Goal: Transaction & Acquisition: Purchase product/service

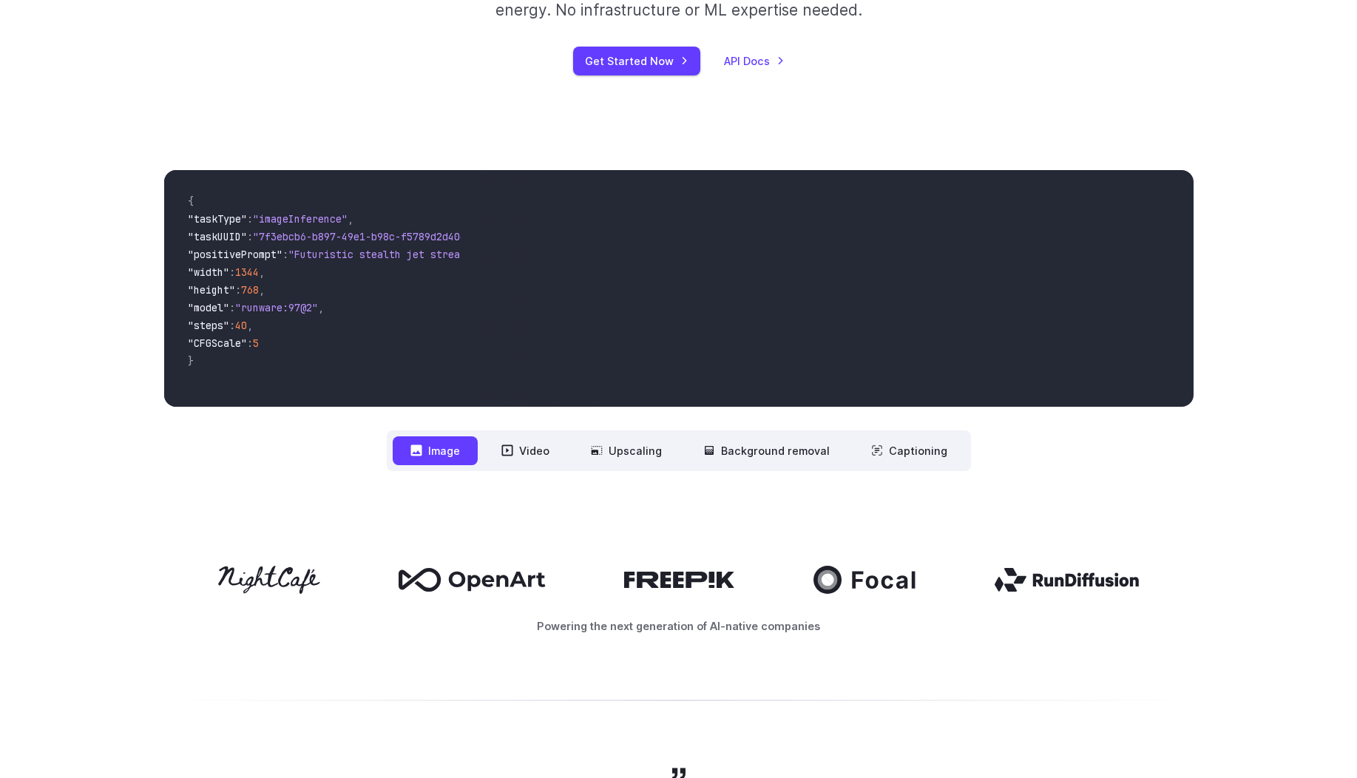
scroll to position [355, 0]
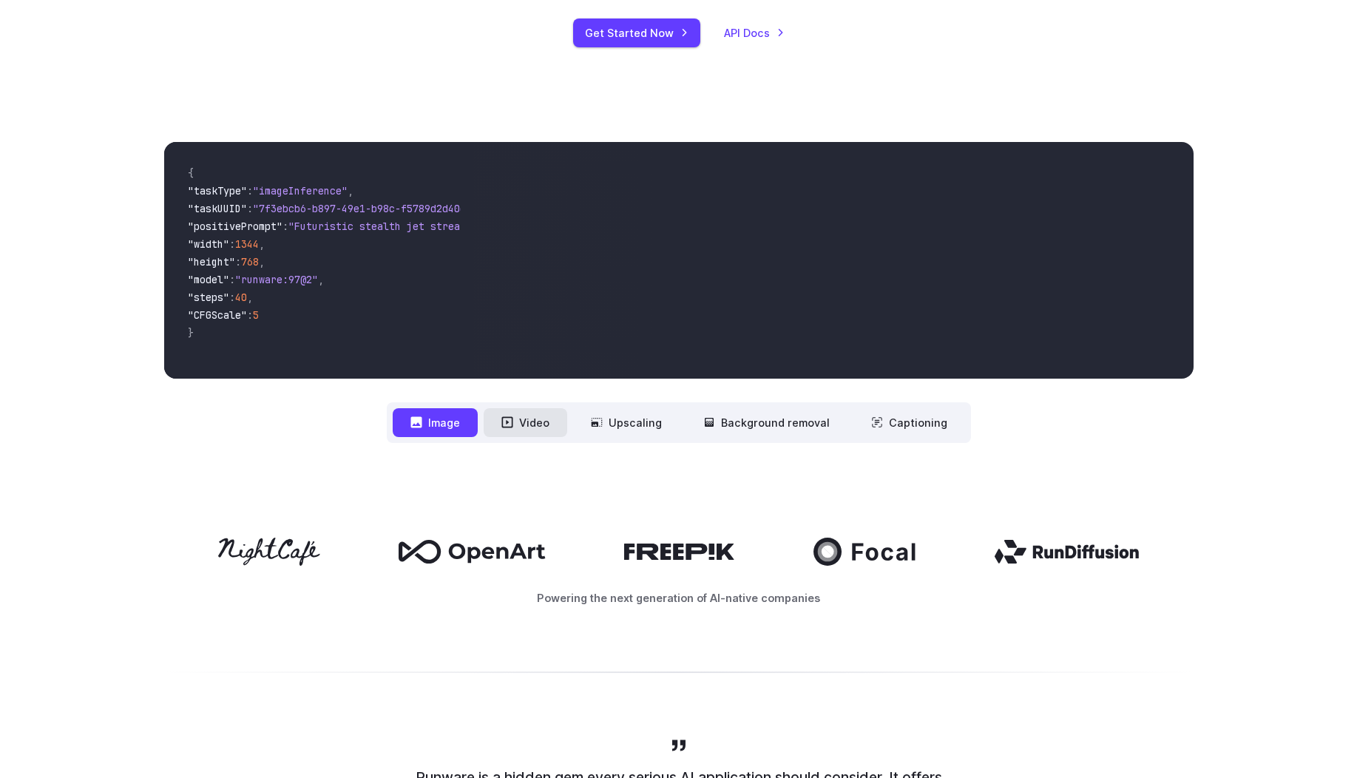
click at [525, 424] on button "Video" at bounding box center [526, 422] width 84 height 29
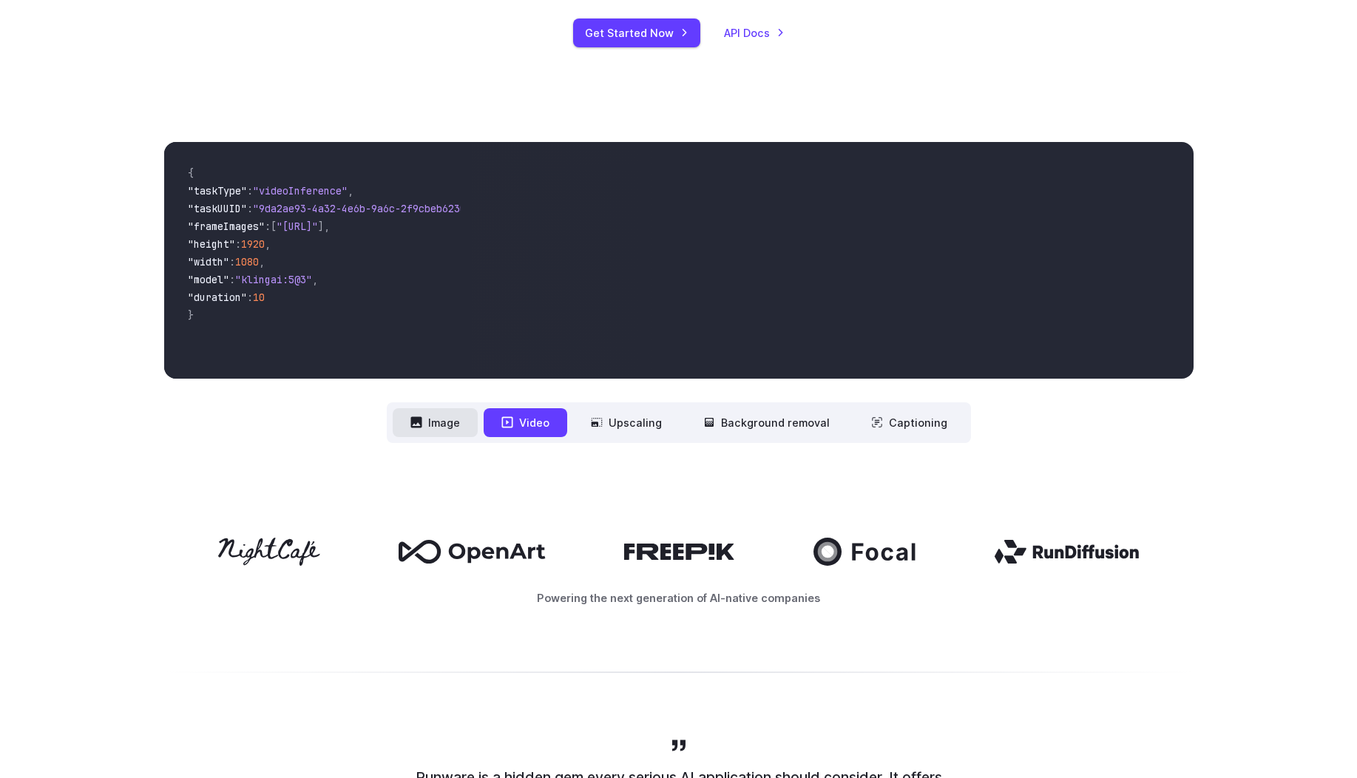
click at [457, 431] on button "Image" at bounding box center [435, 422] width 85 height 29
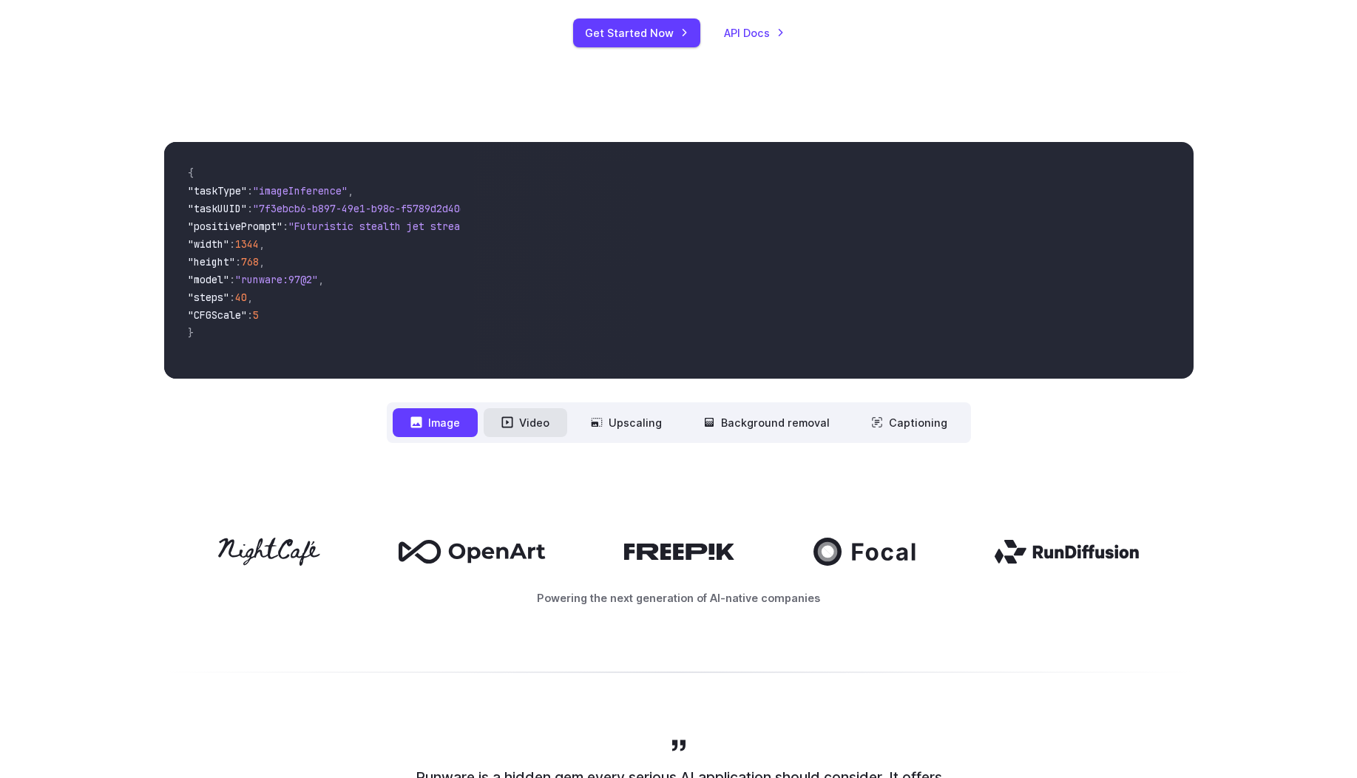
click at [533, 423] on button "Video" at bounding box center [526, 422] width 84 height 29
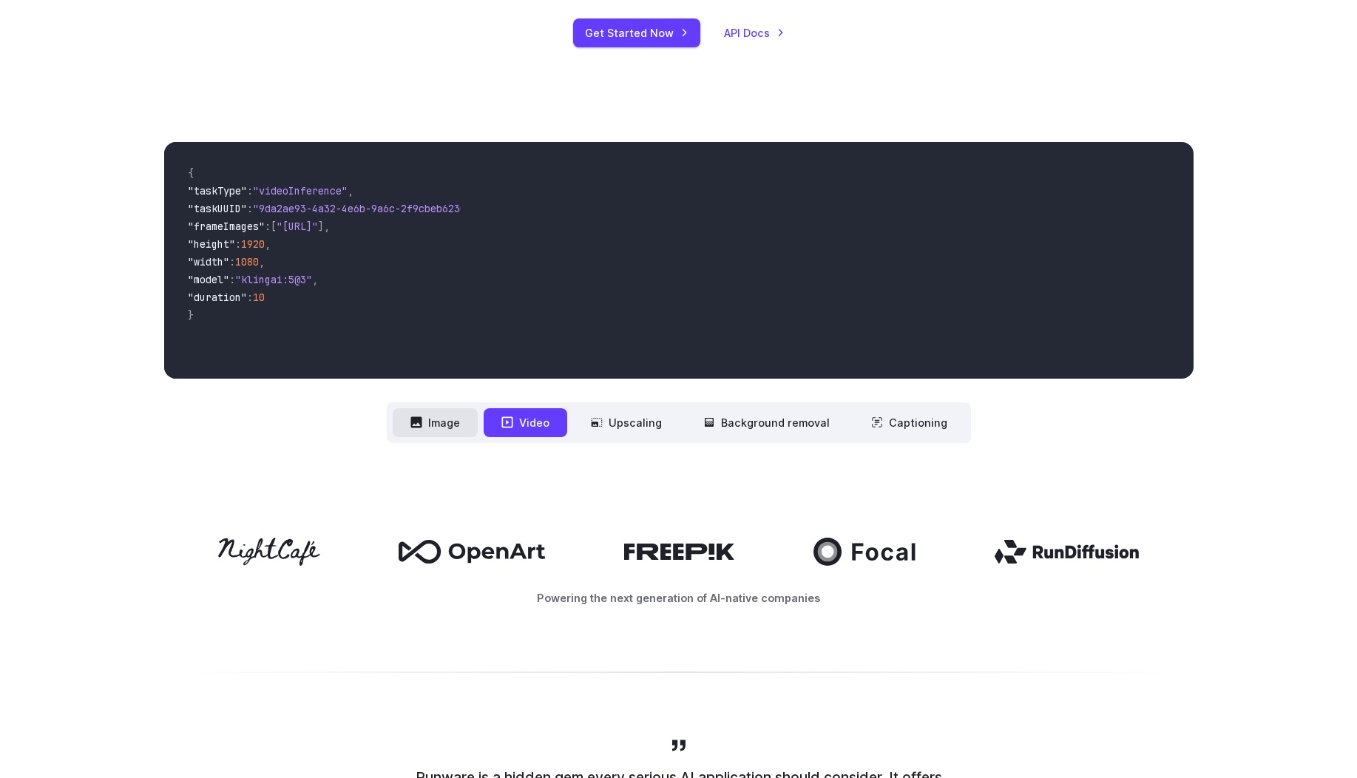
click at [439, 423] on button "Image" at bounding box center [435, 422] width 85 height 29
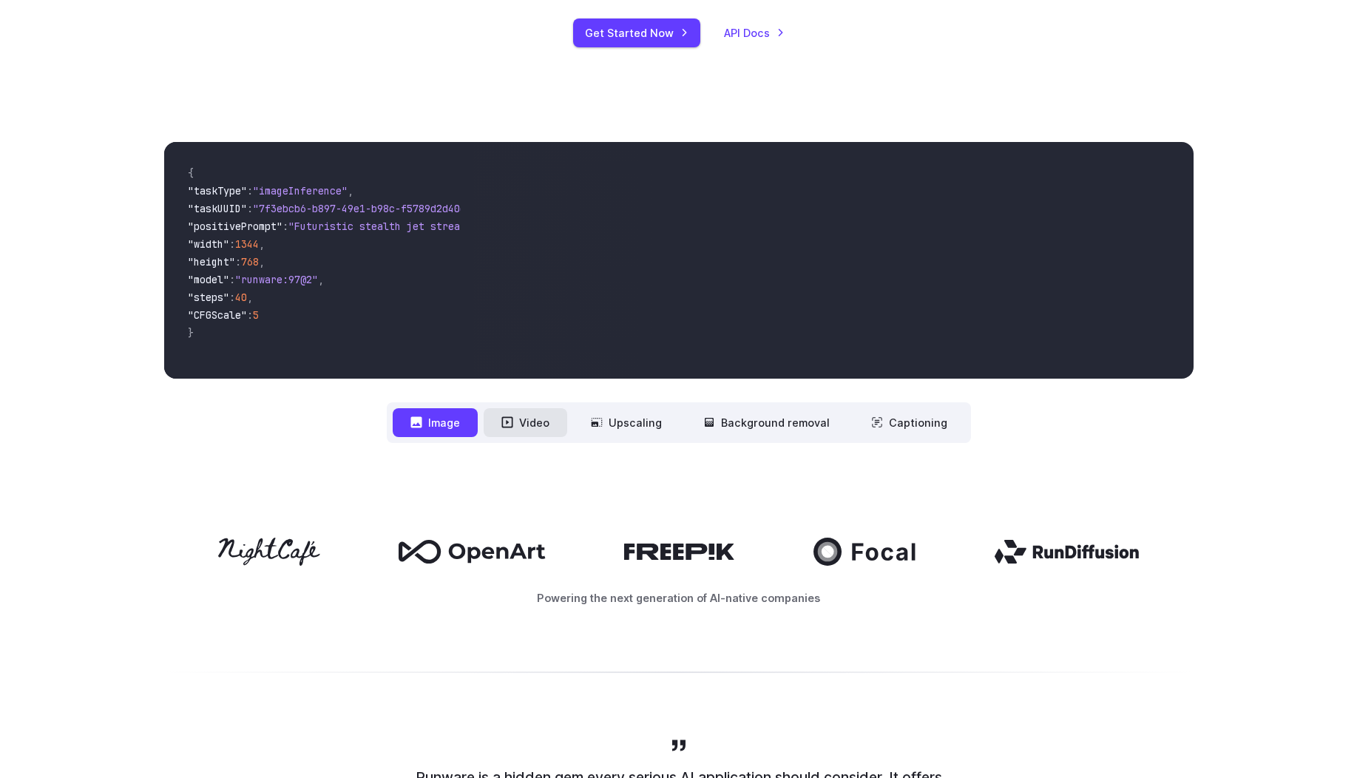
click at [527, 414] on button "Video" at bounding box center [526, 422] width 84 height 29
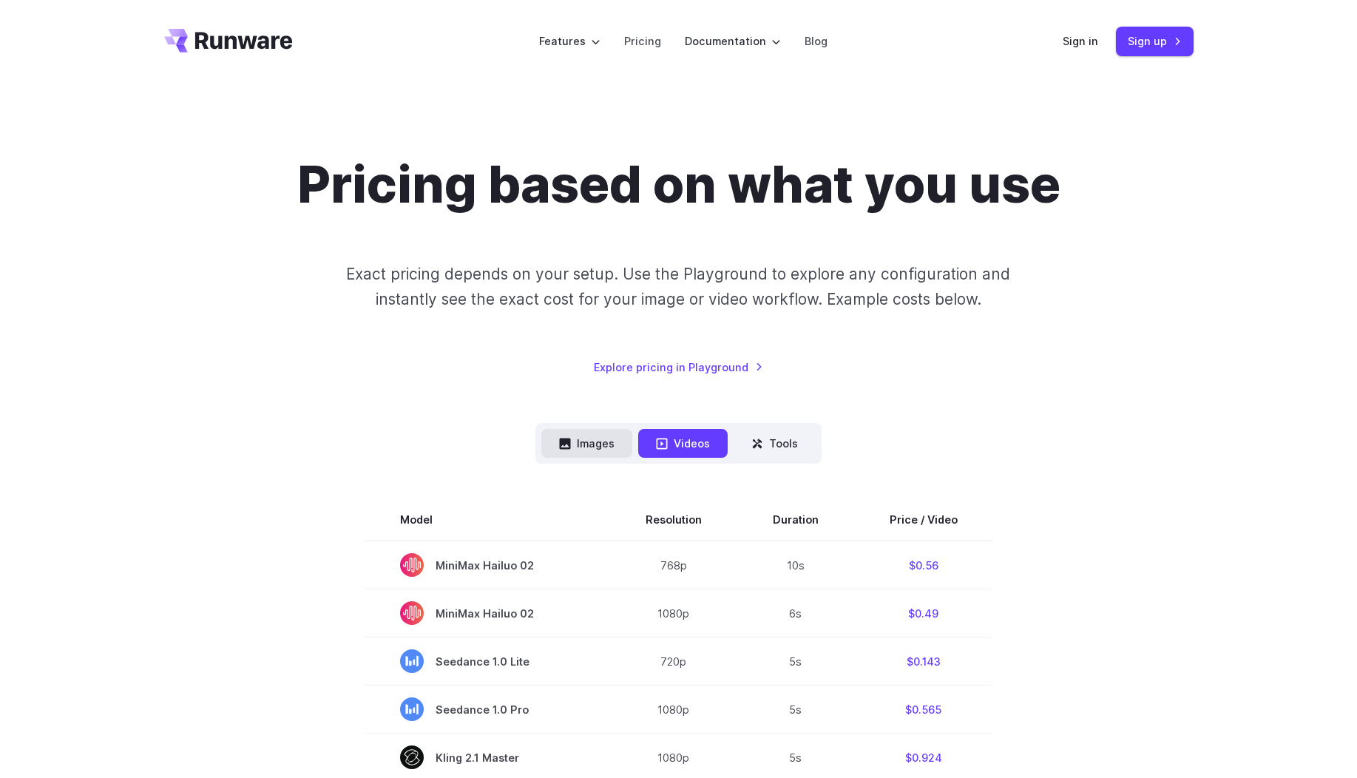
click at [578, 444] on button "Images" at bounding box center [587, 443] width 91 height 29
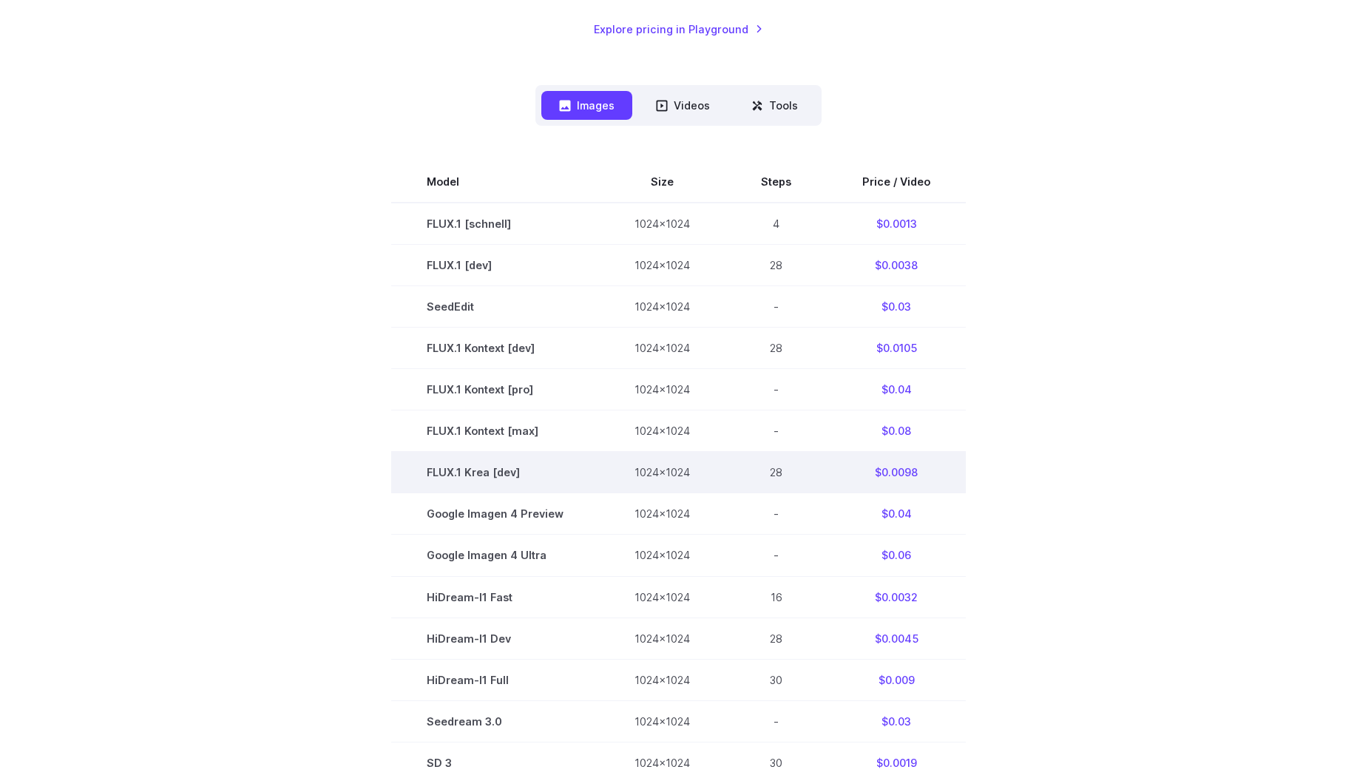
scroll to position [89, 0]
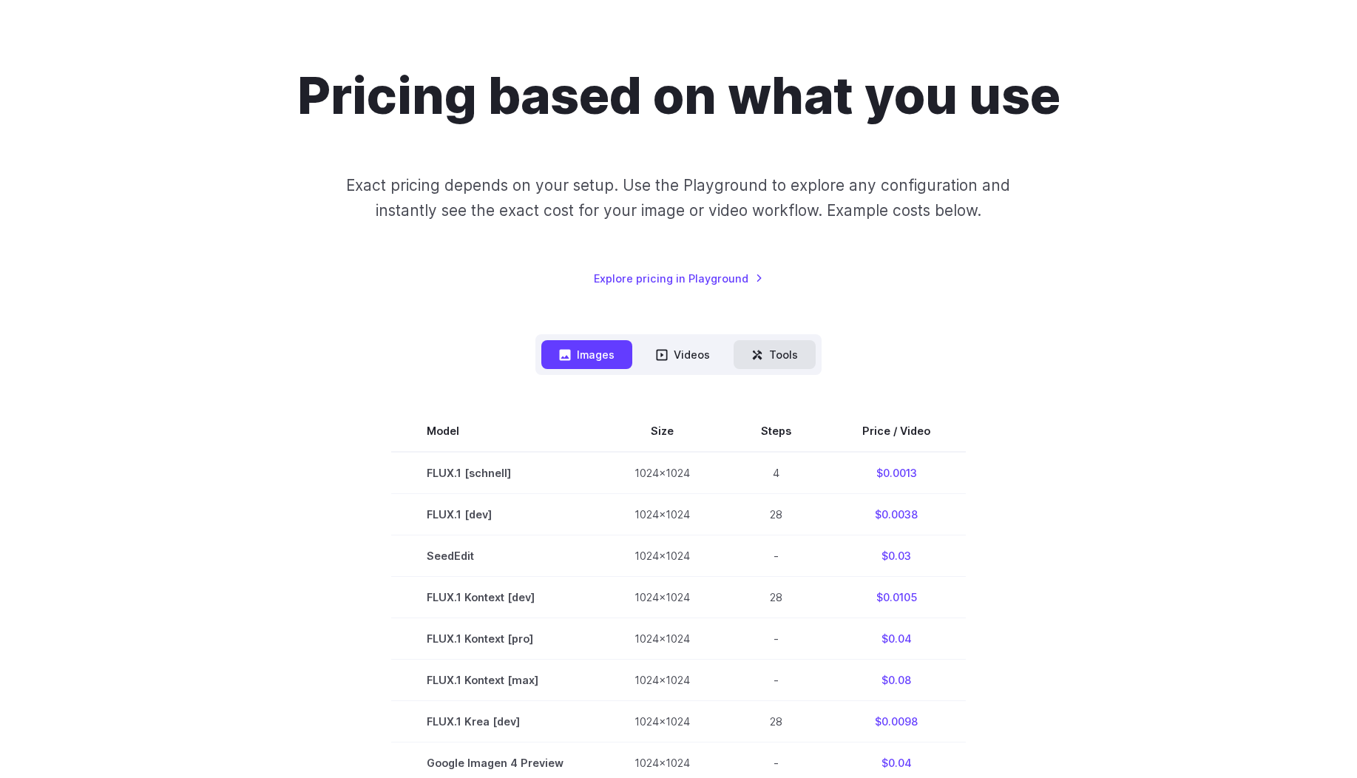
click at [775, 351] on button "Tools" at bounding box center [775, 354] width 82 height 29
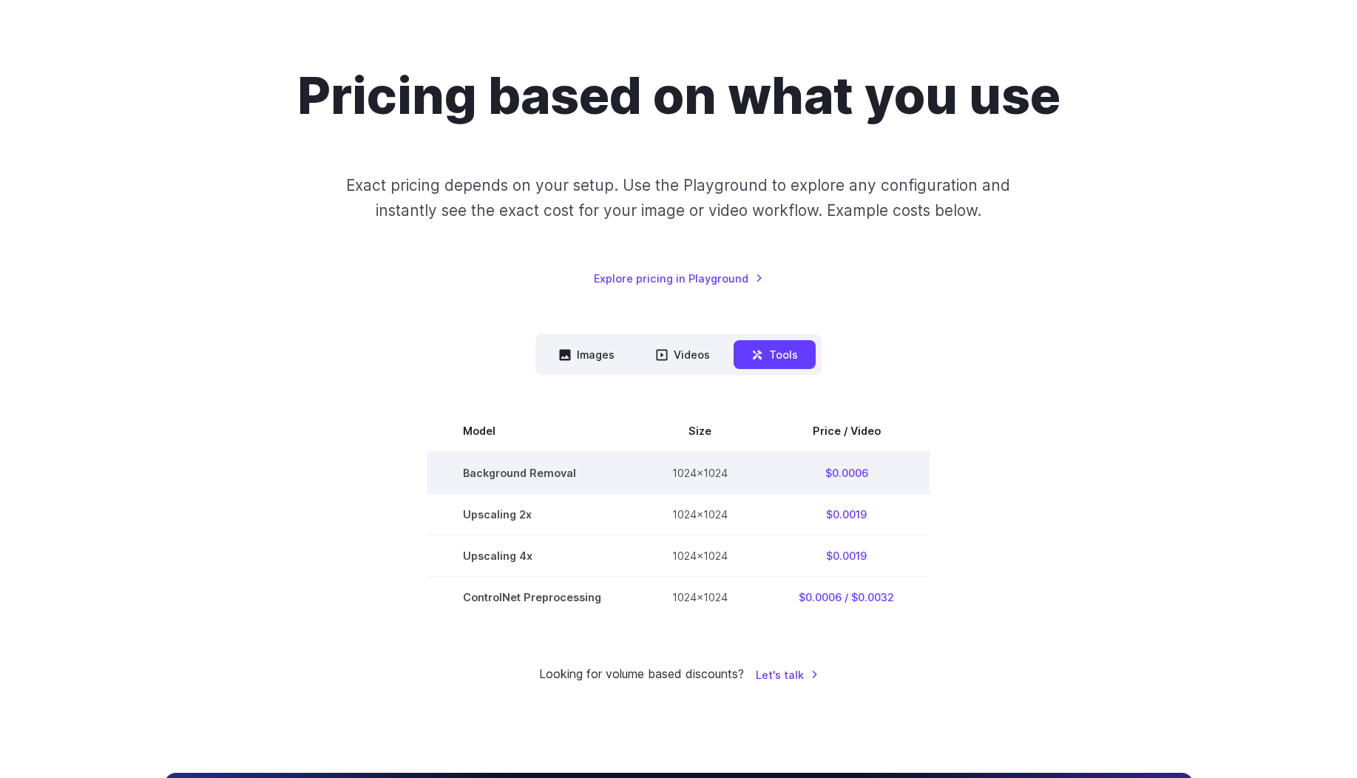
click at [555, 472] on td "Background Removal" at bounding box center [532, 473] width 209 height 42
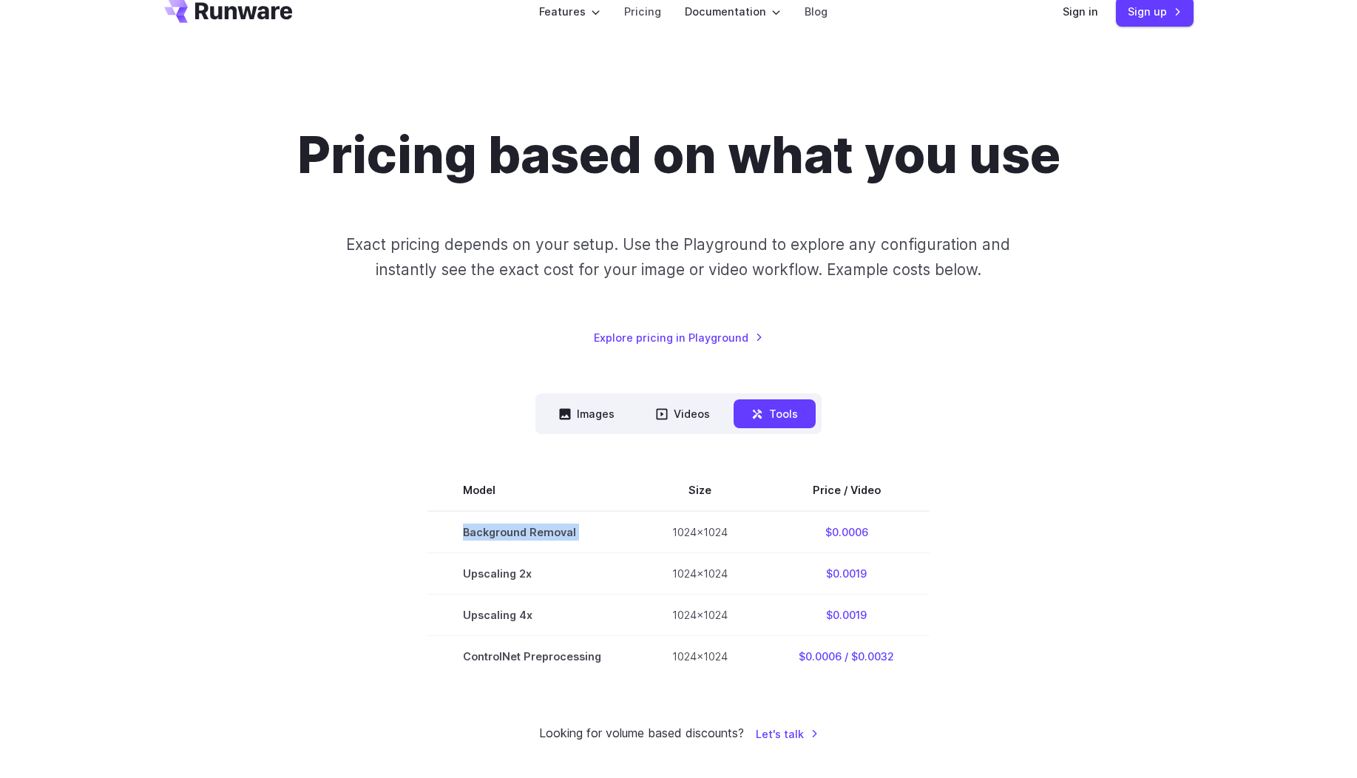
scroll to position [0, 0]
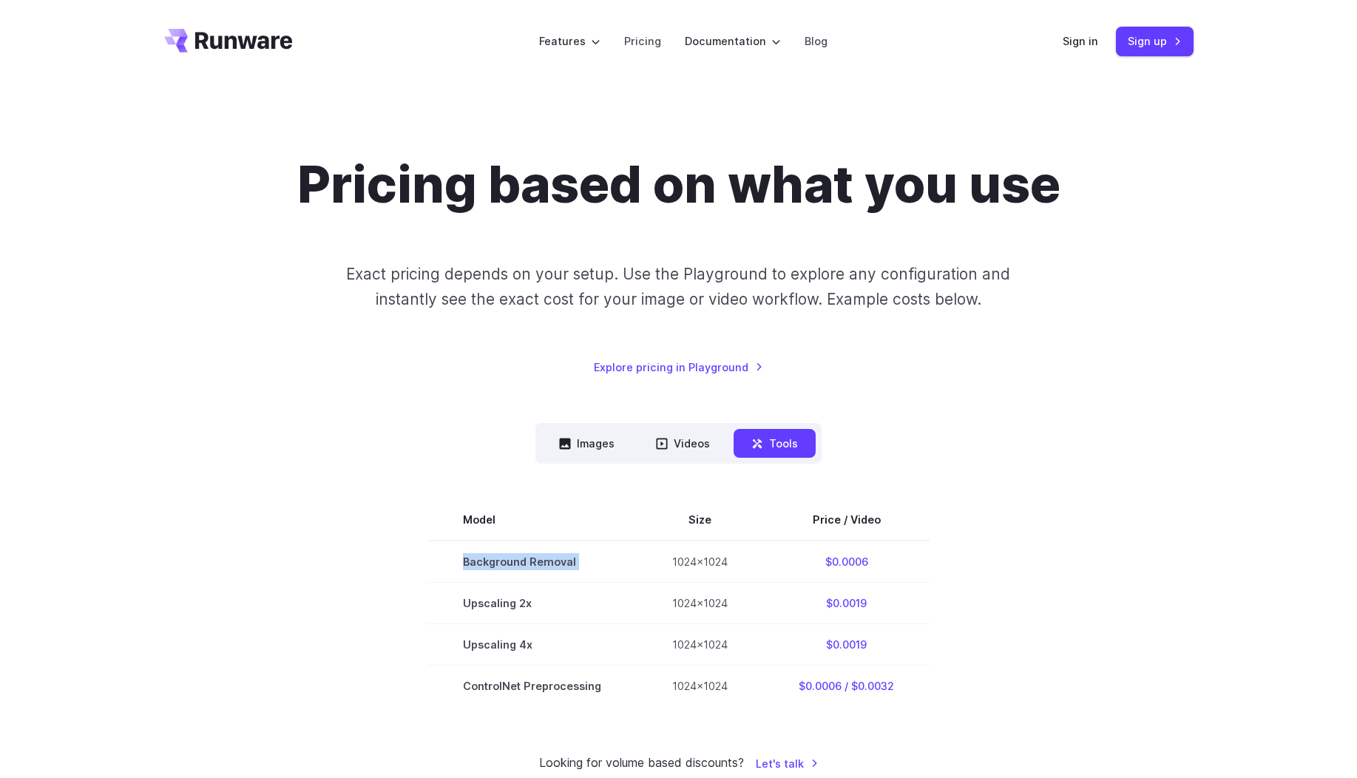
drag, startPoint x: 268, startPoint y: 41, endPoint x: 287, endPoint y: 35, distance: 20.4
click at [1064, 553] on section "Model Size Price / Video Background Removal 1024x1024 $0.0006 Upscaling 2x 1024…" at bounding box center [679, 602] width 1030 height 207
click at [614, 447] on button "Images" at bounding box center [587, 443] width 91 height 29
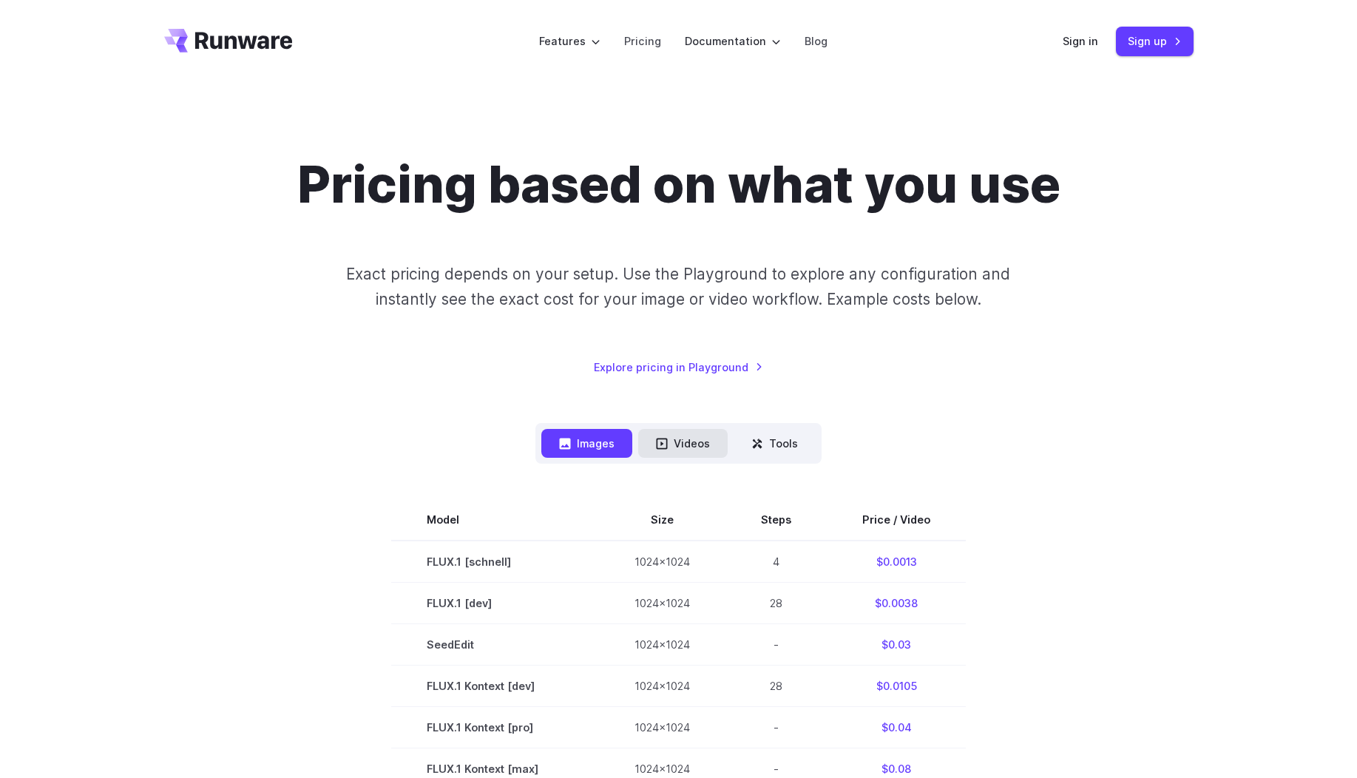
click at [690, 436] on button "Videos" at bounding box center [683, 443] width 90 height 29
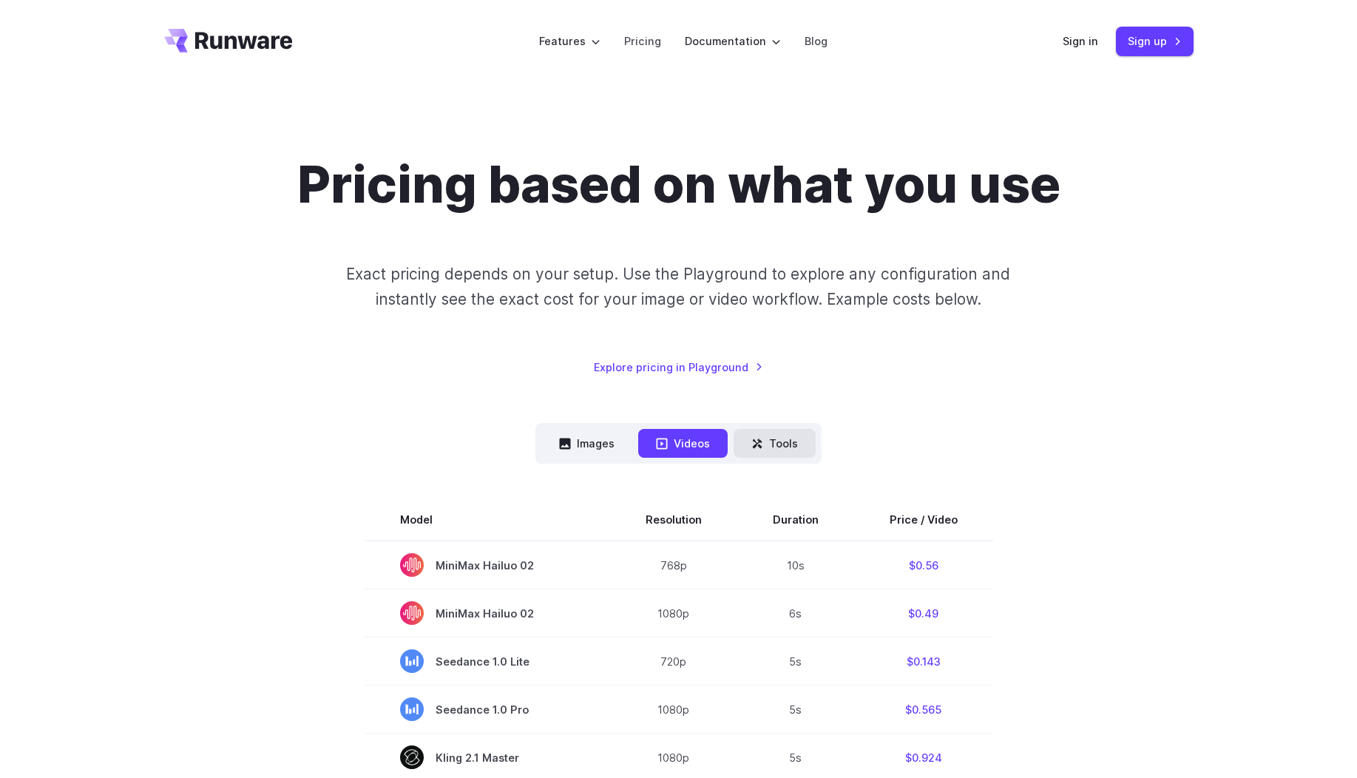
click at [759, 438] on icon at bounding box center [758, 444] width 12 height 12
click at [757, 439] on icon at bounding box center [758, 444] width 12 height 12
click at [789, 445] on button "Tools" at bounding box center [775, 443] width 82 height 29
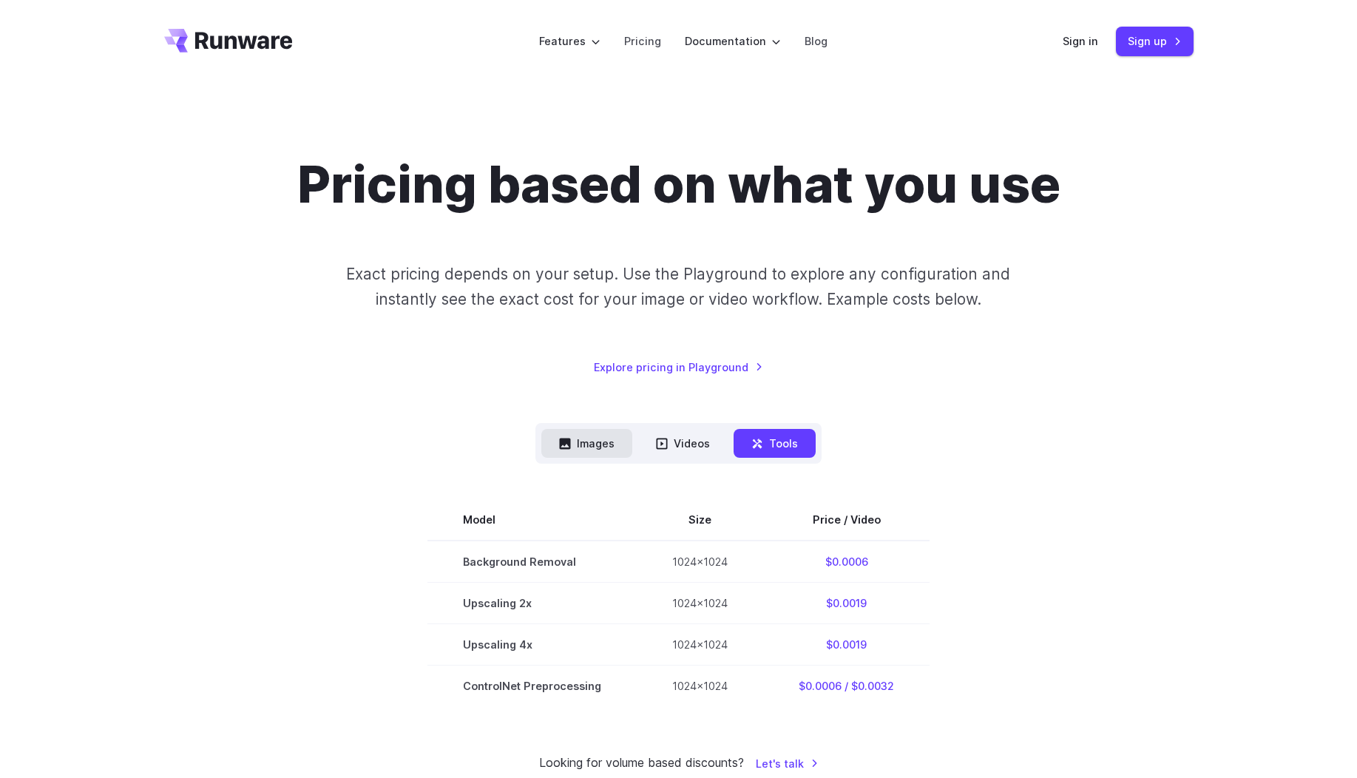
click at [598, 447] on button "Images" at bounding box center [587, 443] width 91 height 29
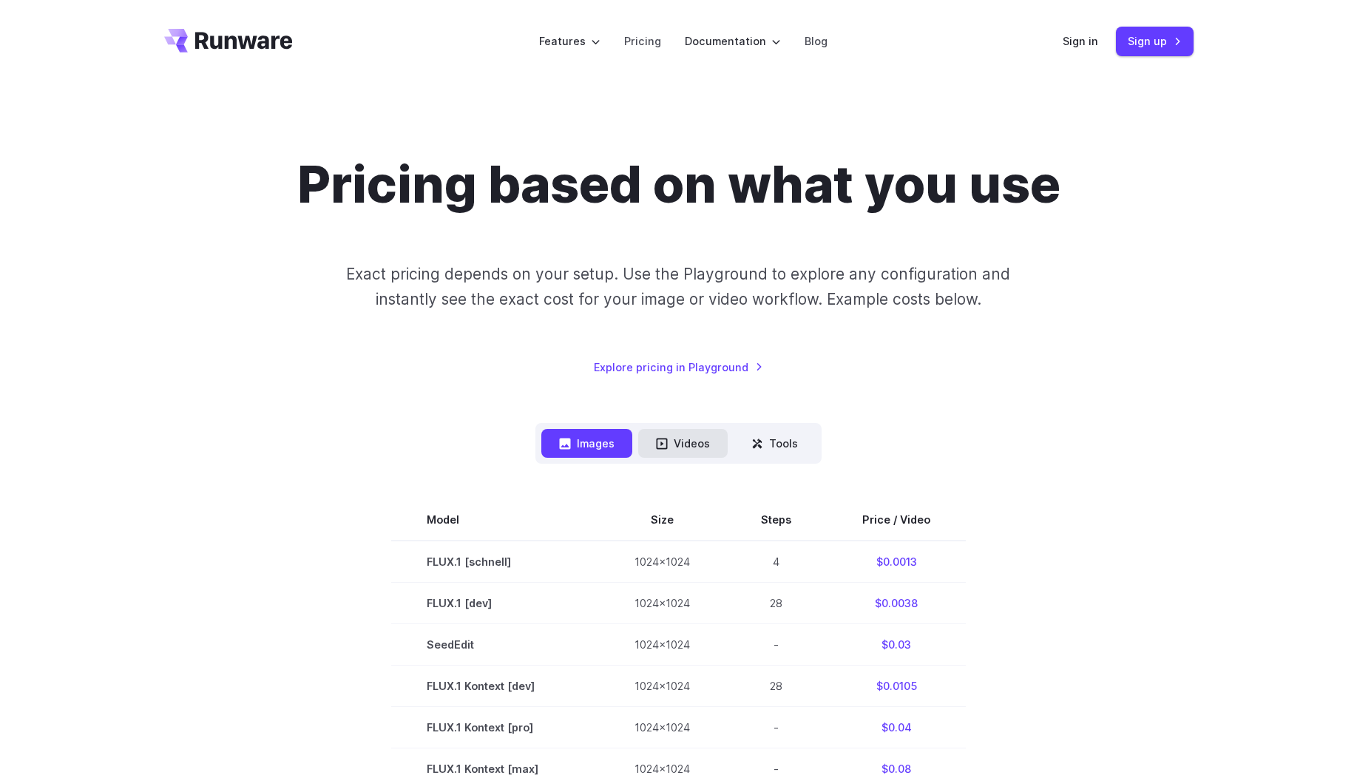
click at [672, 445] on button "Videos" at bounding box center [683, 443] width 90 height 29
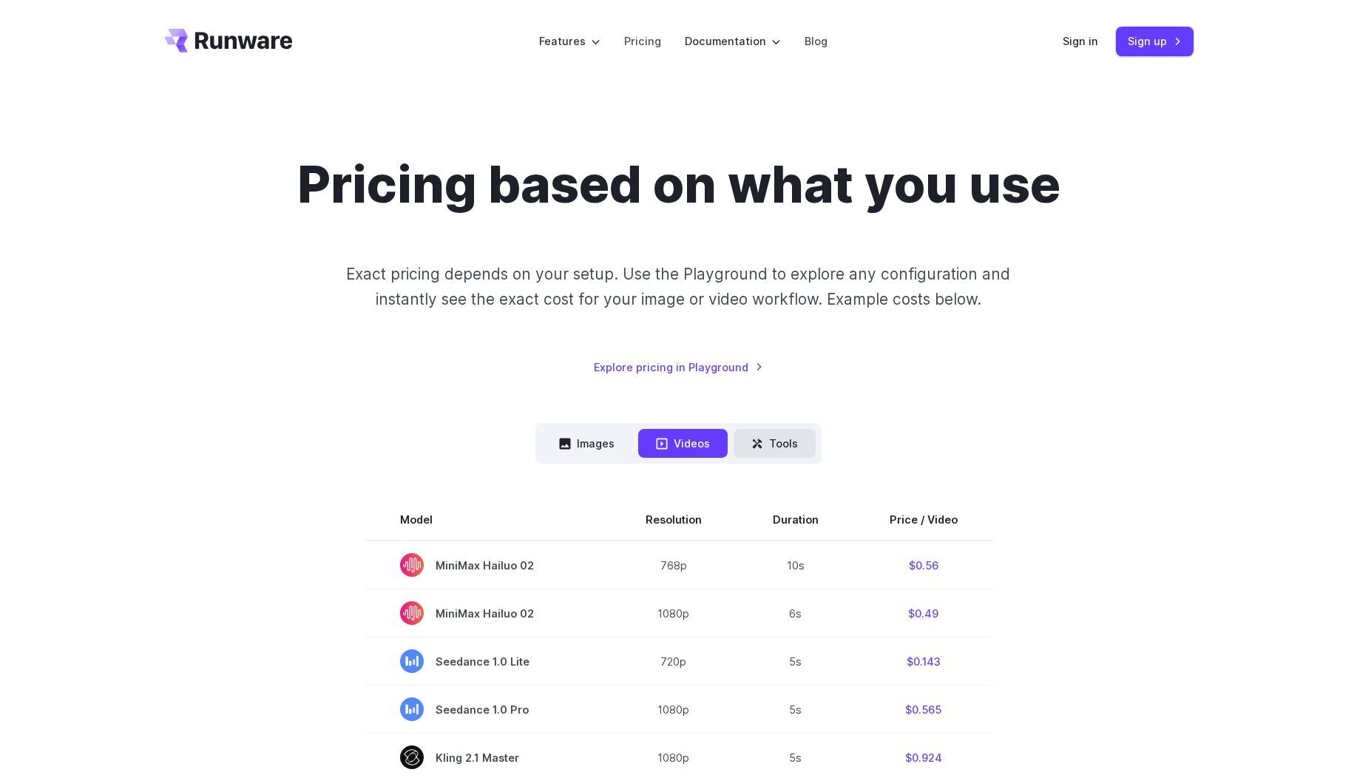
click at [766, 436] on button "Tools" at bounding box center [775, 443] width 82 height 29
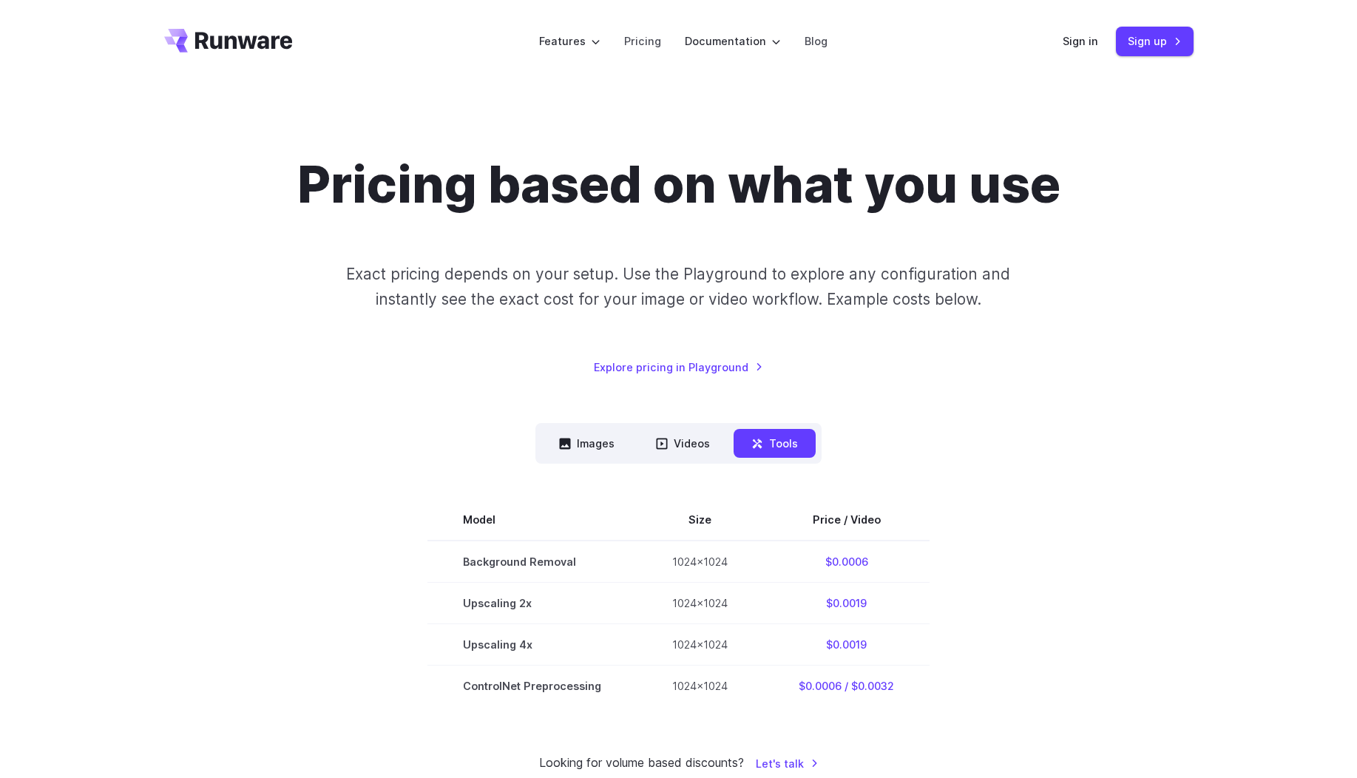
click at [786, 439] on button "Tools" at bounding box center [775, 443] width 82 height 29
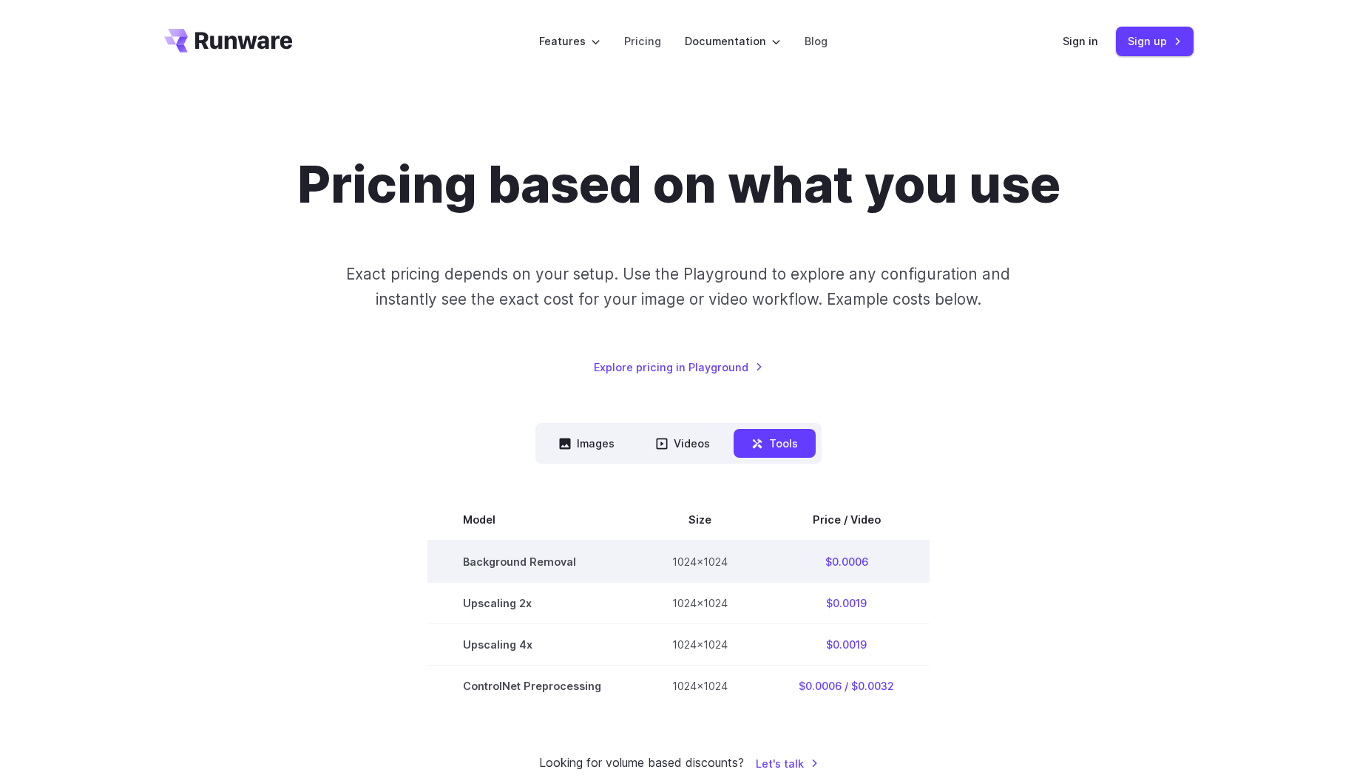
click at [540, 570] on td "Background Removal" at bounding box center [532, 562] width 209 height 42
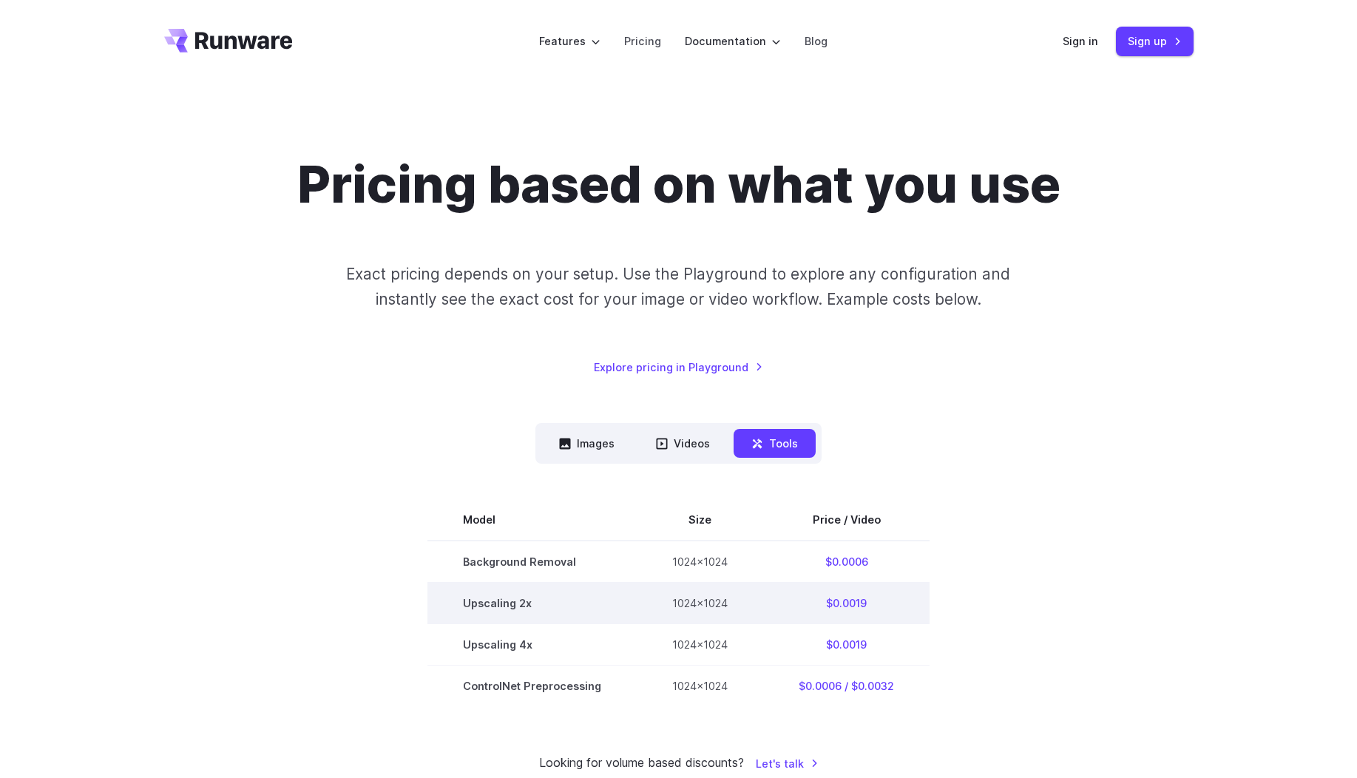
click at [505, 602] on td "Upscaling 2x" at bounding box center [532, 603] width 209 height 41
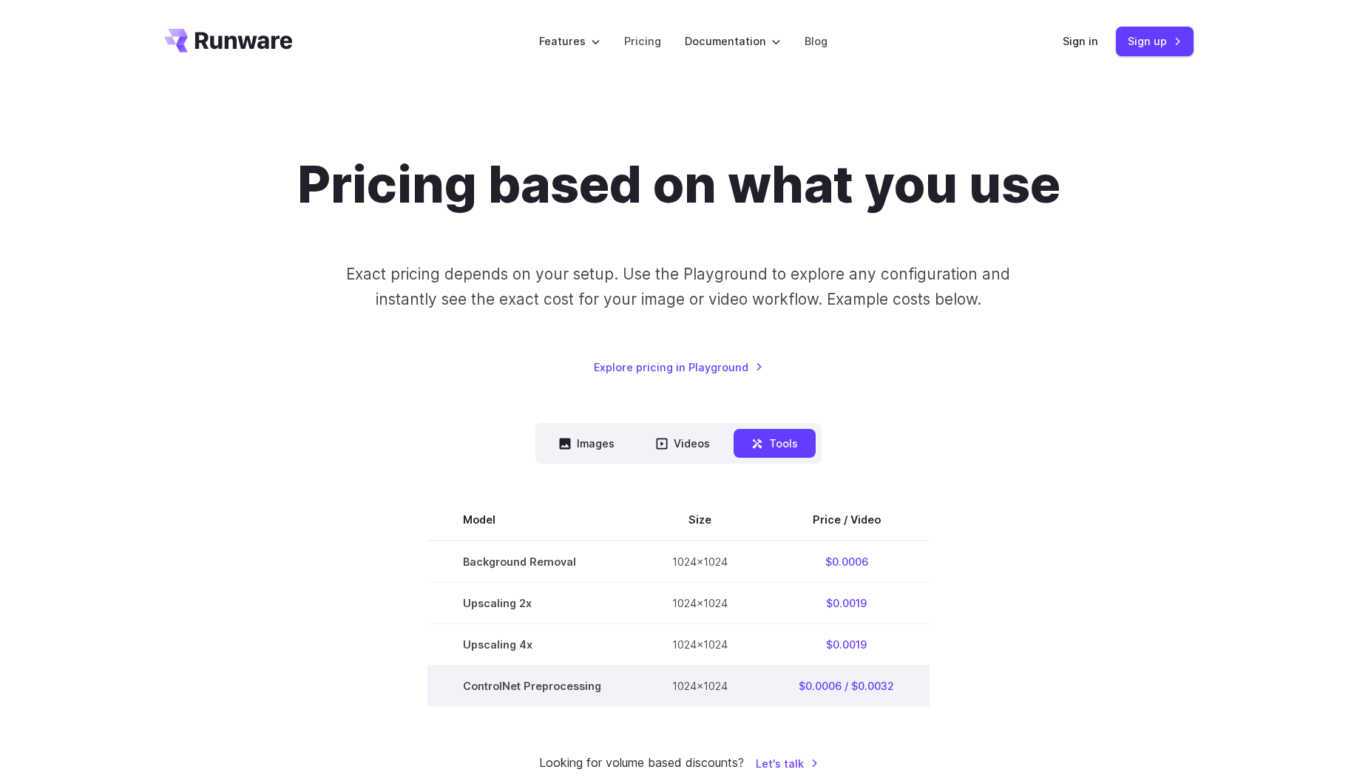
click at [572, 685] on td "ControlNet Preprocessing" at bounding box center [532, 686] width 209 height 41
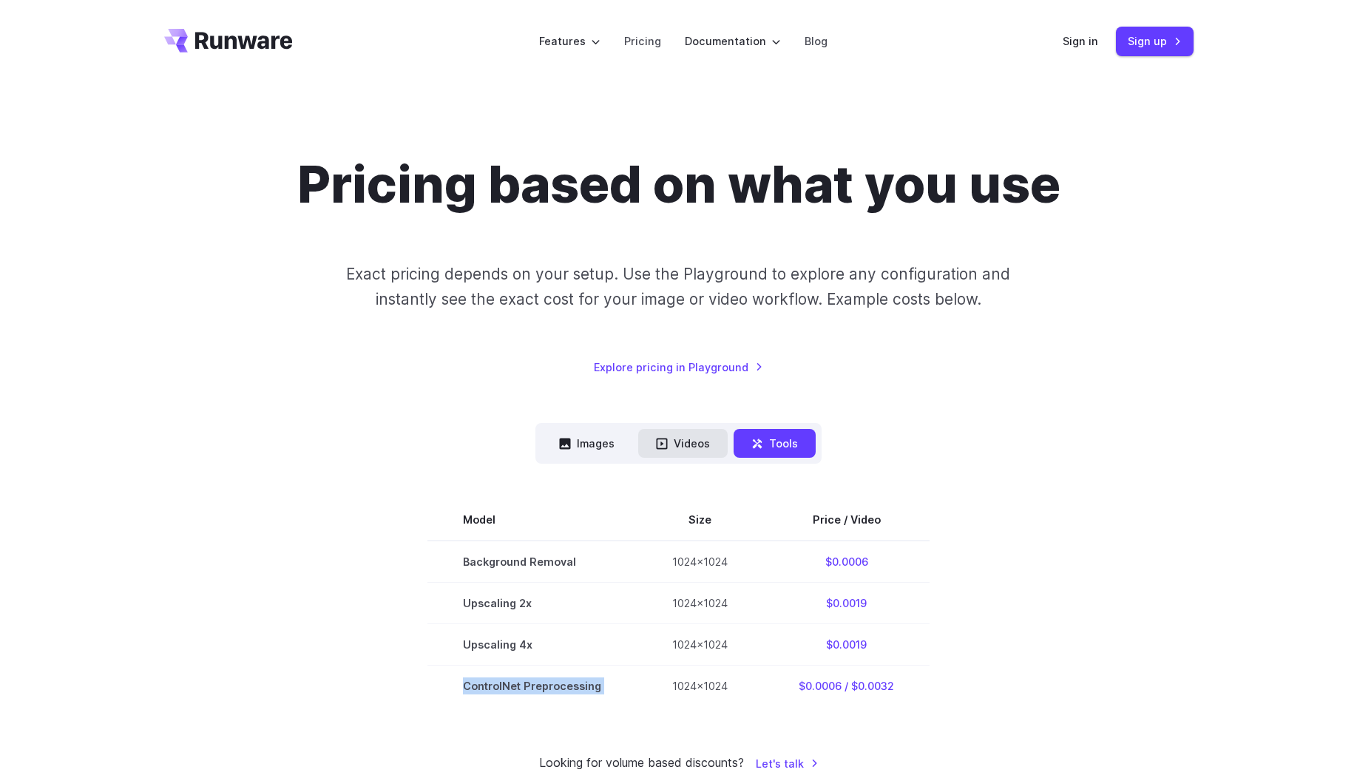
click at [698, 443] on button "Videos" at bounding box center [683, 443] width 90 height 29
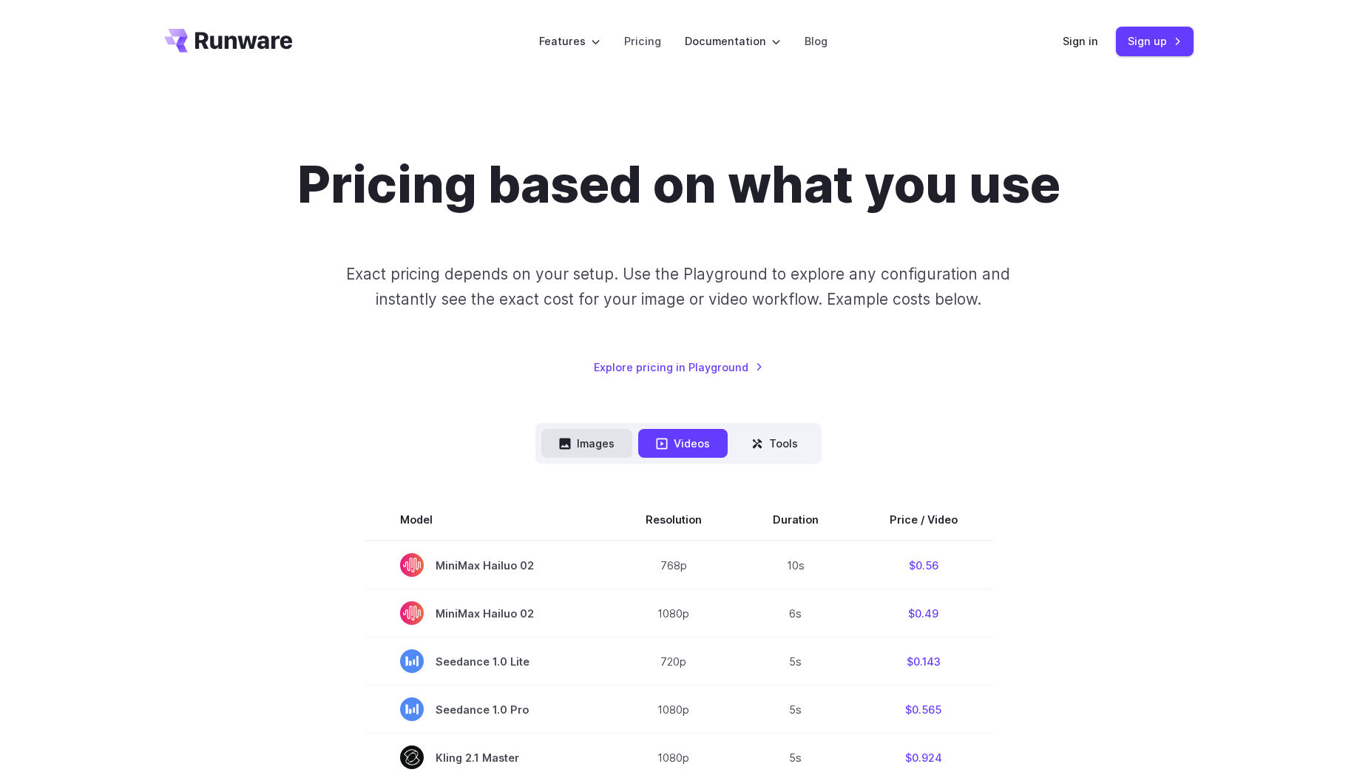
click at [609, 444] on button "Images" at bounding box center [587, 443] width 91 height 29
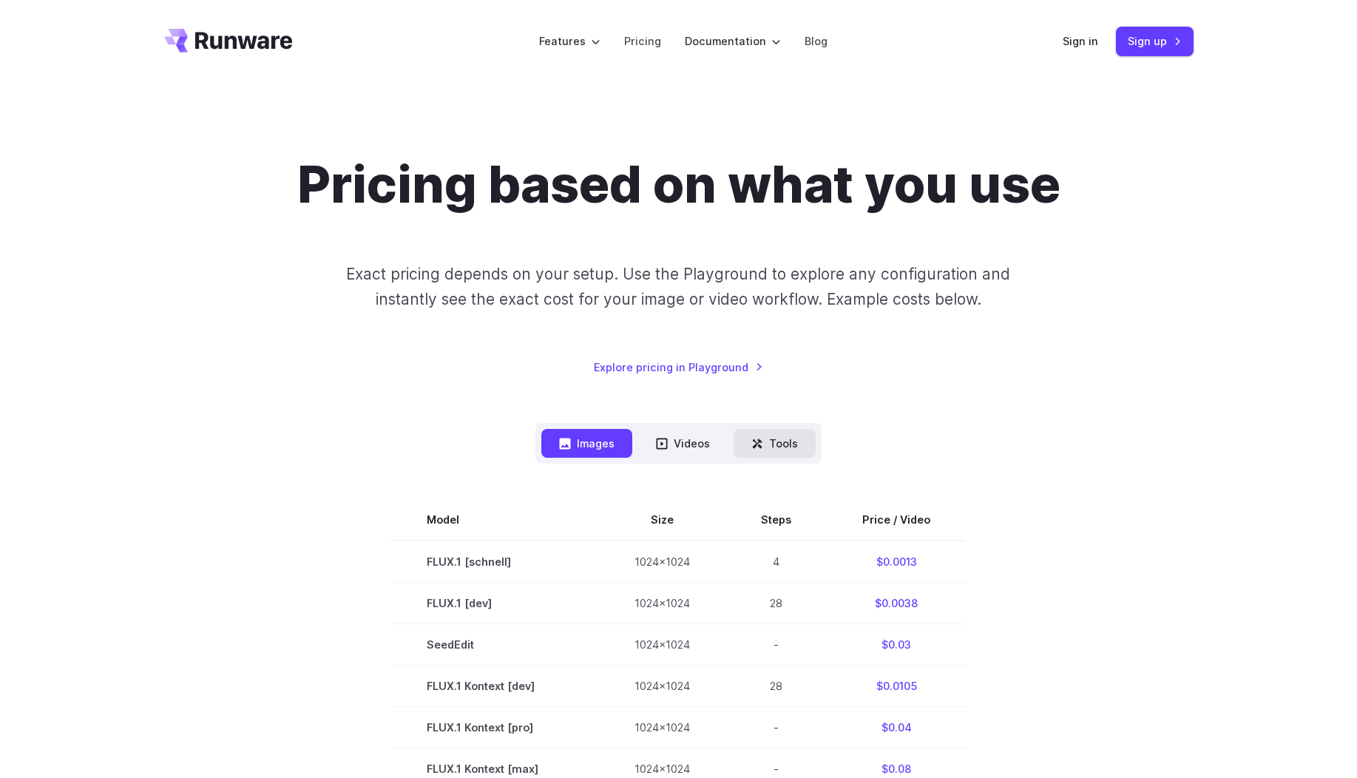
click at [777, 443] on button "Tools" at bounding box center [775, 443] width 82 height 29
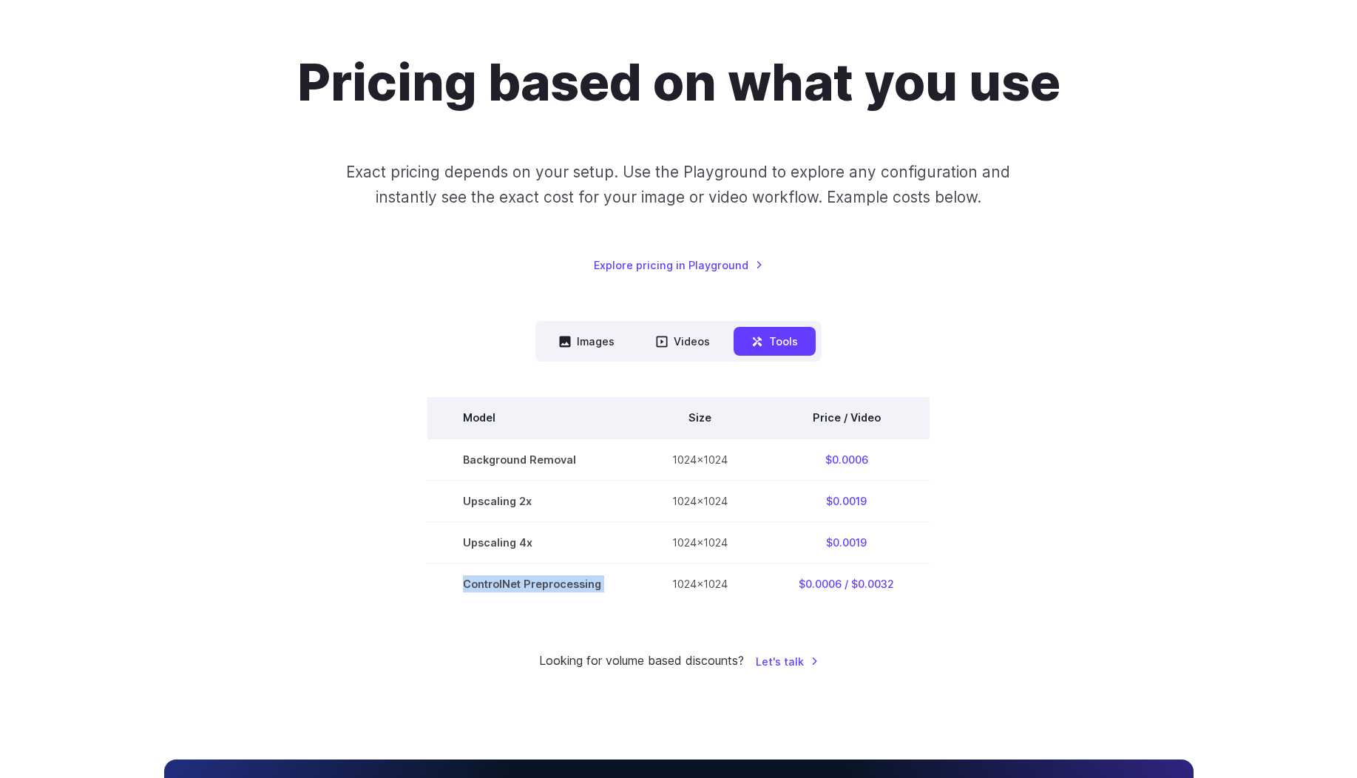
scroll to position [71, 0]
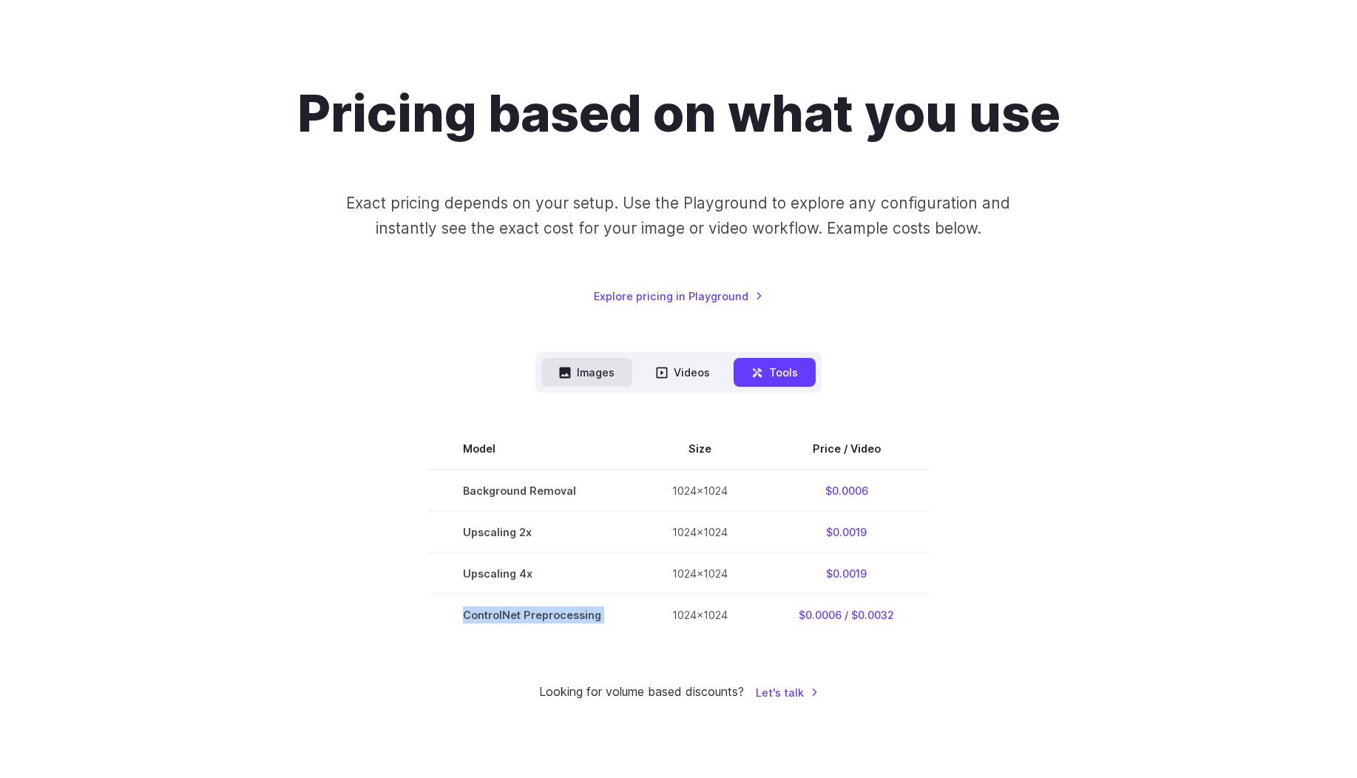
click at [606, 377] on button "Images" at bounding box center [587, 372] width 91 height 29
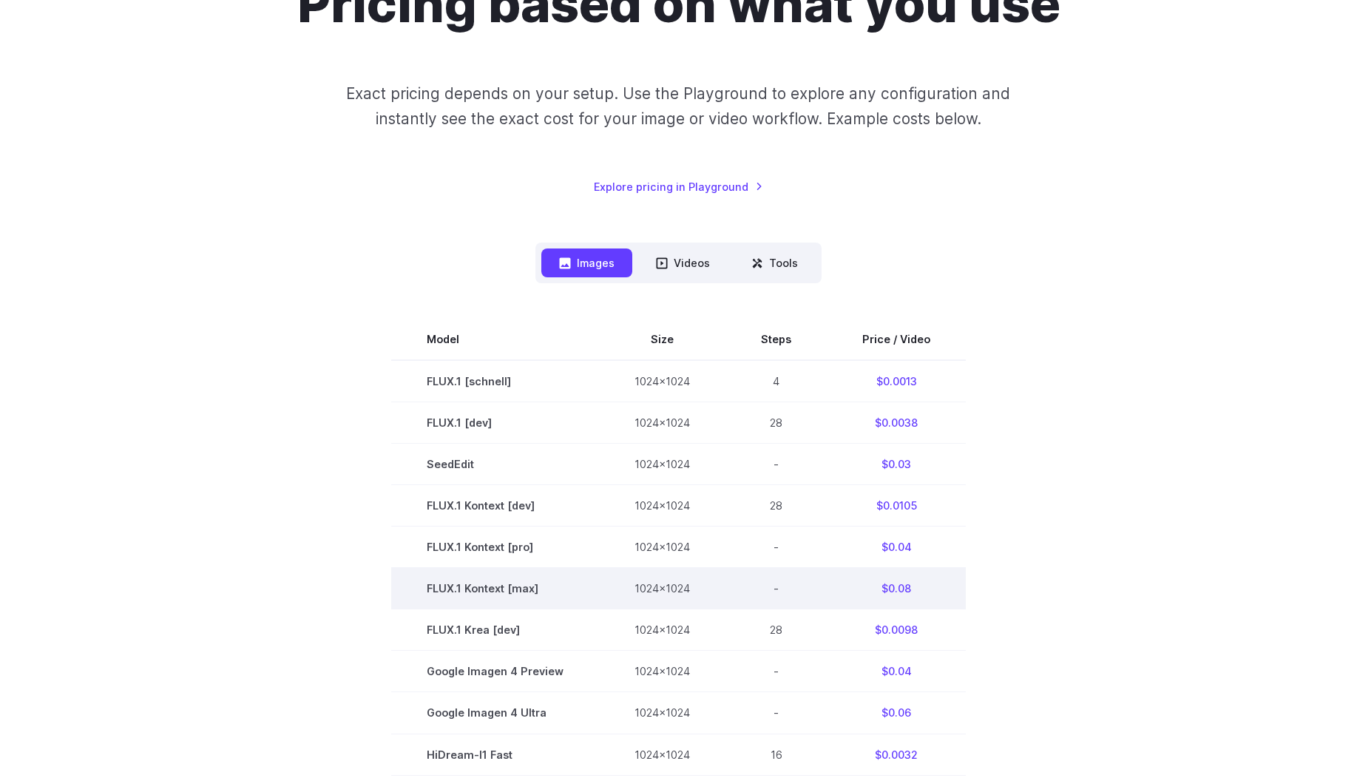
scroll to position [337, 0]
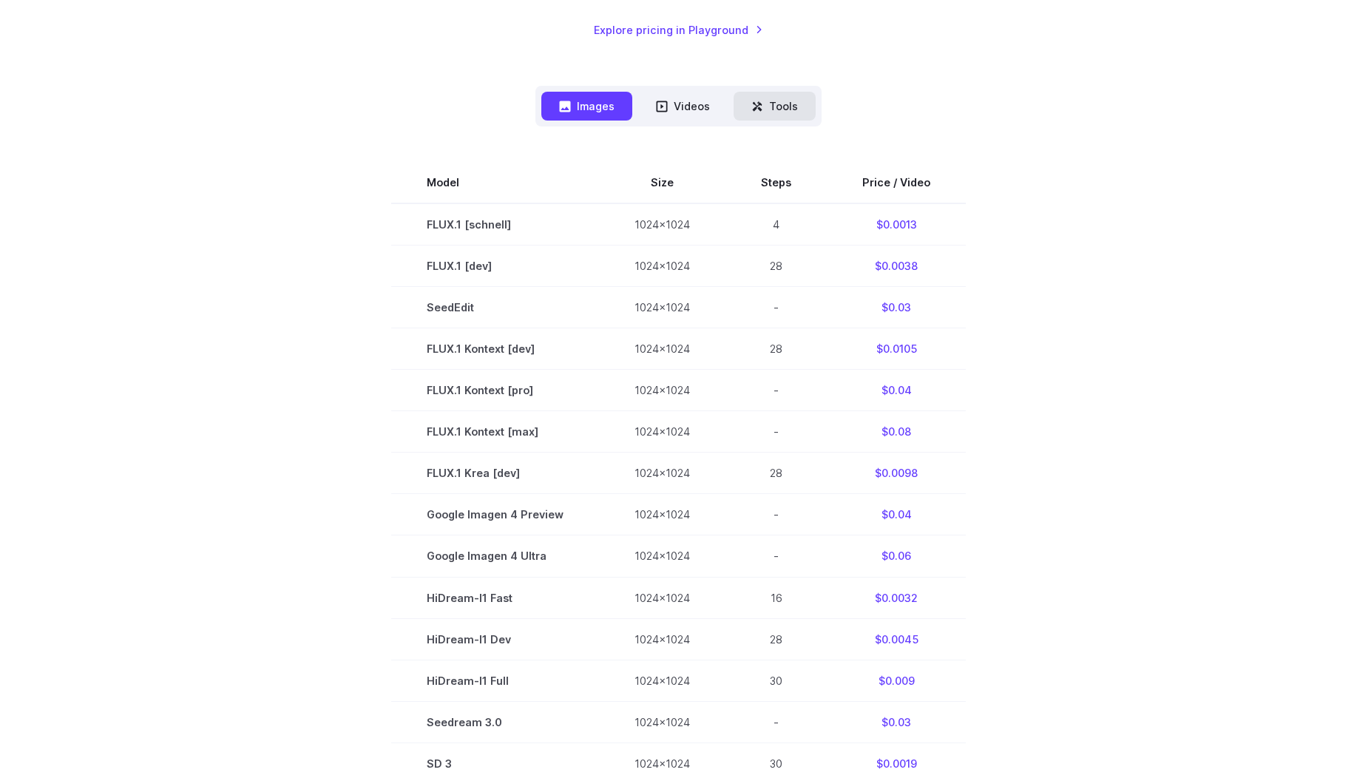
click at [788, 110] on button "Tools" at bounding box center [775, 106] width 82 height 29
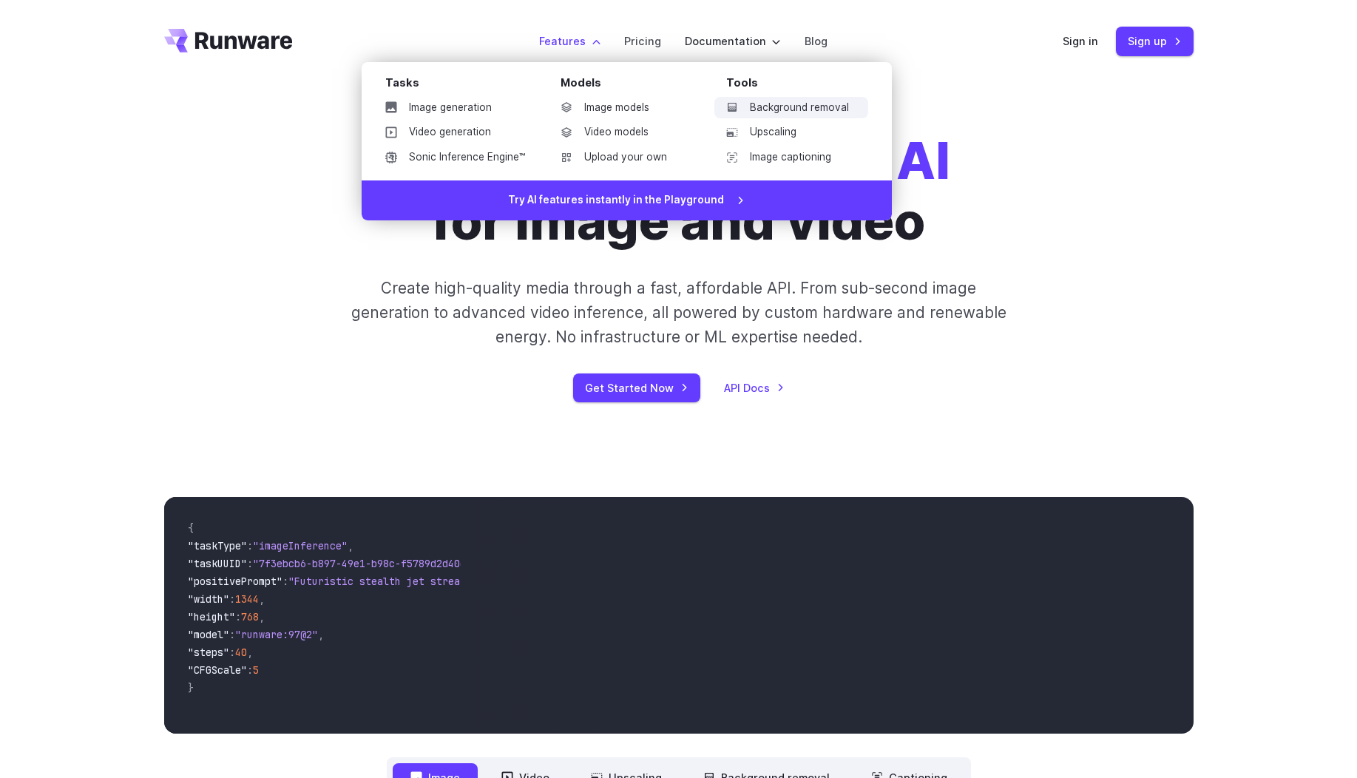
click at [854, 103] on link "Background removal" at bounding box center [792, 108] width 154 height 22
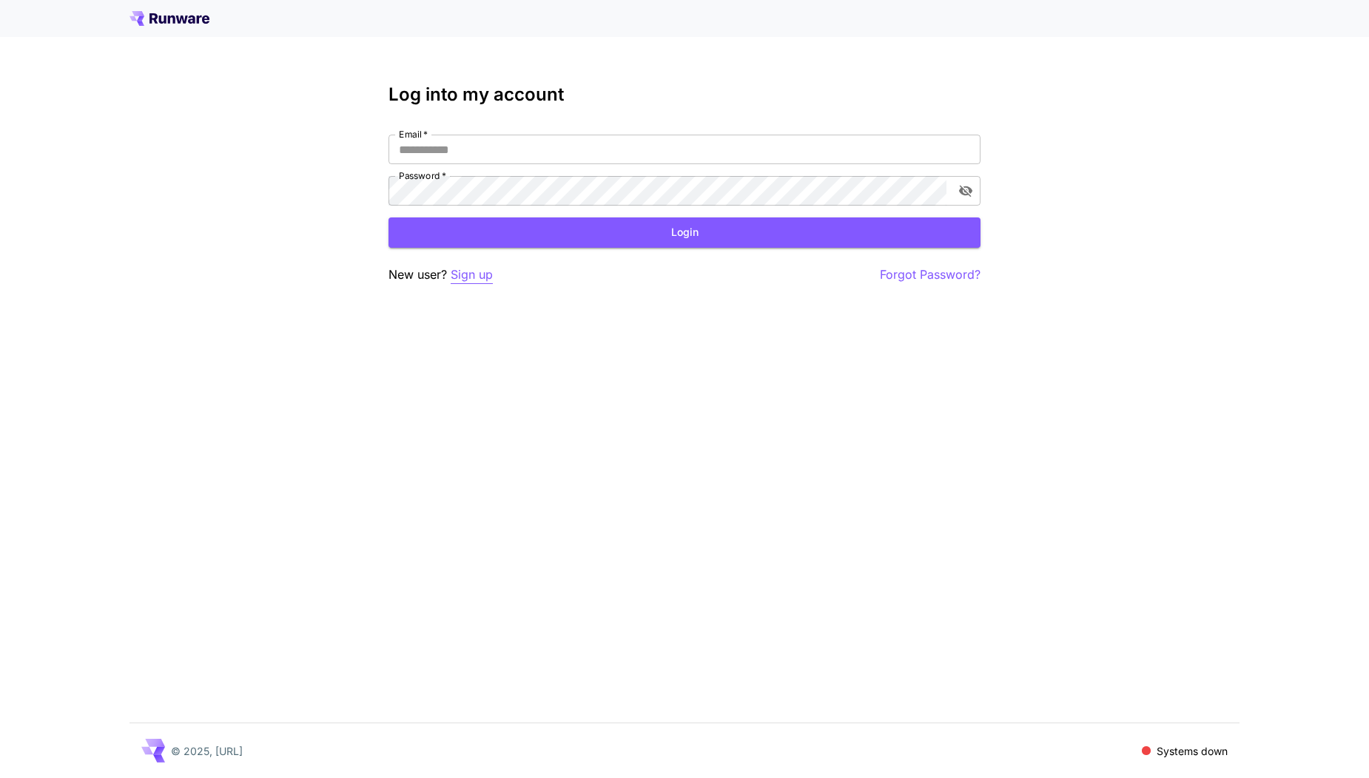
click at [465, 274] on p "Sign up" at bounding box center [472, 275] width 42 height 18
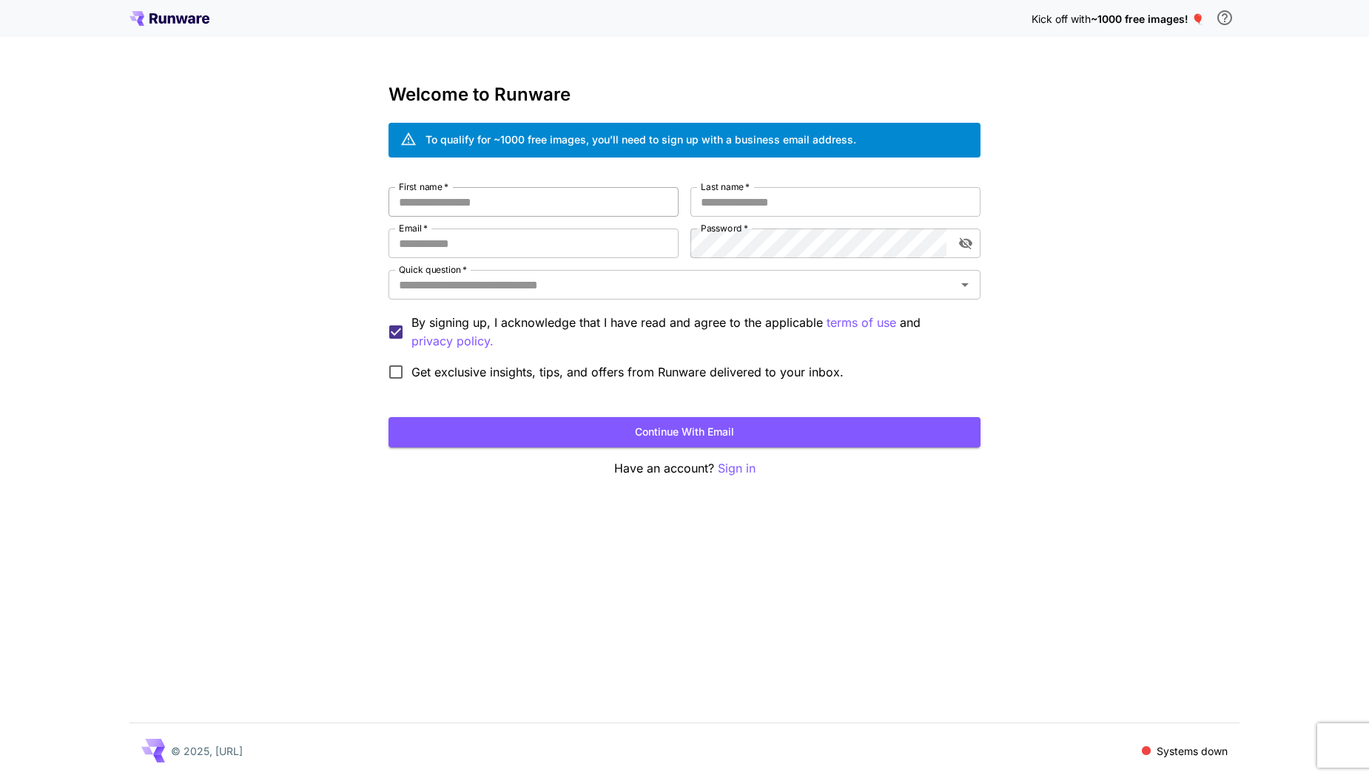
click at [543, 196] on input "First name   *" at bounding box center [533, 202] width 290 height 30
type input "*********"
type input "*******"
type input "**********"
click at [582, 293] on input "Quick question   *" at bounding box center [672, 284] width 559 height 21
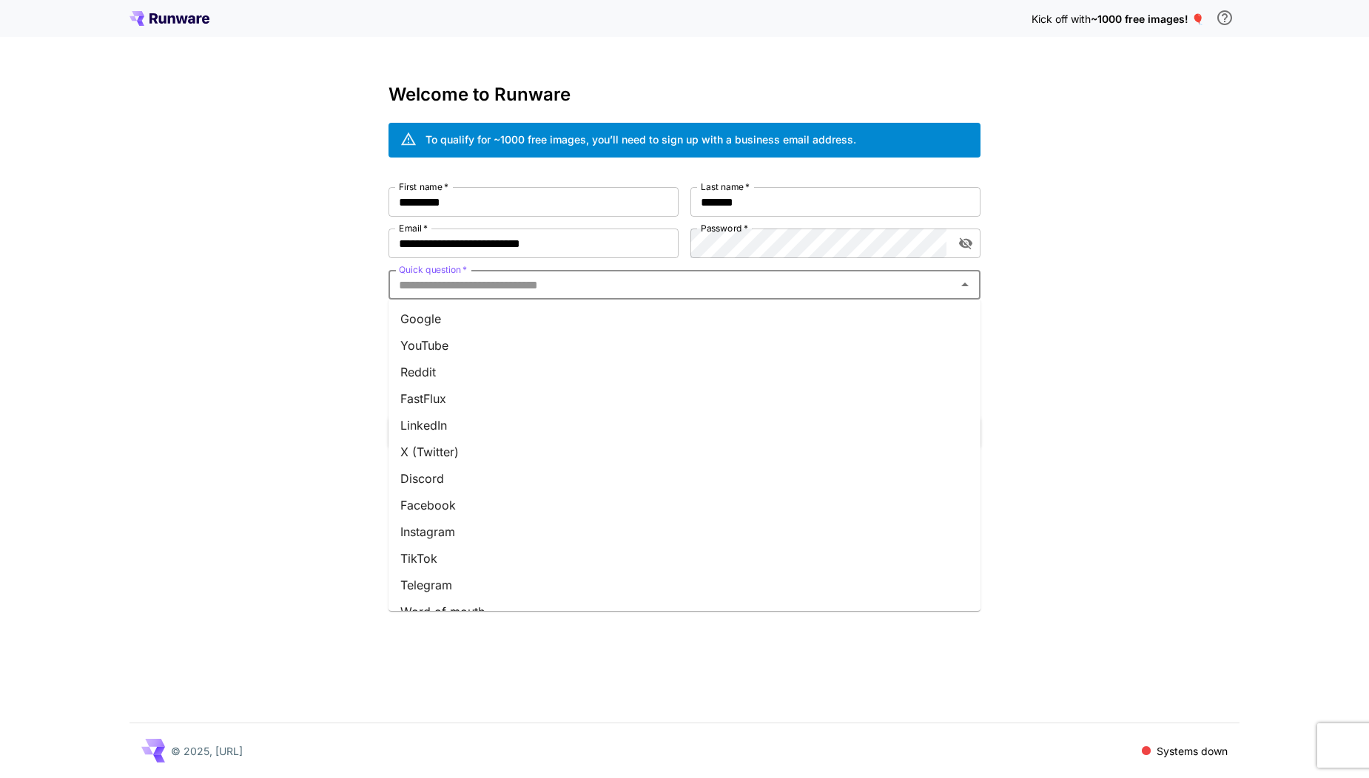
click at [567, 326] on li "Google" at bounding box center [684, 319] width 592 height 27
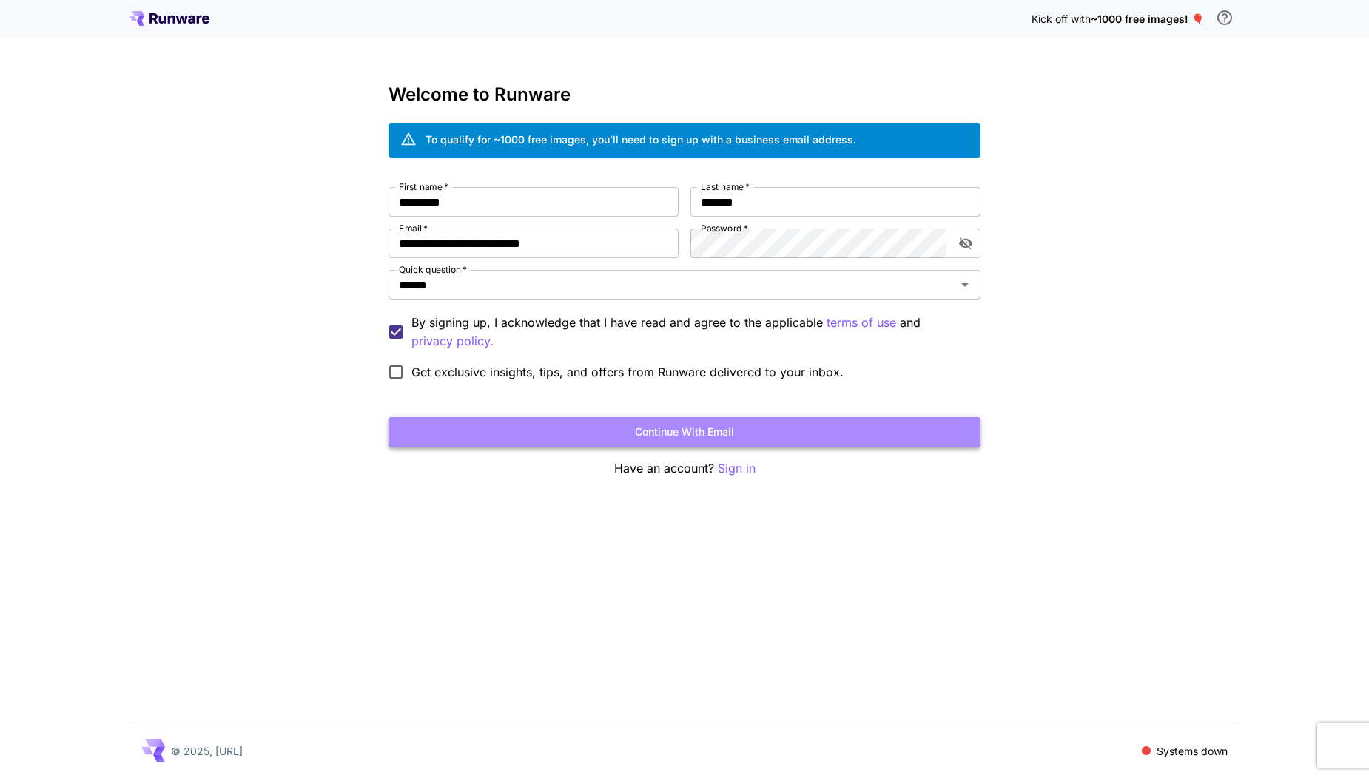
click at [714, 430] on button "Continue with email" at bounding box center [684, 432] width 592 height 30
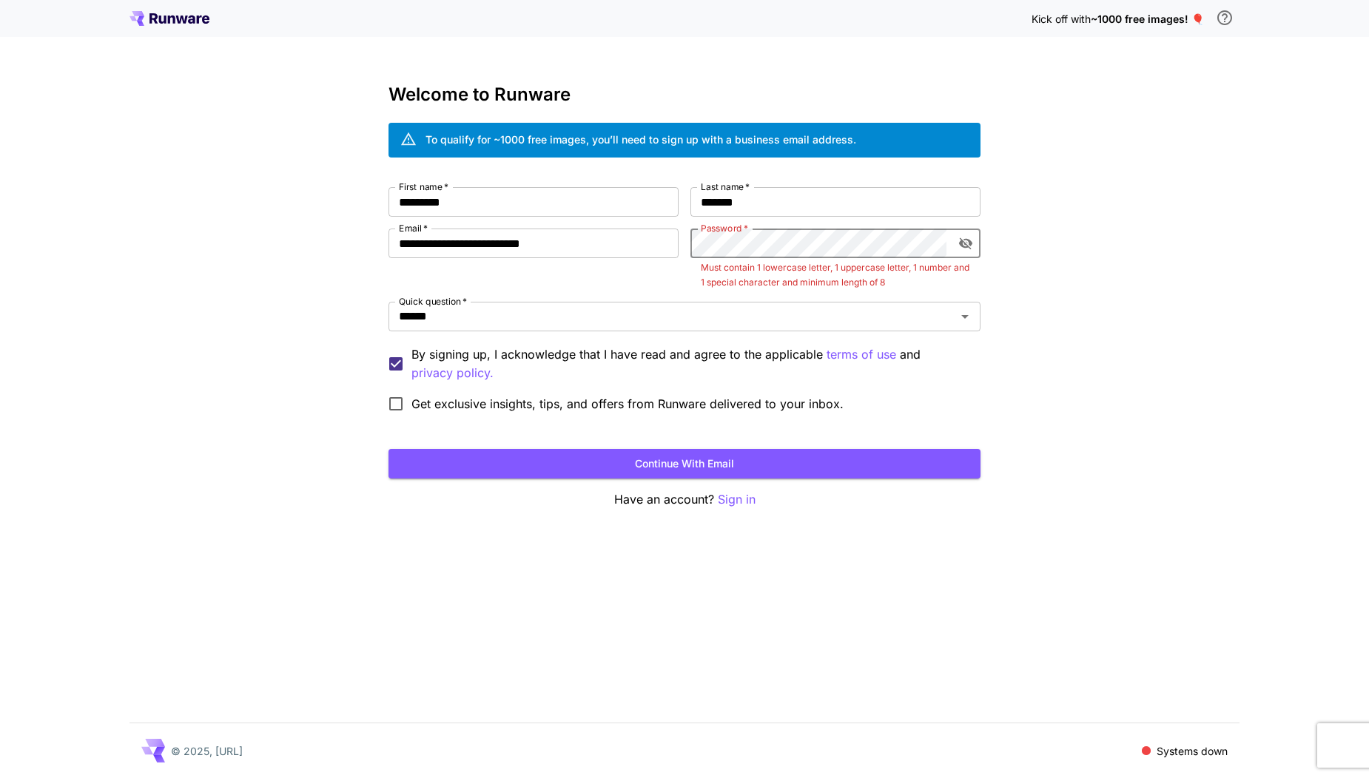
click at [388, 449] on button "Continue with email" at bounding box center [684, 464] width 592 height 30
click at [749, 467] on button "Continue with email" at bounding box center [684, 464] width 592 height 30
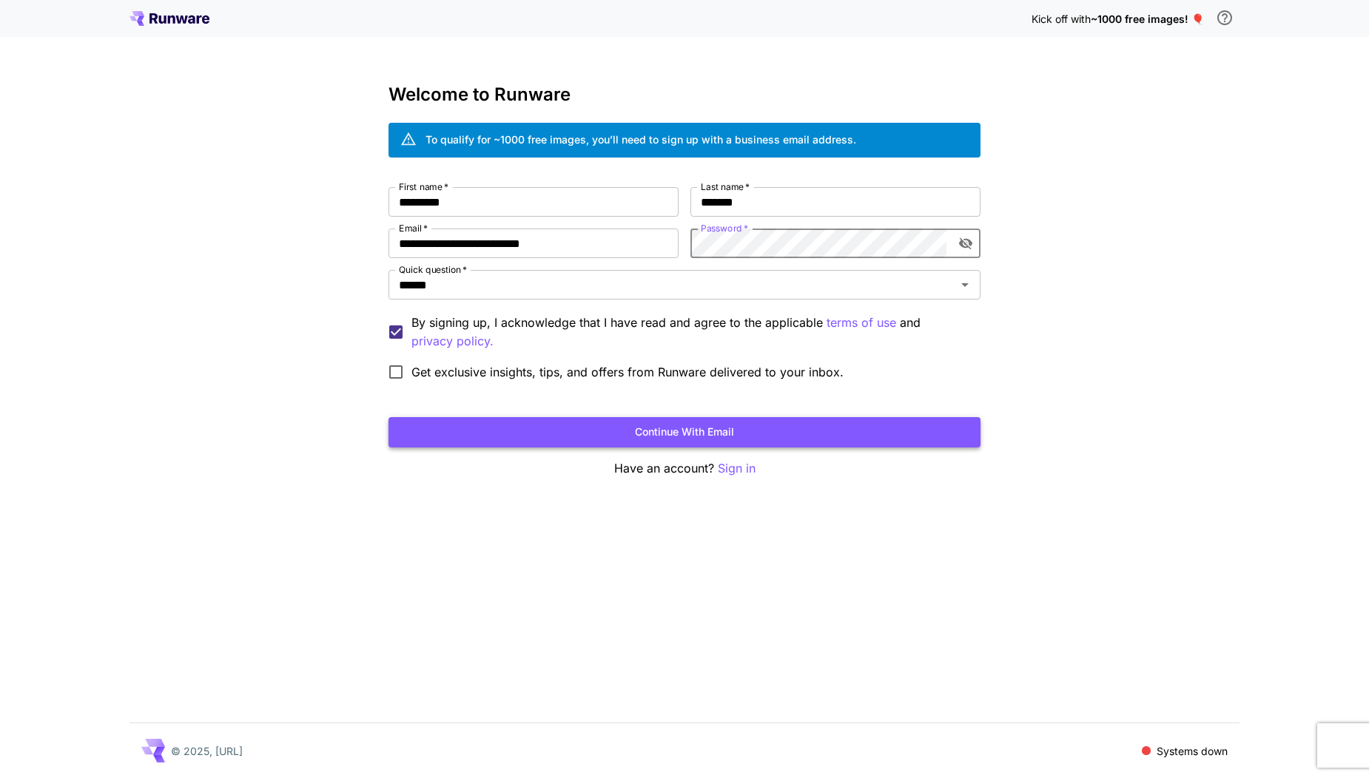
click at [789, 435] on button "Continue with email" at bounding box center [684, 432] width 592 height 30
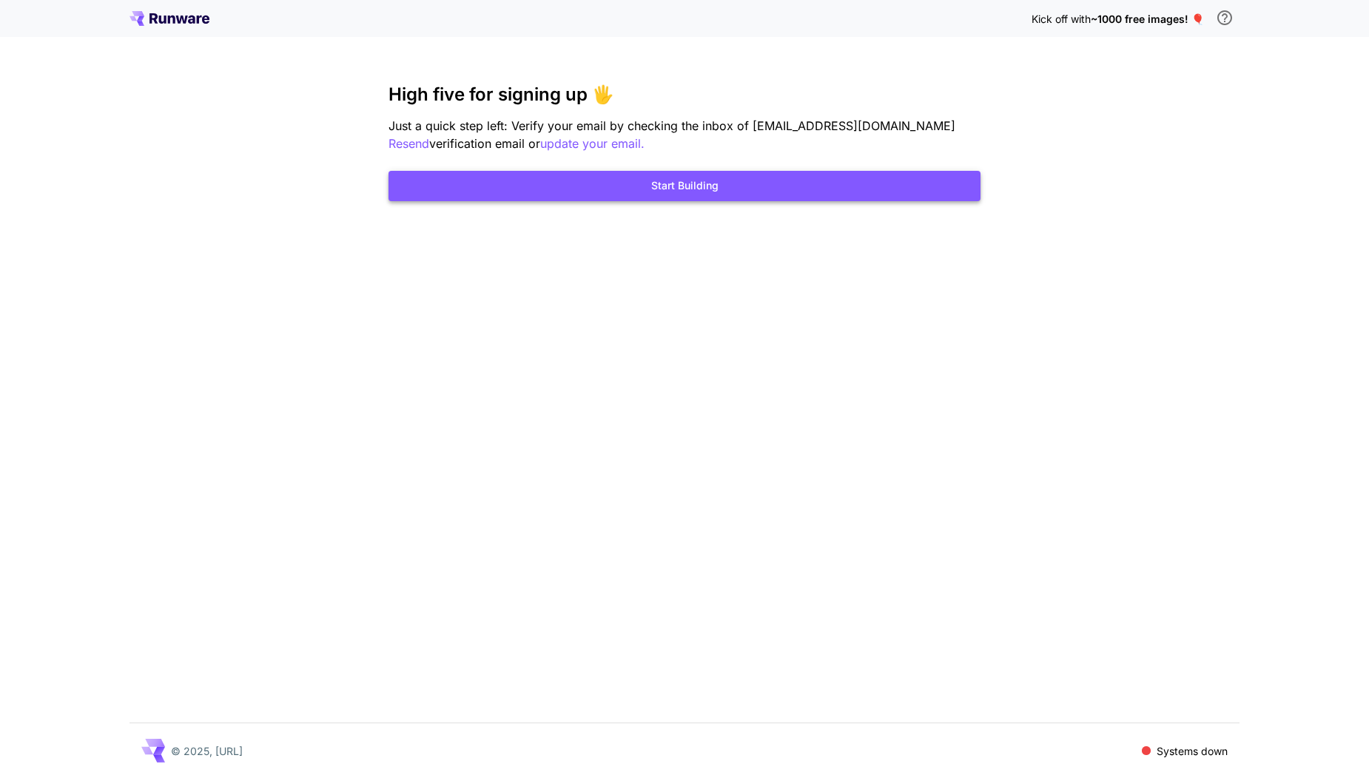
click at [682, 195] on button "Start Building" at bounding box center [684, 186] width 592 height 30
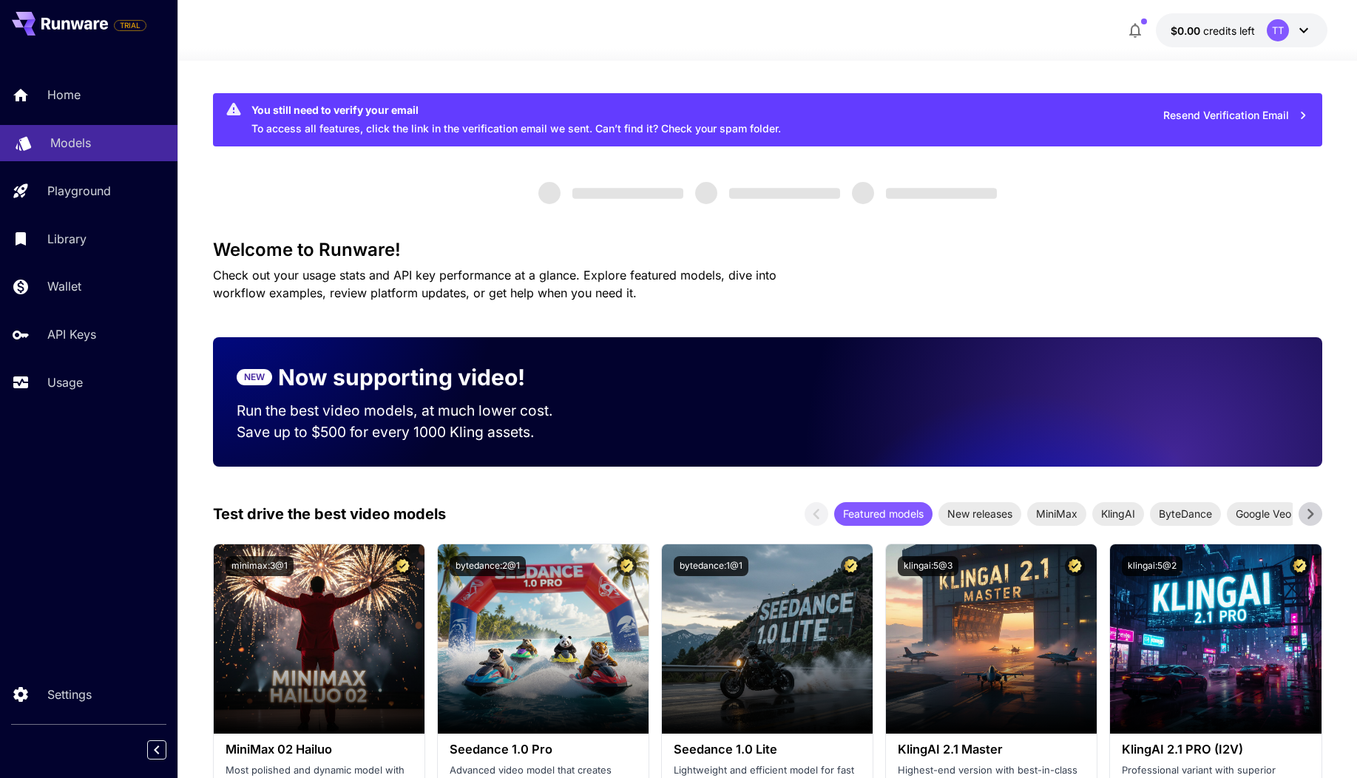
click at [95, 144] on div "Models" at bounding box center [107, 143] width 115 height 18
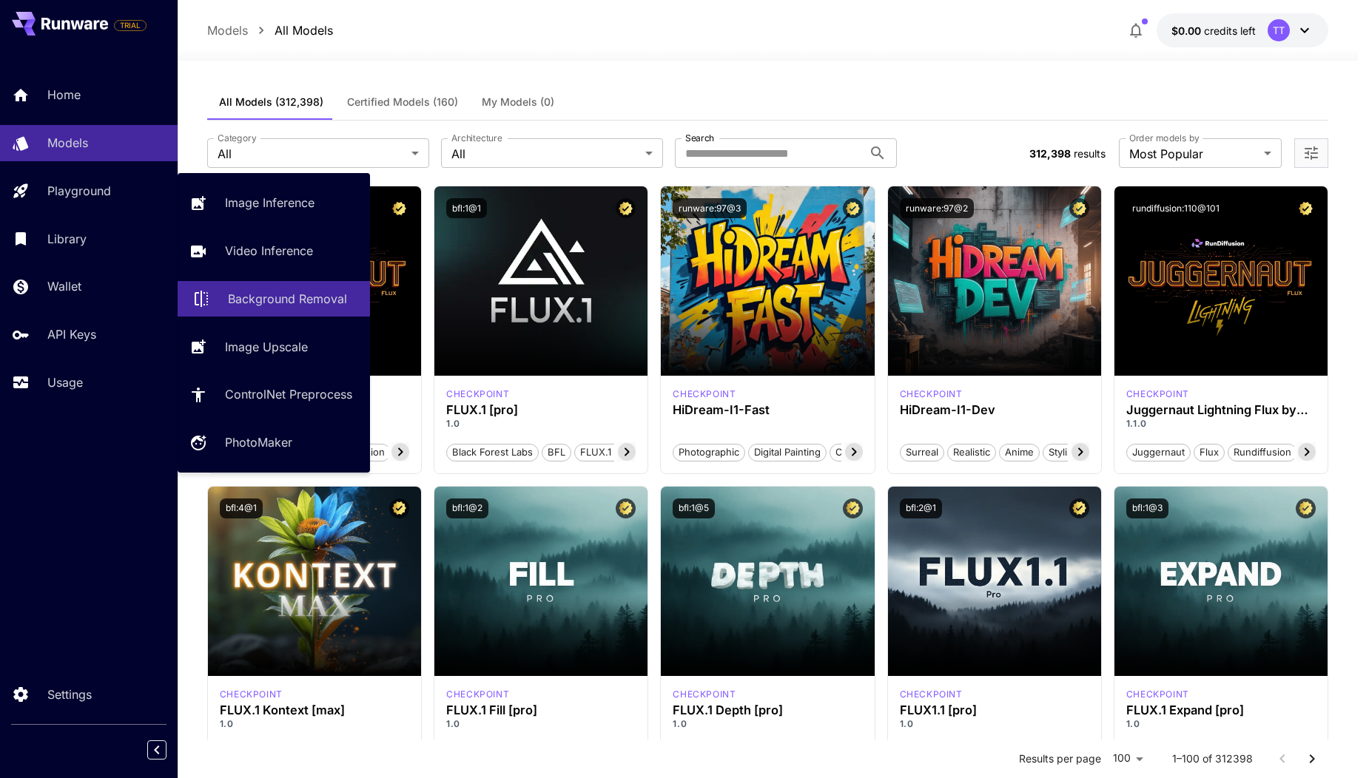
click at [296, 306] on p "Background Removal" at bounding box center [287, 299] width 119 height 18
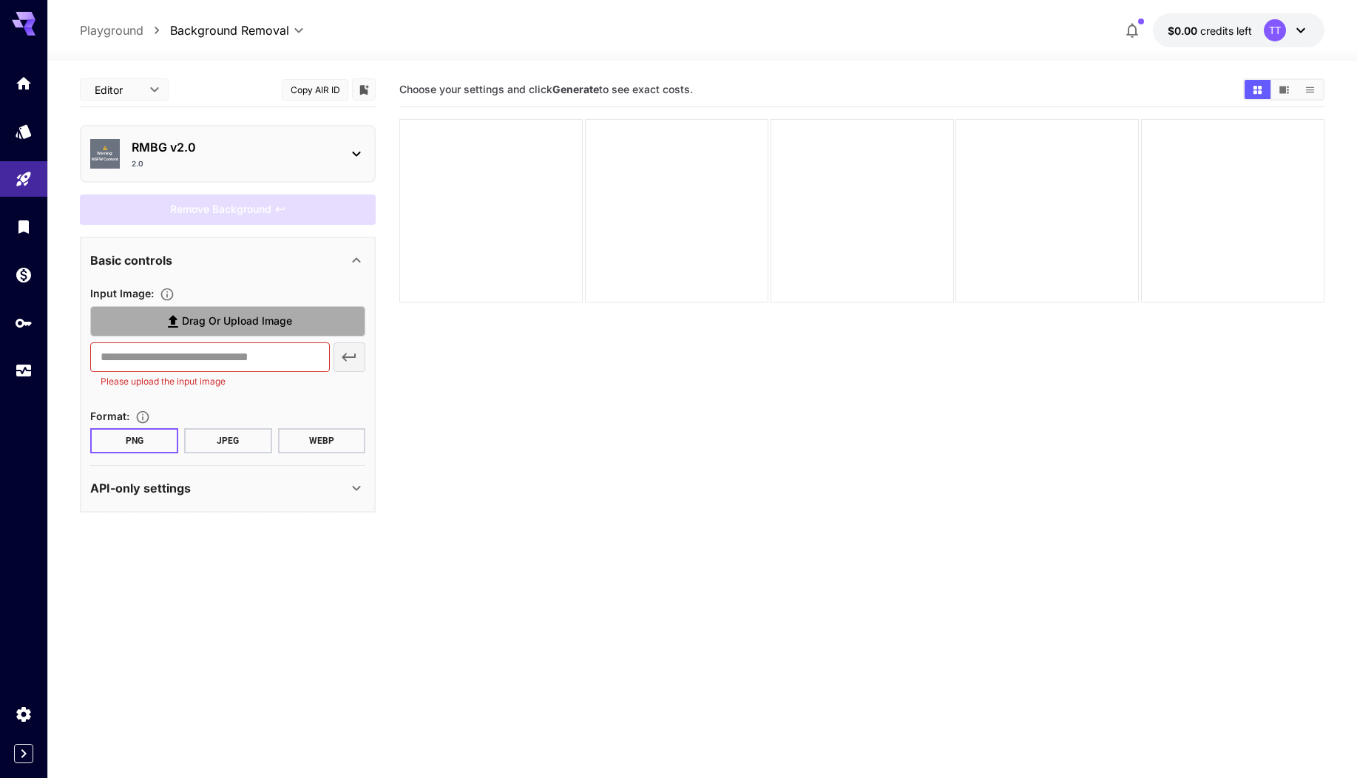
click at [274, 318] on span "Drag or upload image" at bounding box center [237, 321] width 110 height 18
click at [0, 0] on input "Drag or upload image" at bounding box center [0, 0] width 0 height 0
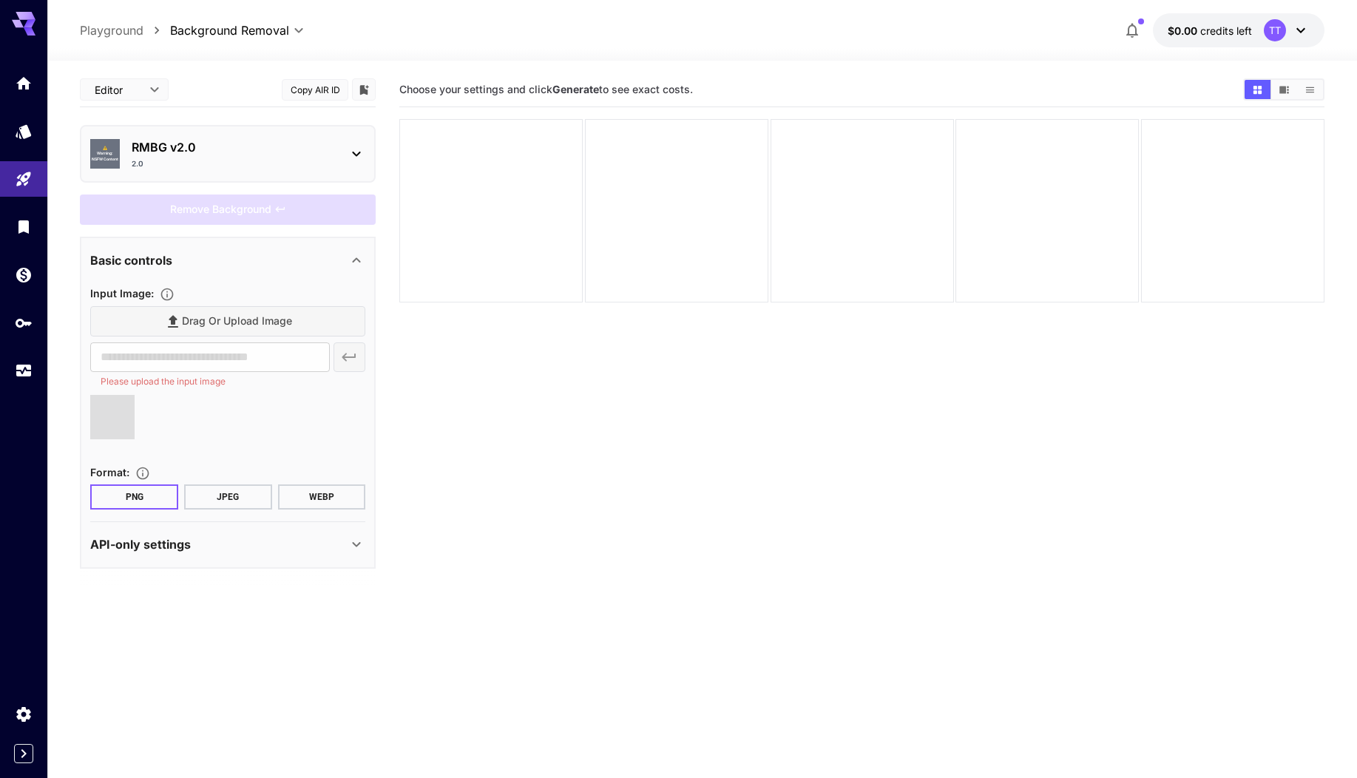
type input "**********"
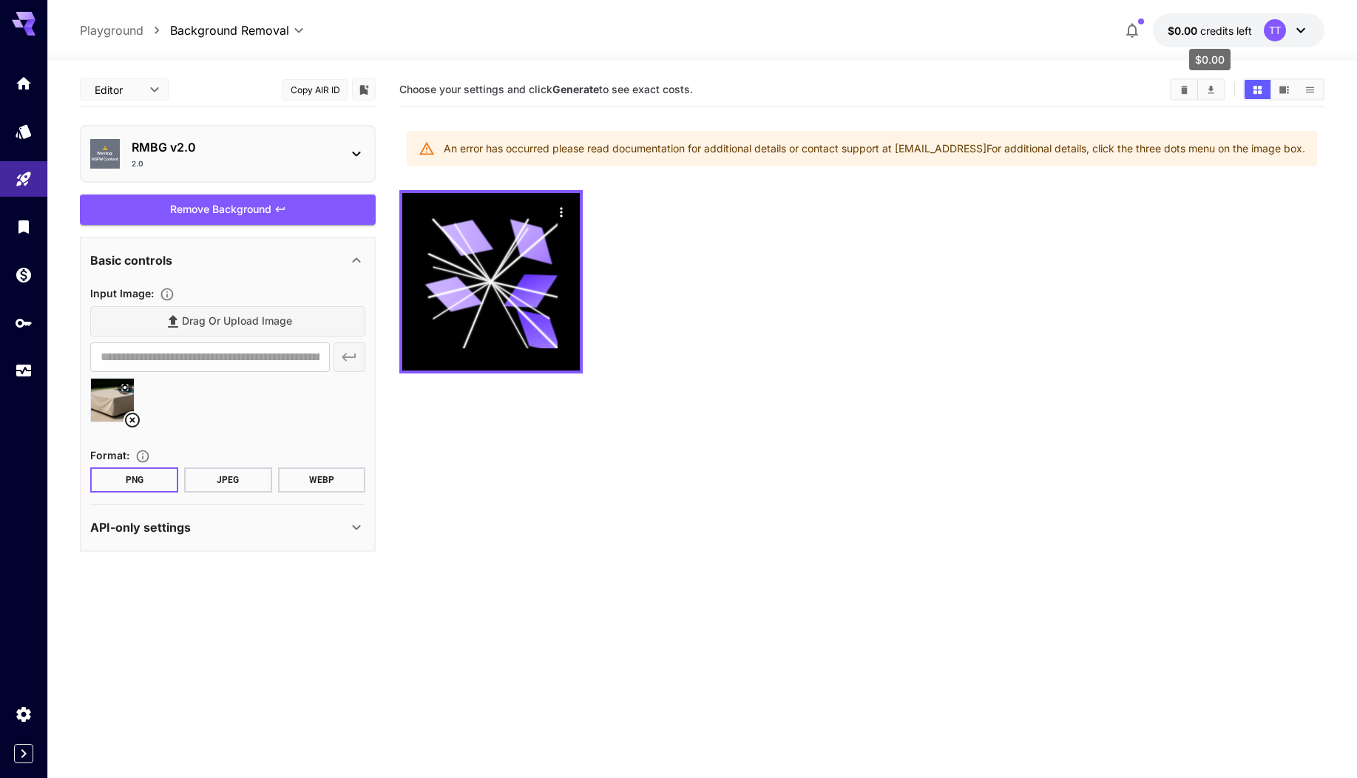
click at [1218, 33] on span "credits left" at bounding box center [1227, 30] width 52 height 13
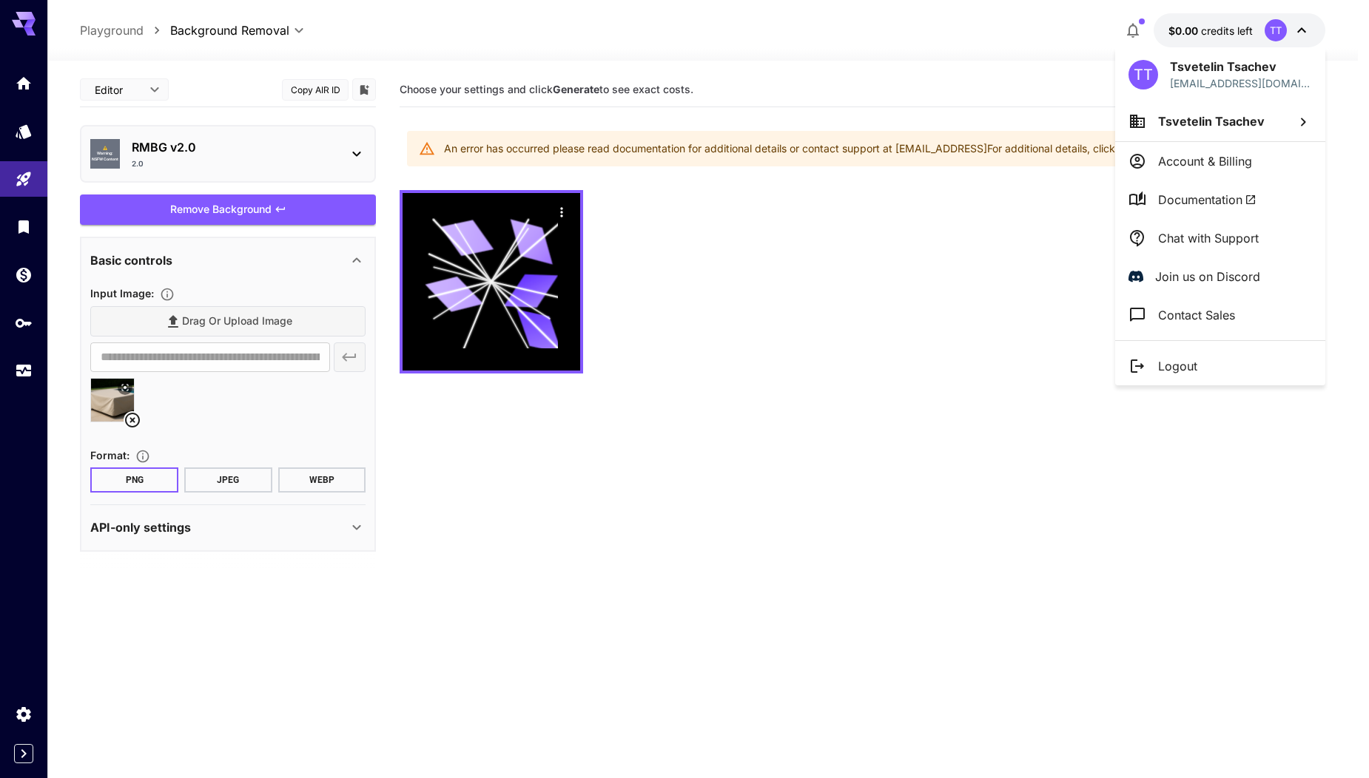
click at [827, 319] on div at bounding box center [684, 389] width 1369 height 778
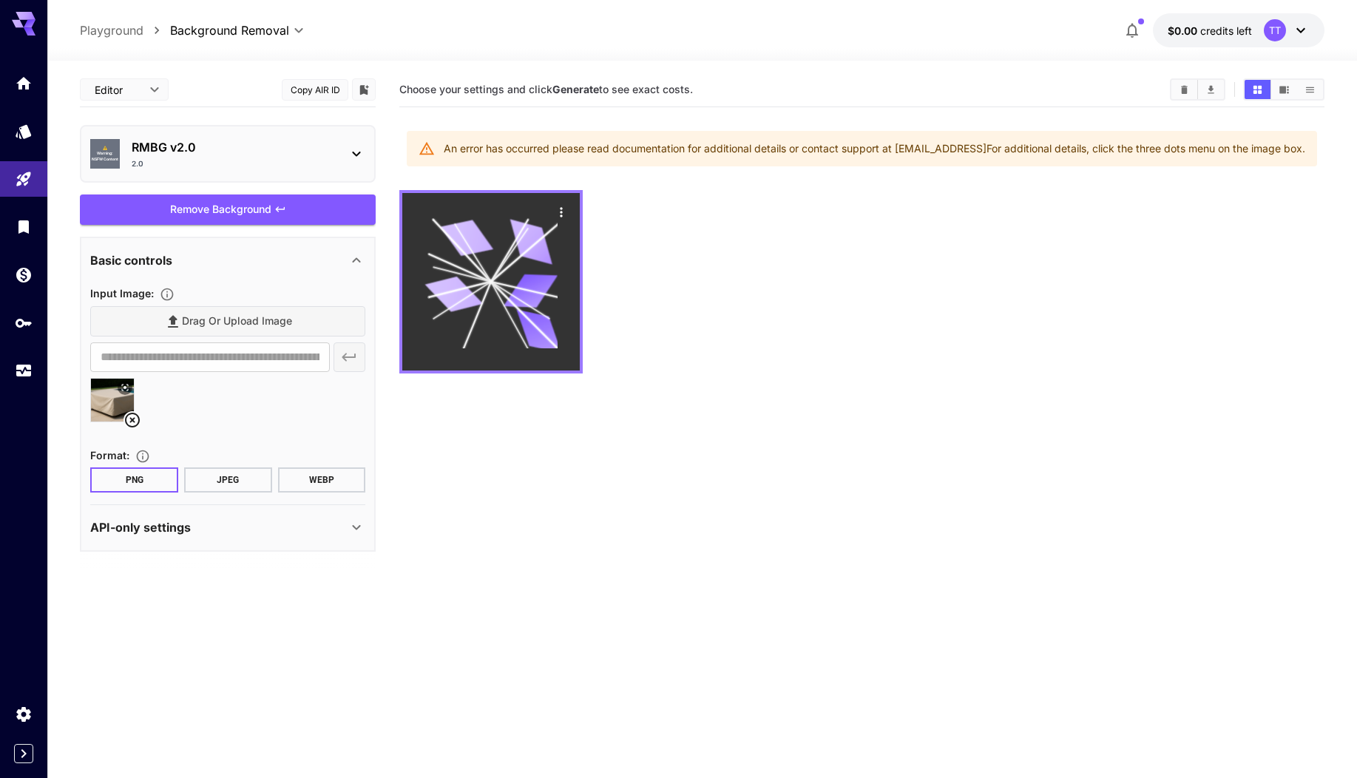
drag, startPoint x: 507, startPoint y: 259, endPoint x: 518, endPoint y: 252, distance: 12.9
click at [510, 258] on icon at bounding box center [491, 281] width 133 height 133
click at [559, 220] on div "Actions" at bounding box center [561, 212] width 15 height 18
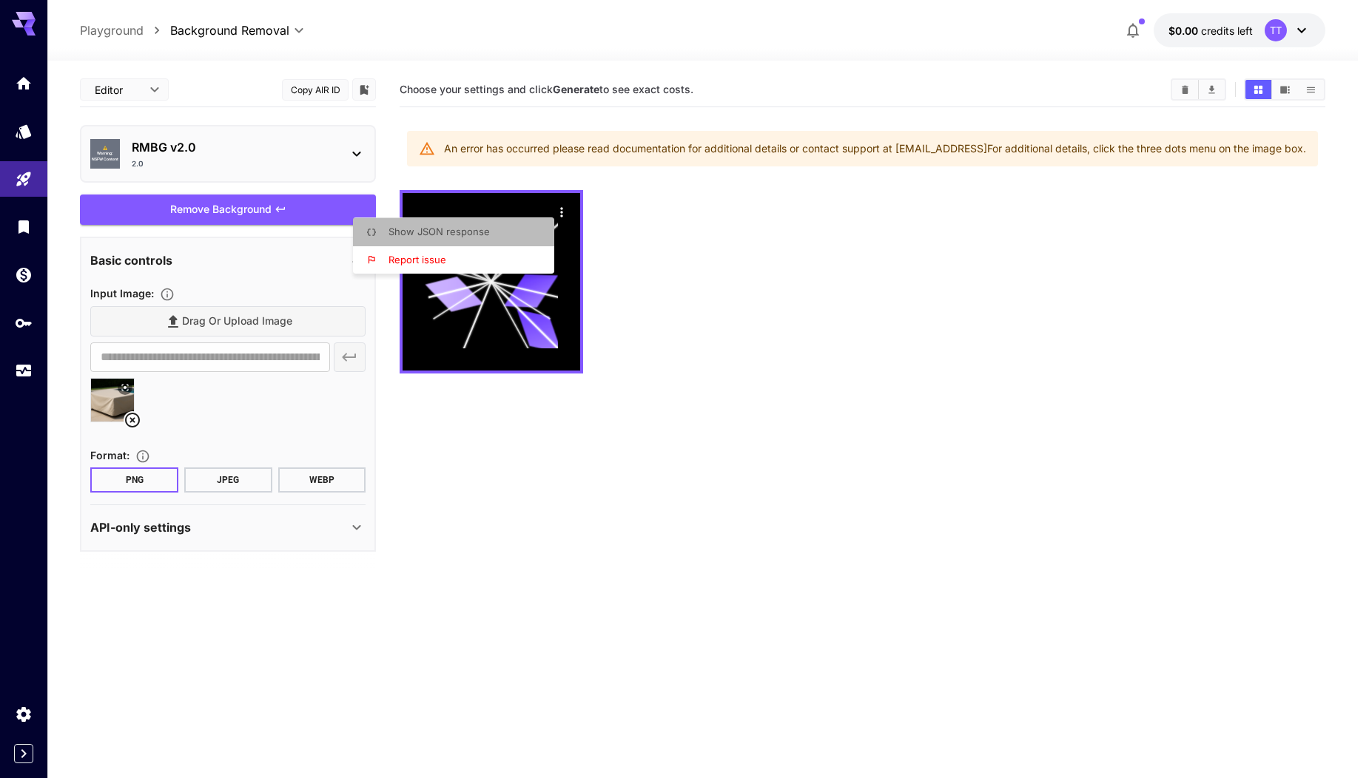
click at [492, 232] on li "Show JSON response" at bounding box center [458, 232] width 210 height 28
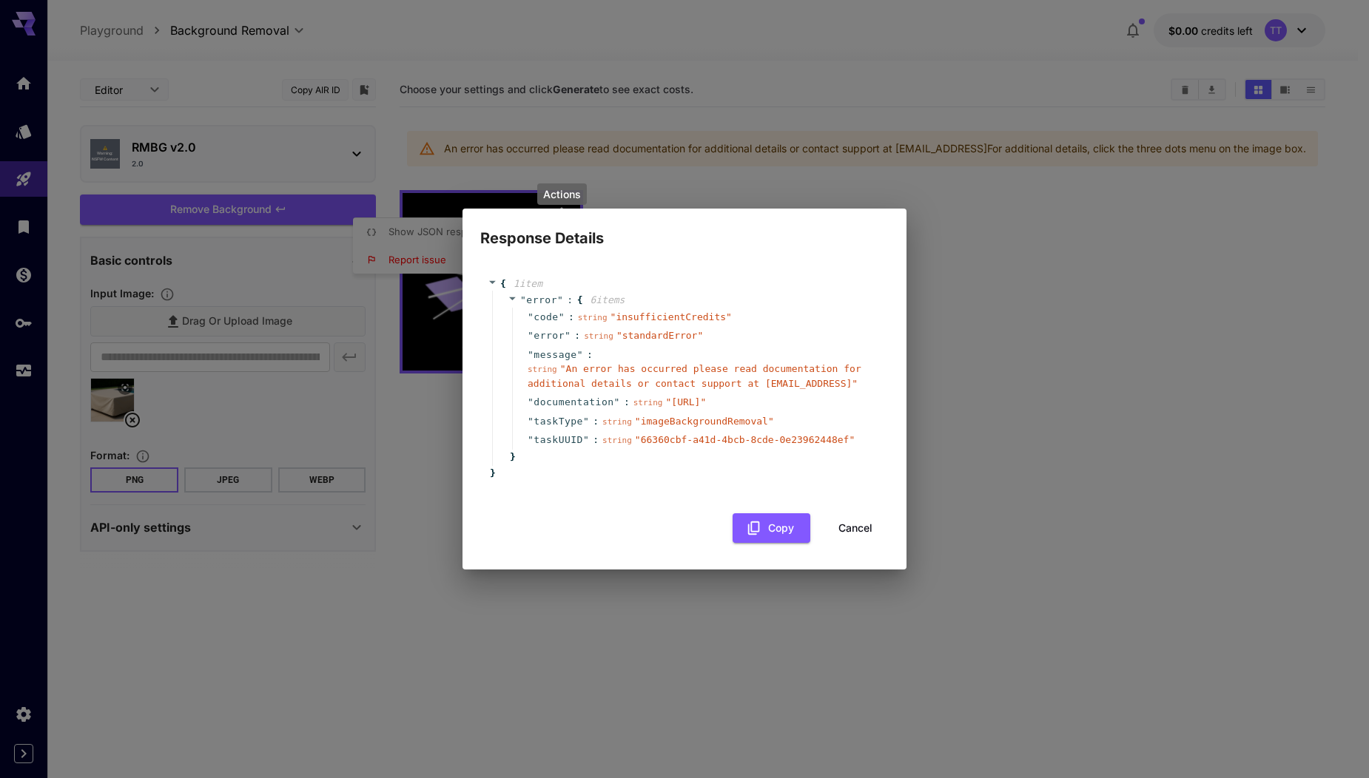
click at [850, 529] on button "Cancel" at bounding box center [855, 528] width 67 height 30
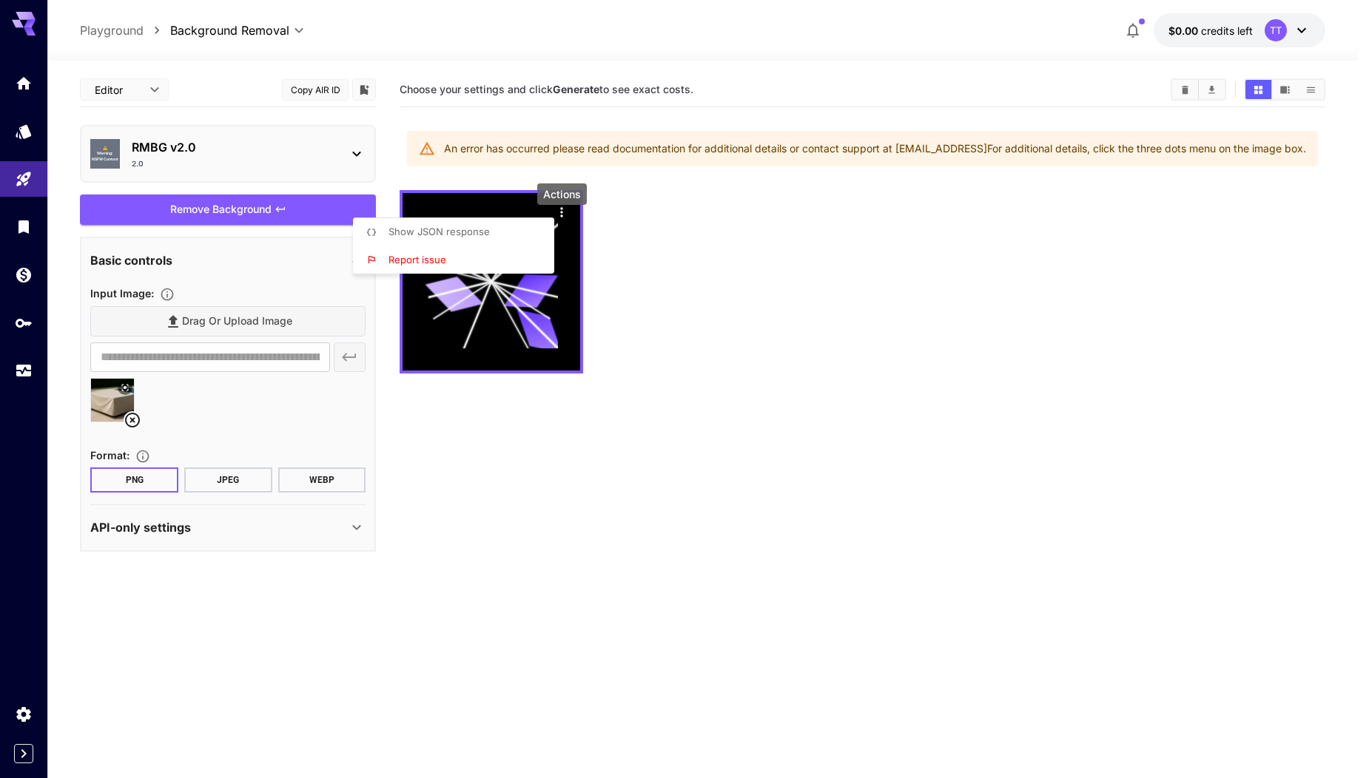
click at [169, 527] on div at bounding box center [684, 389] width 1369 height 778
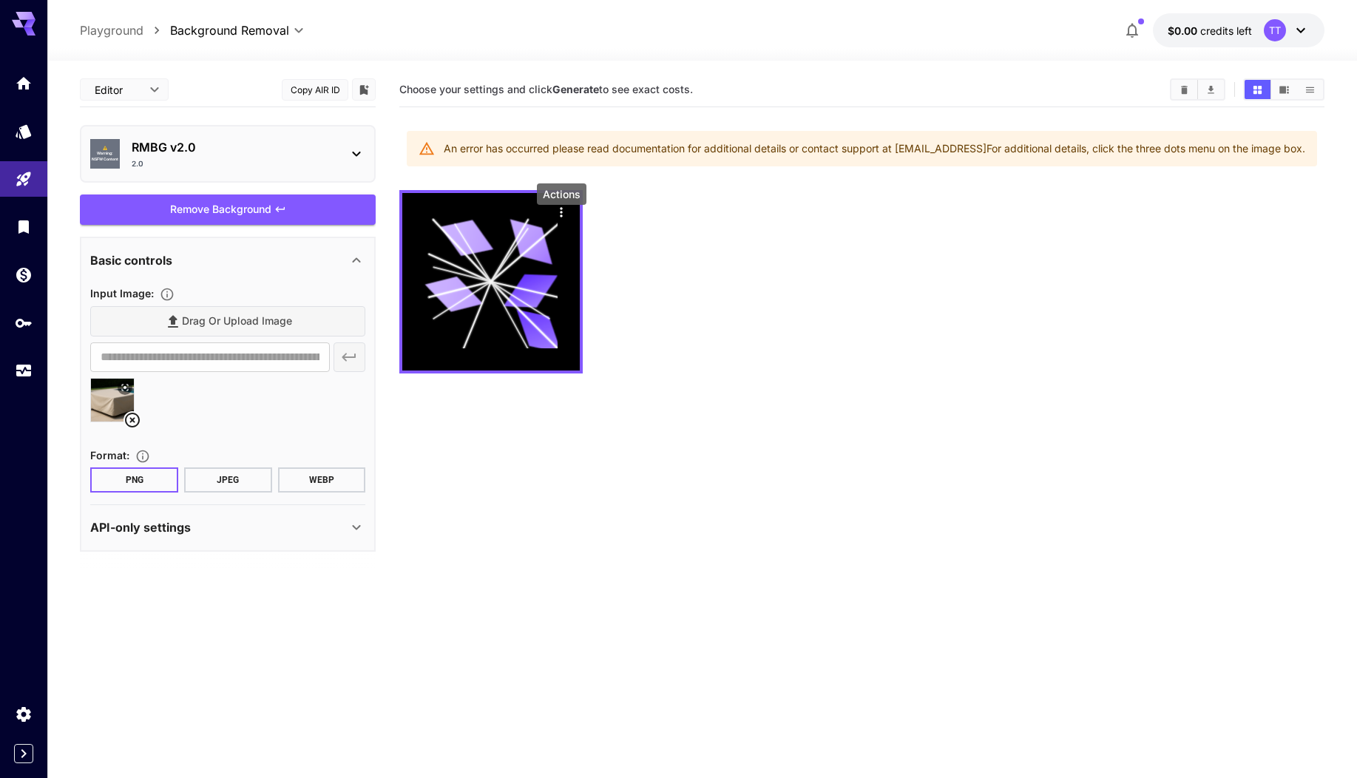
click at [357, 525] on icon at bounding box center [357, 528] width 18 height 18
click at [363, 522] on icon at bounding box center [357, 528] width 18 height 18
click at [1227, 35] on span "credits left" at bounding box center [1227, 30] width 52 height 13
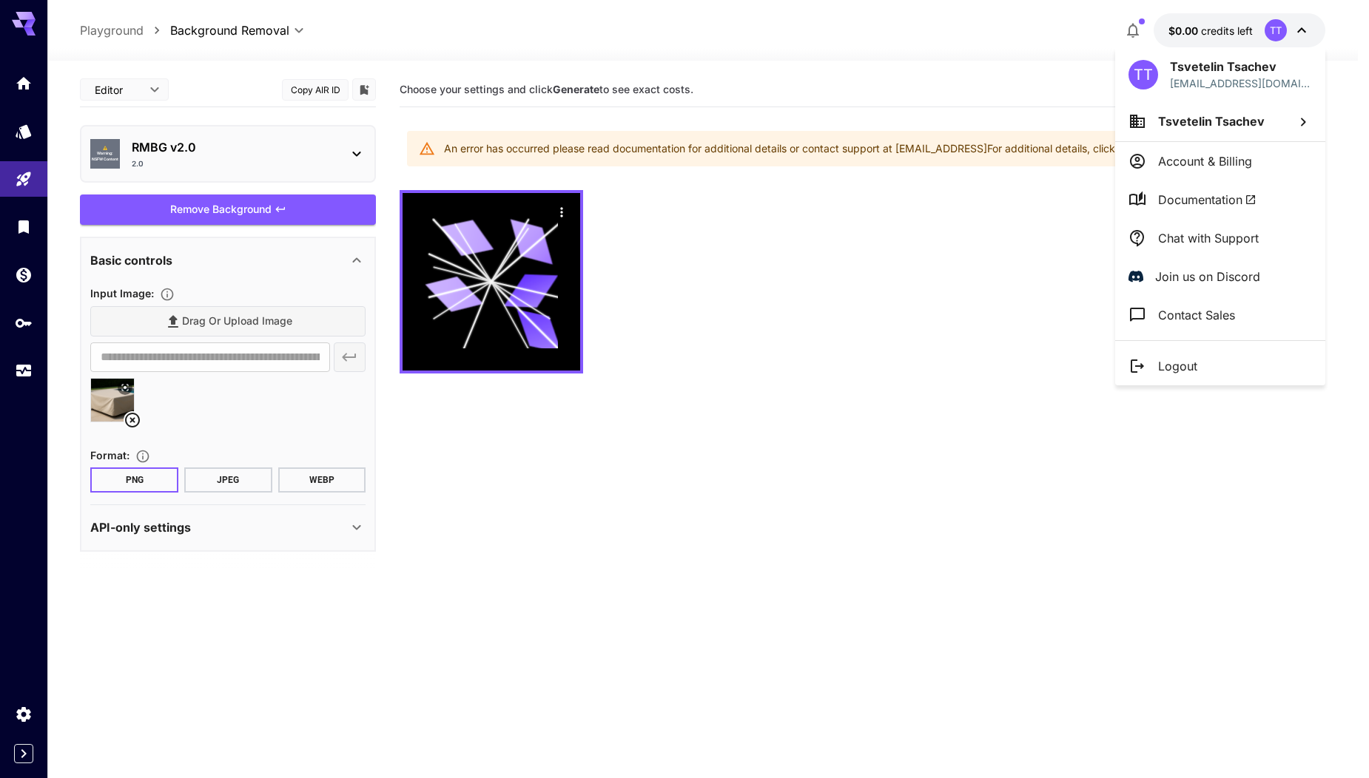
click at [1149, 30] on div at bounding box center [684, 389] width 1369 height 778
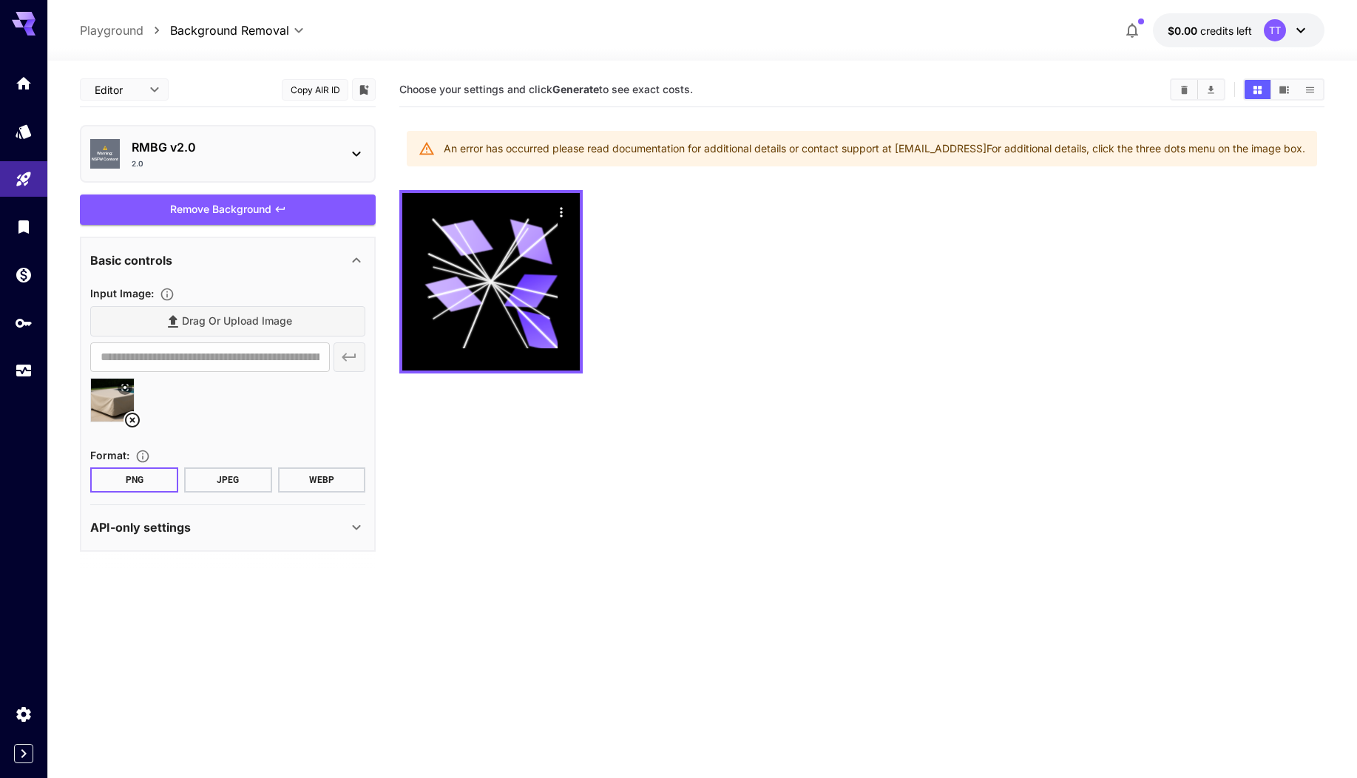
click at [1130, 22] on body "**********" at bounding box center [678, 447] width 1357 height 895
click at [1136, 36] on icon "button" at bounding box center [1133, 31] width 12 height 15
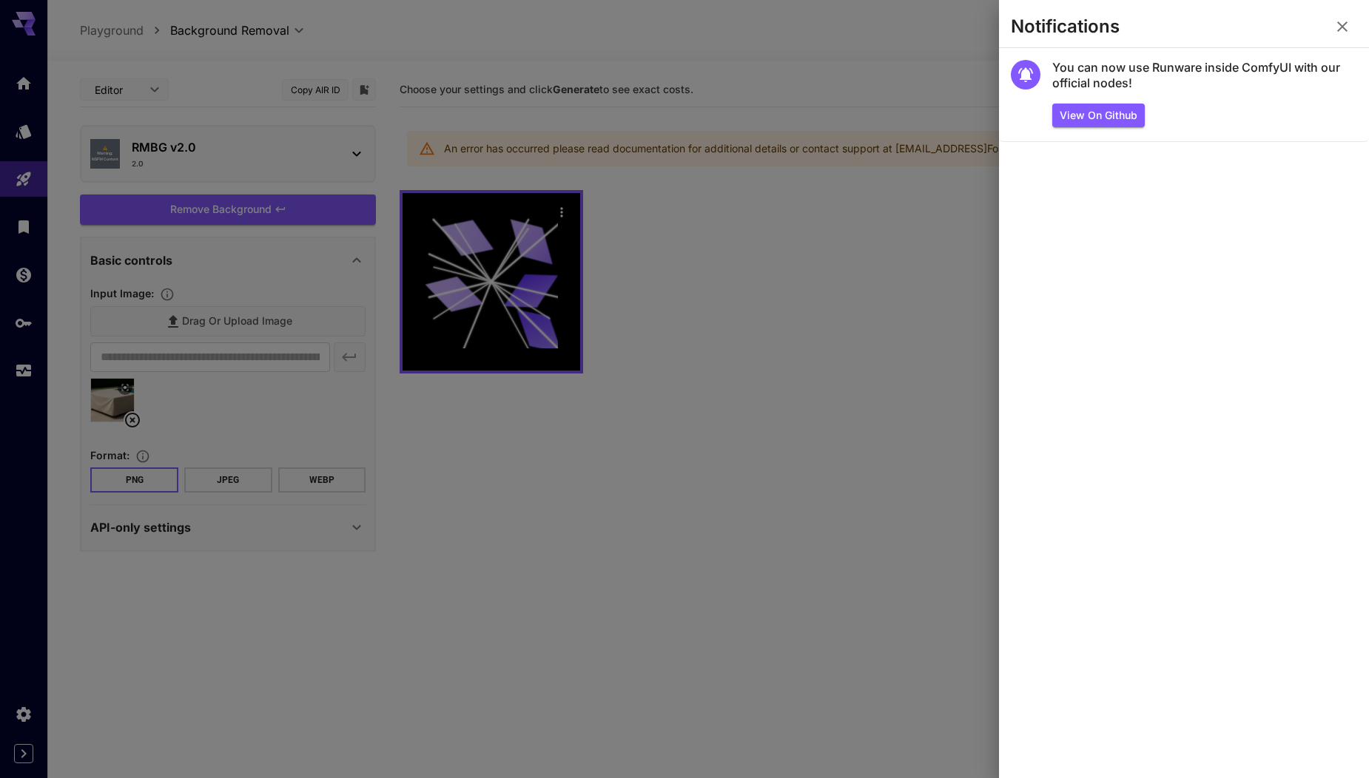
click at [860, 235] on div at bounding box center [684, 389] width 1369 height 778
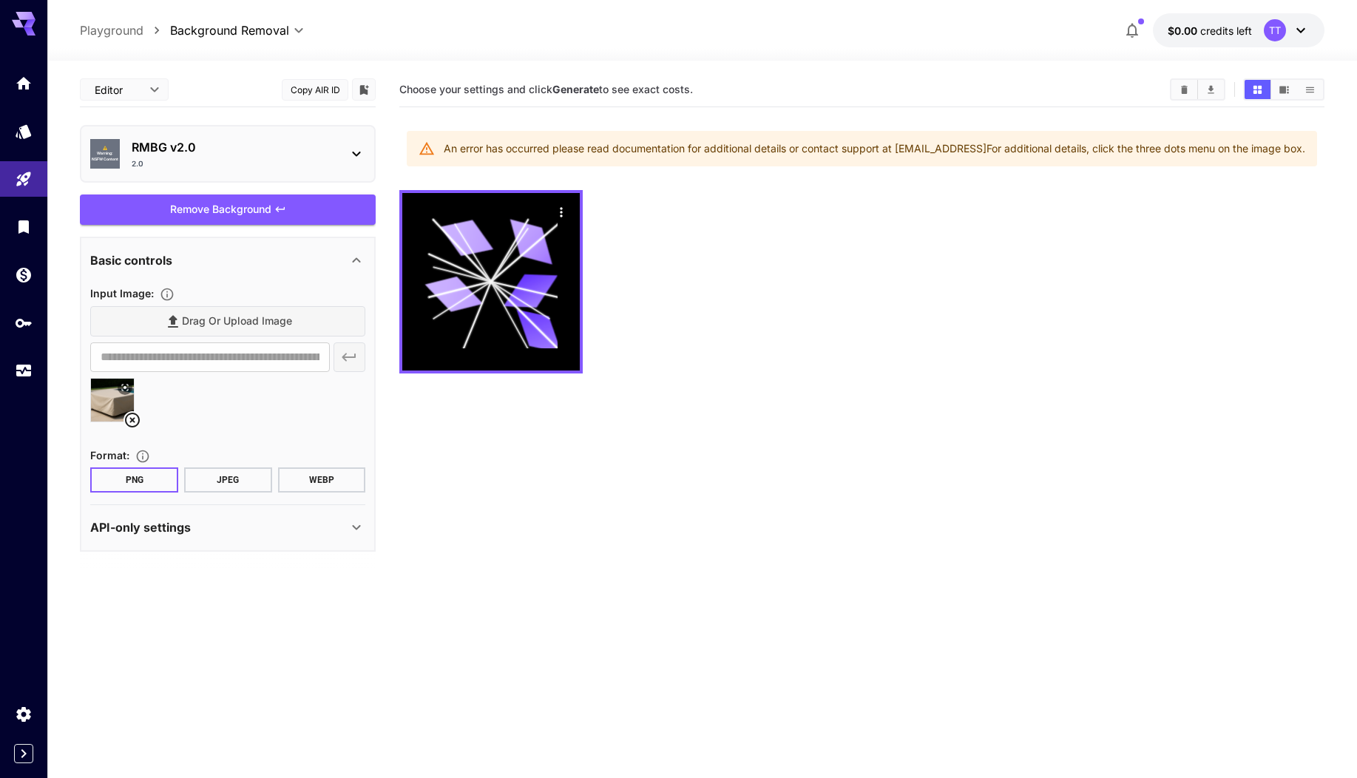
click at [1311, 27] on button "$0.00 credits left TT" at bounding box center [1239, 30] width 172 height 34
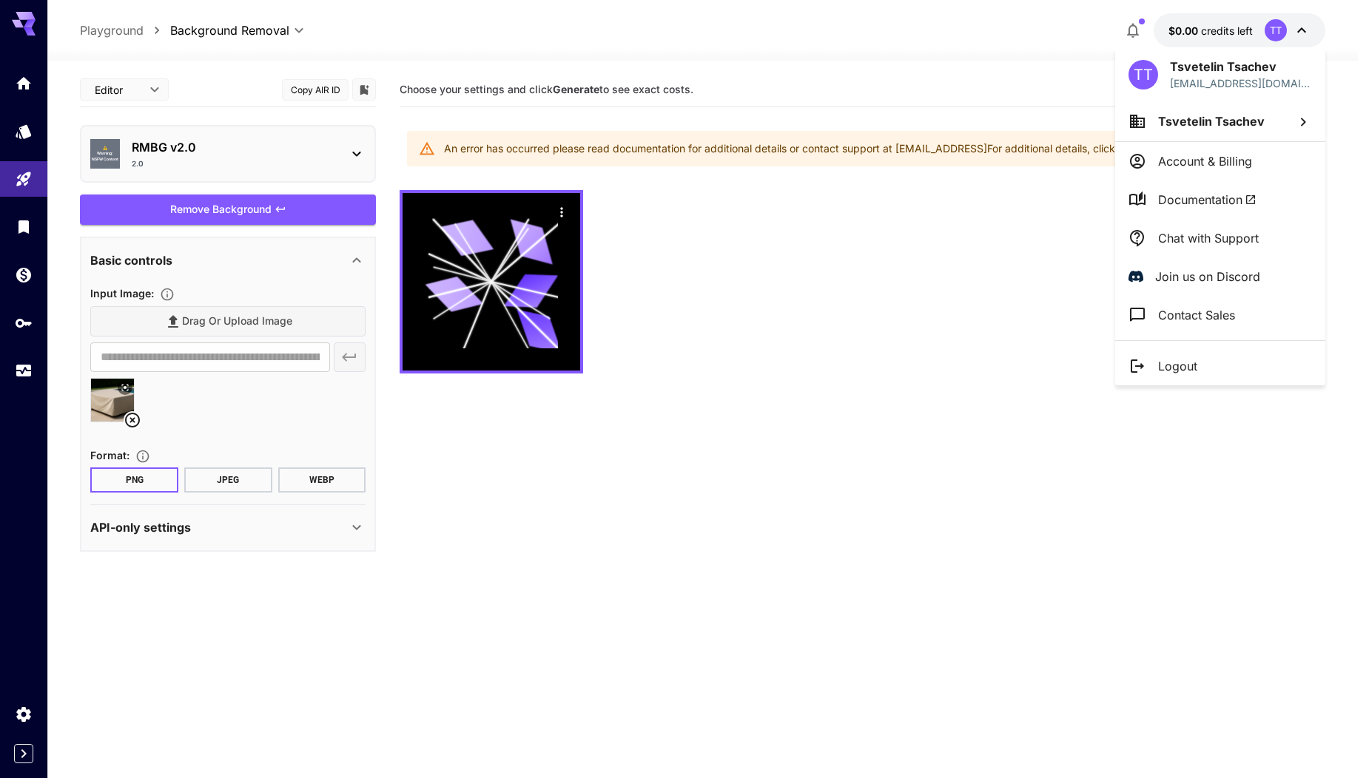
click at [1238, 172] on li "Account & Billing" at bounding box center [1220, 161] width 210 height 38
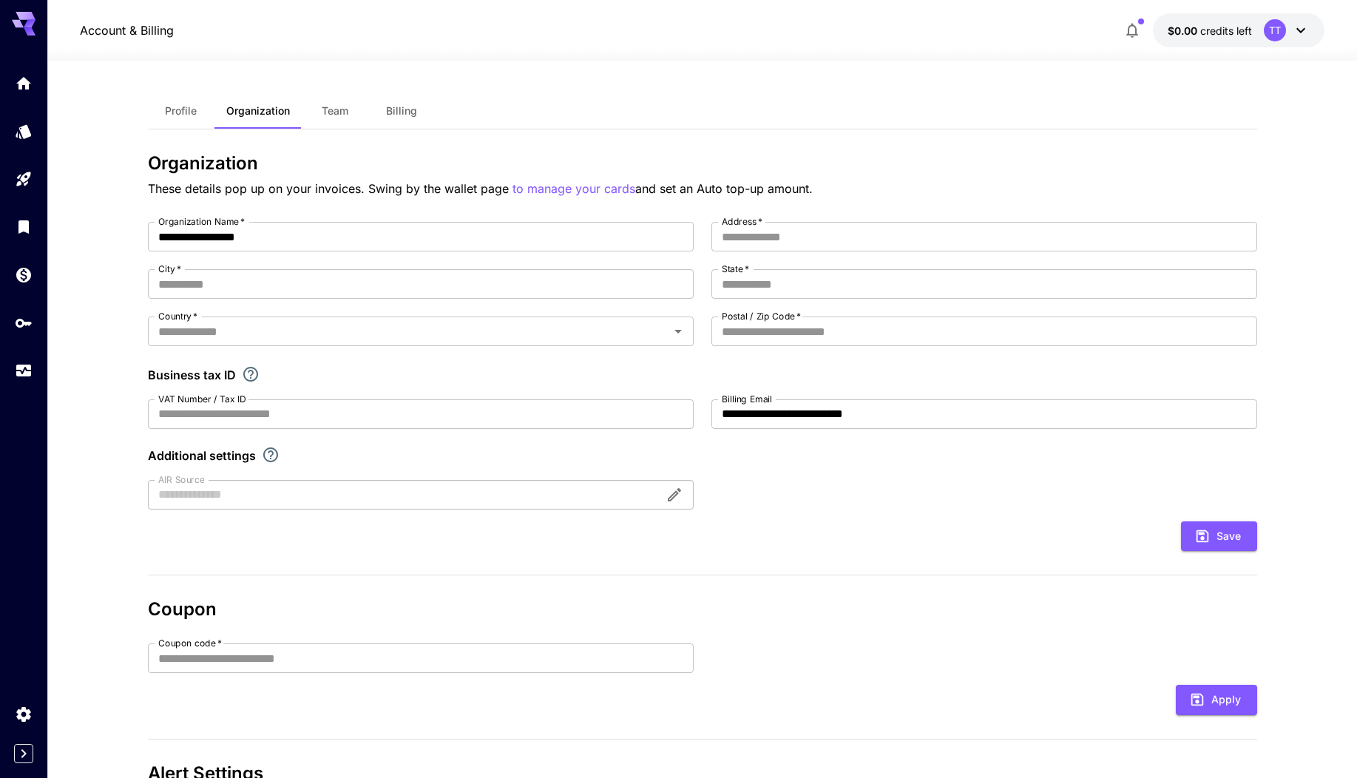
click at [36, 34] on div at bounding box center [23, 18] width 47 height 36
click at [32, 24] on icon at bounding box center [30, 24] width 12 height 8
click at [119, 30] on p "Account & Billing" at bounding box center [127, 30] width 94 height 18
click at [22, 85] on icon "Home" at bounding box center [25, 78] width 15 height 13
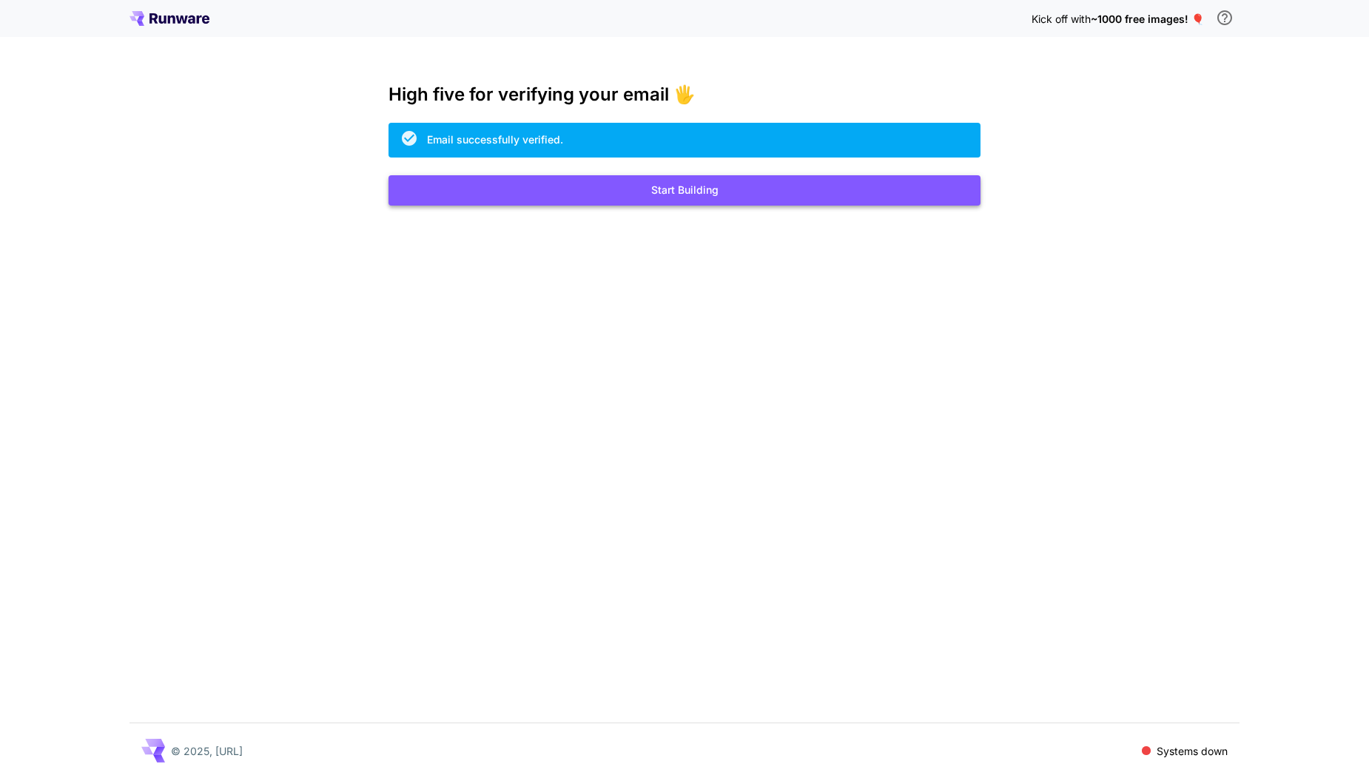
click at [706, 199] on button "Start Building" at bounding box center [684, 190] width 592 height 30
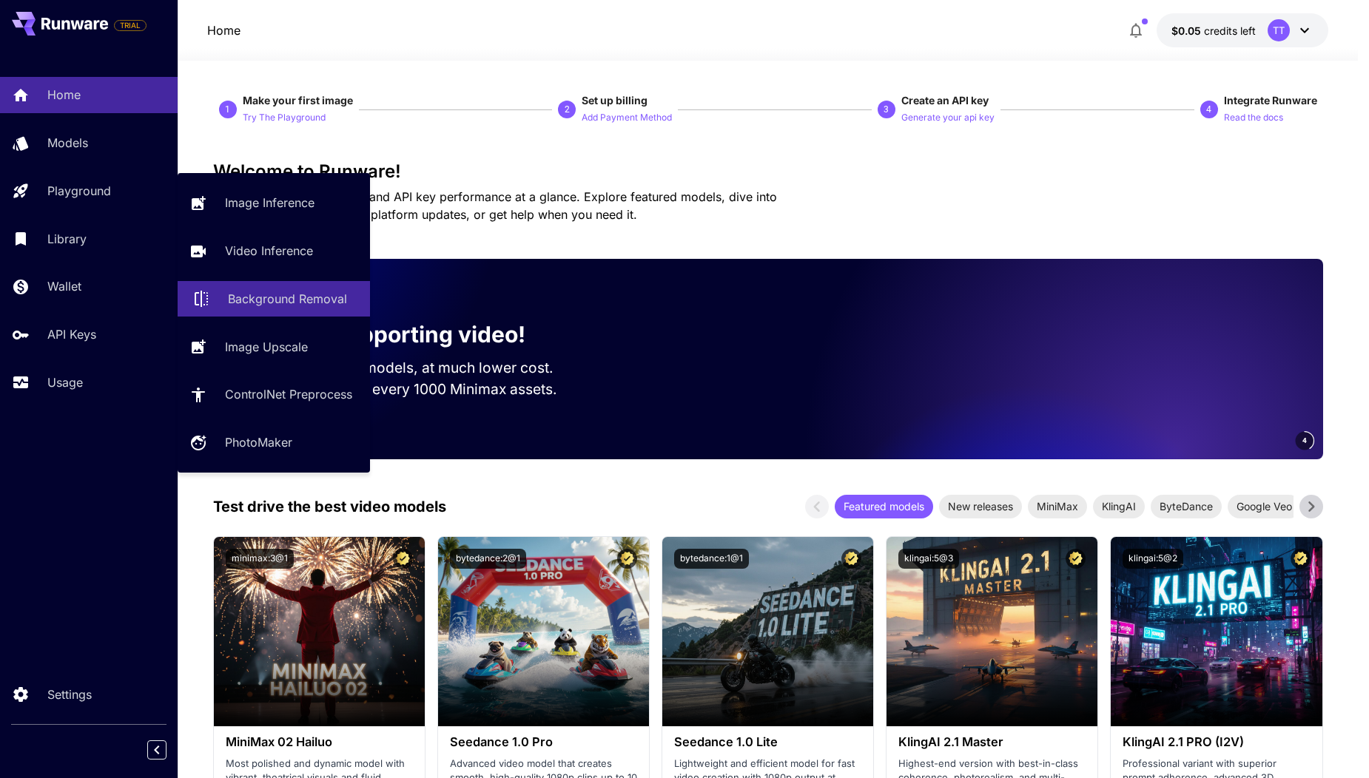
click at [280, 297] on p "Background Removal" at bounding box center [287, 299] width 119 height 18
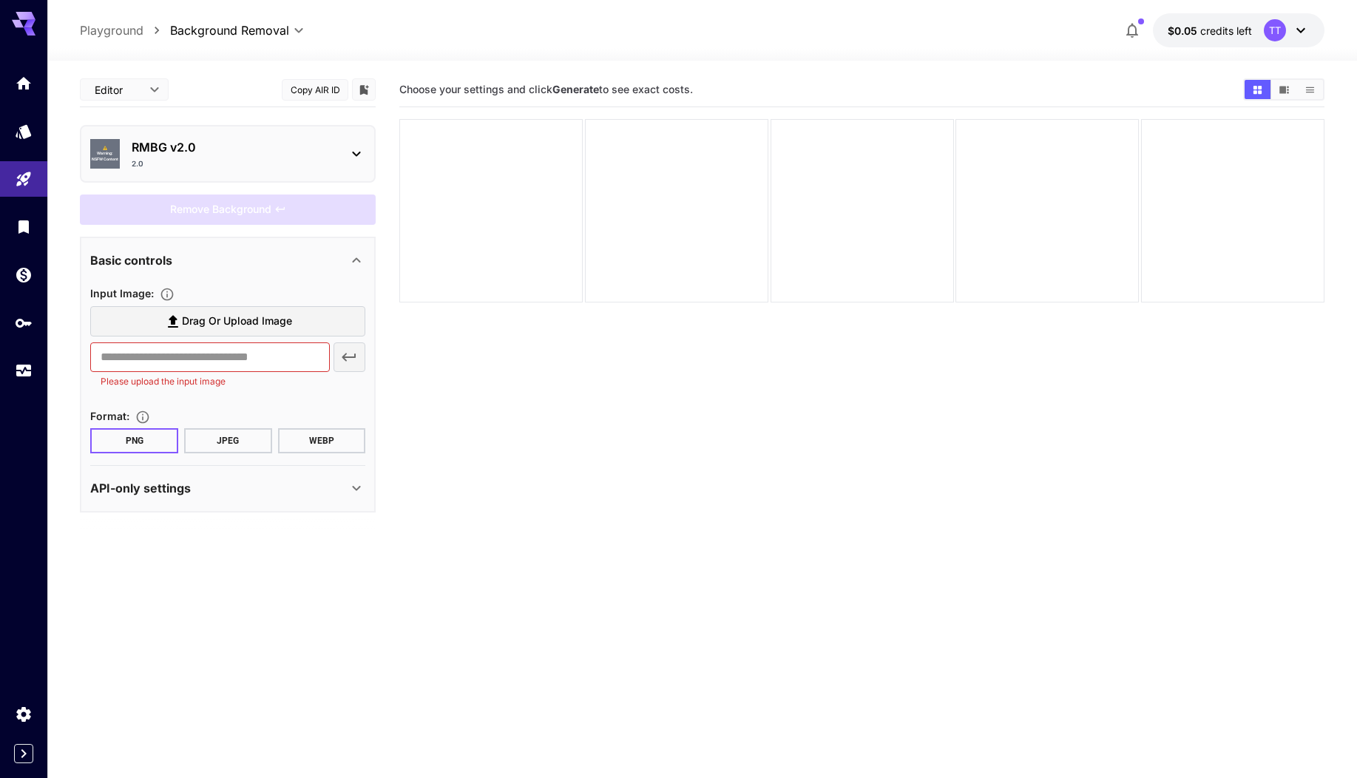
click at [181, 317] on icon at bounding box center [173, 322] width 18 height 18
click at [0, 0] on input "Drag or upload image" at bounding box center [0, 0] width 0 height 0
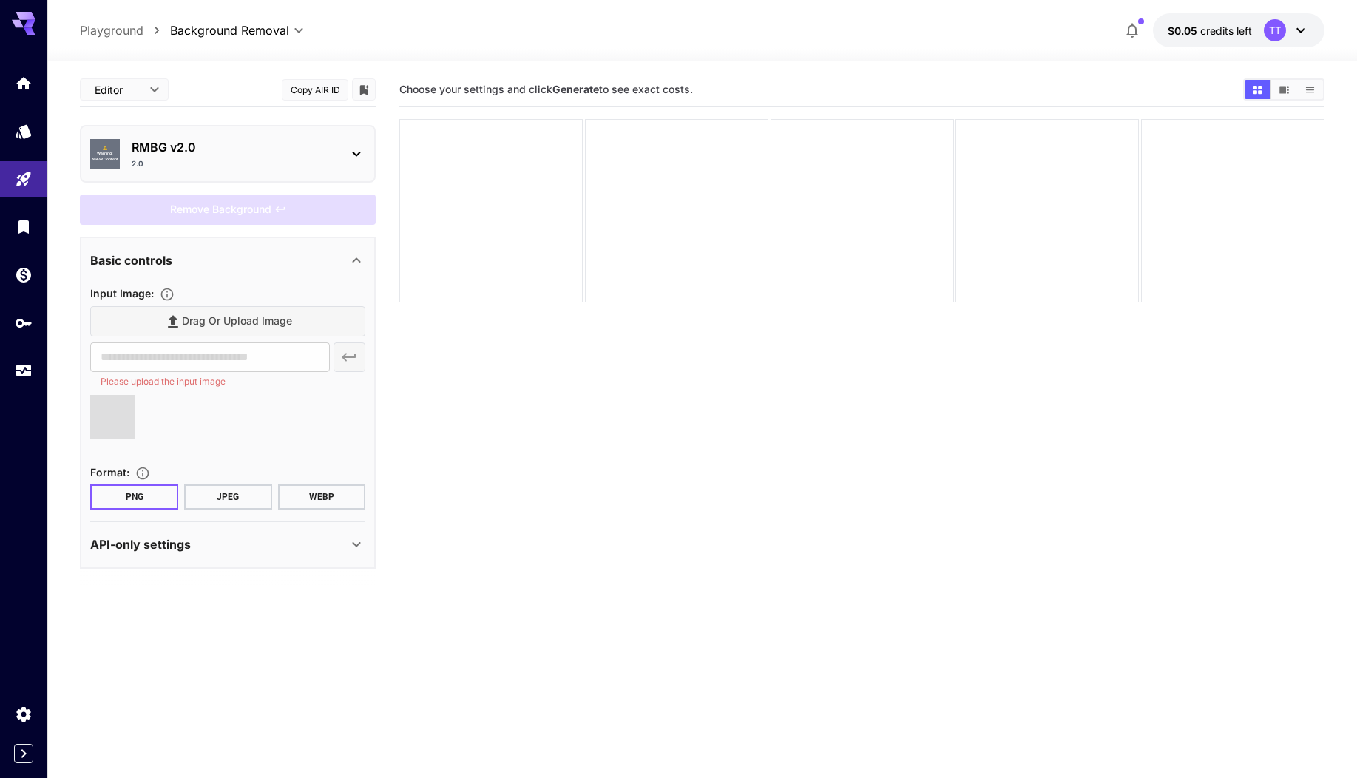
type input "**********"
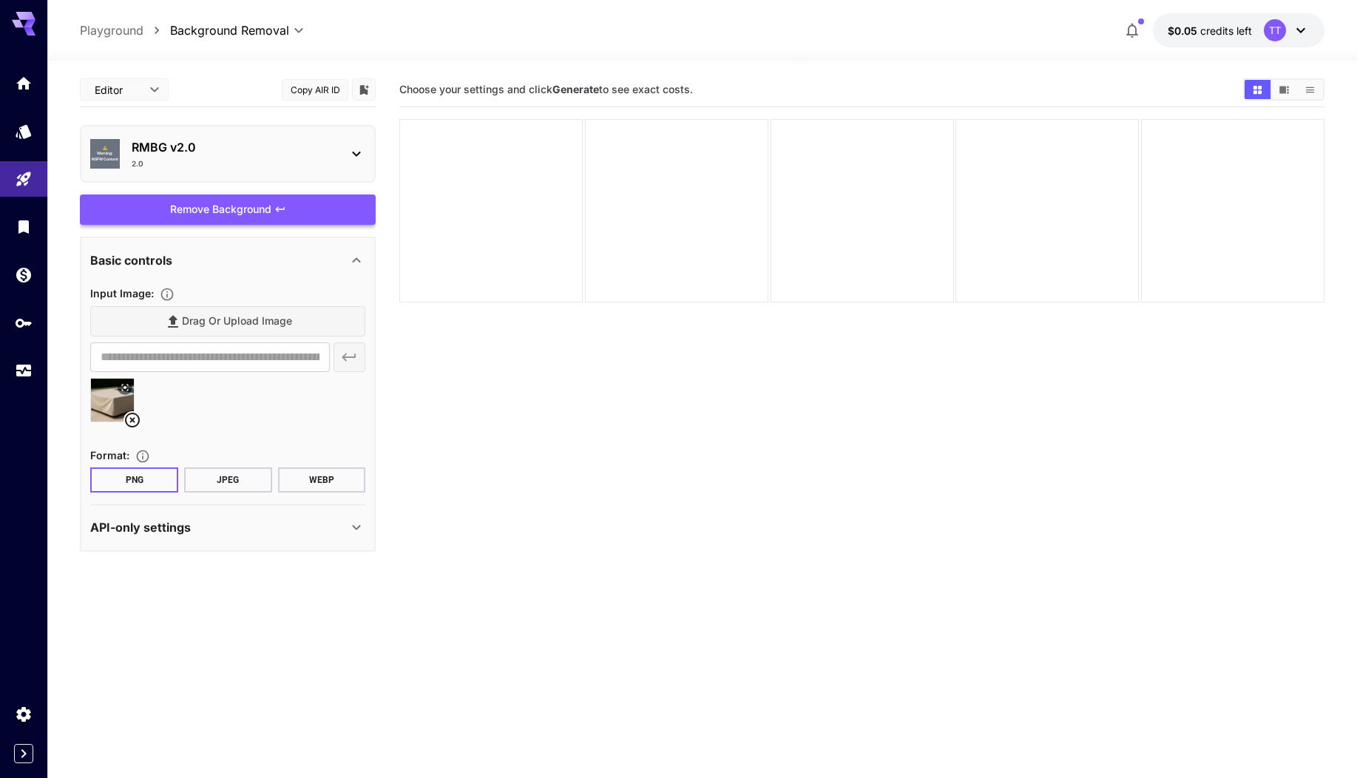
click at [266, 207] on div "Remove Background" at bounding box center [228, 210] width 296 height 30
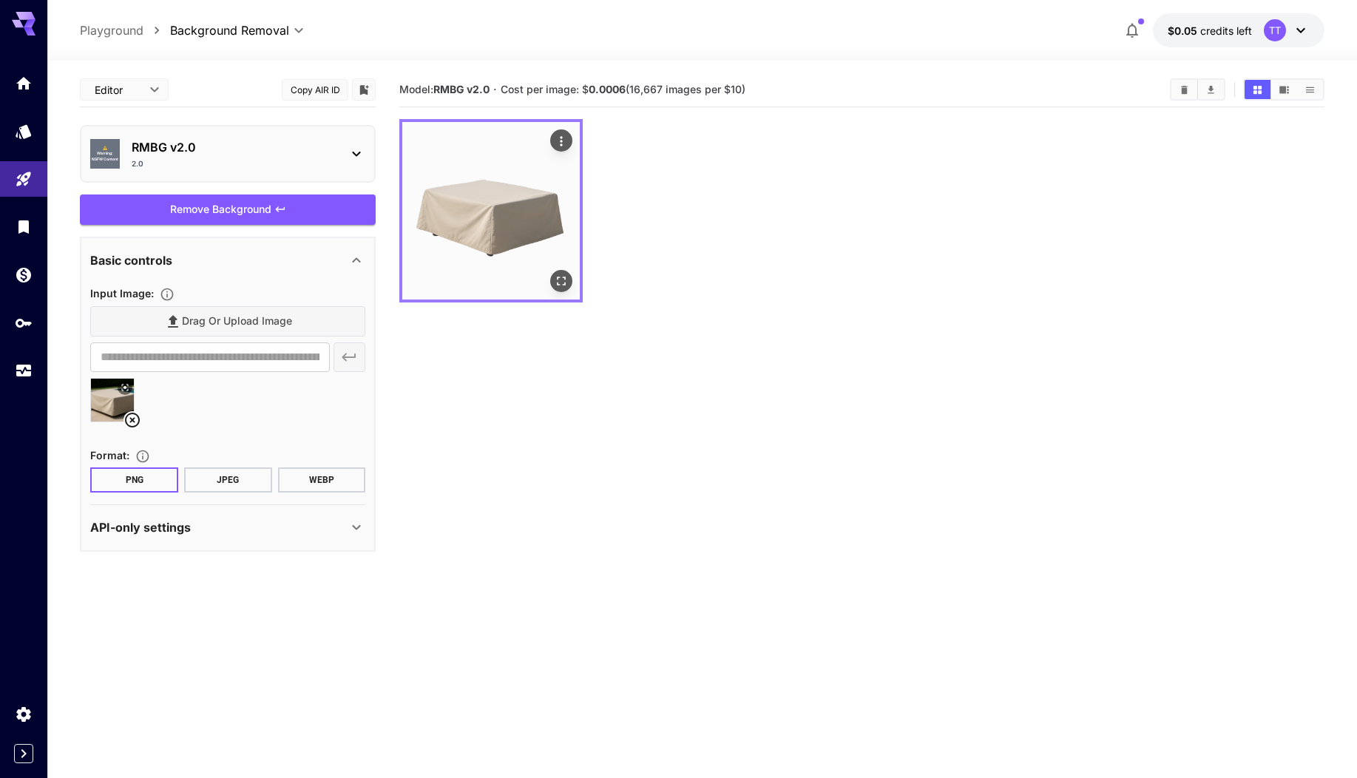
click at [509, 209] on img at bounding box center [491, 211] width 178 height 178
click at [556, 147] on icon "Actions" at bounding box center [561, 141] width 15 height 15
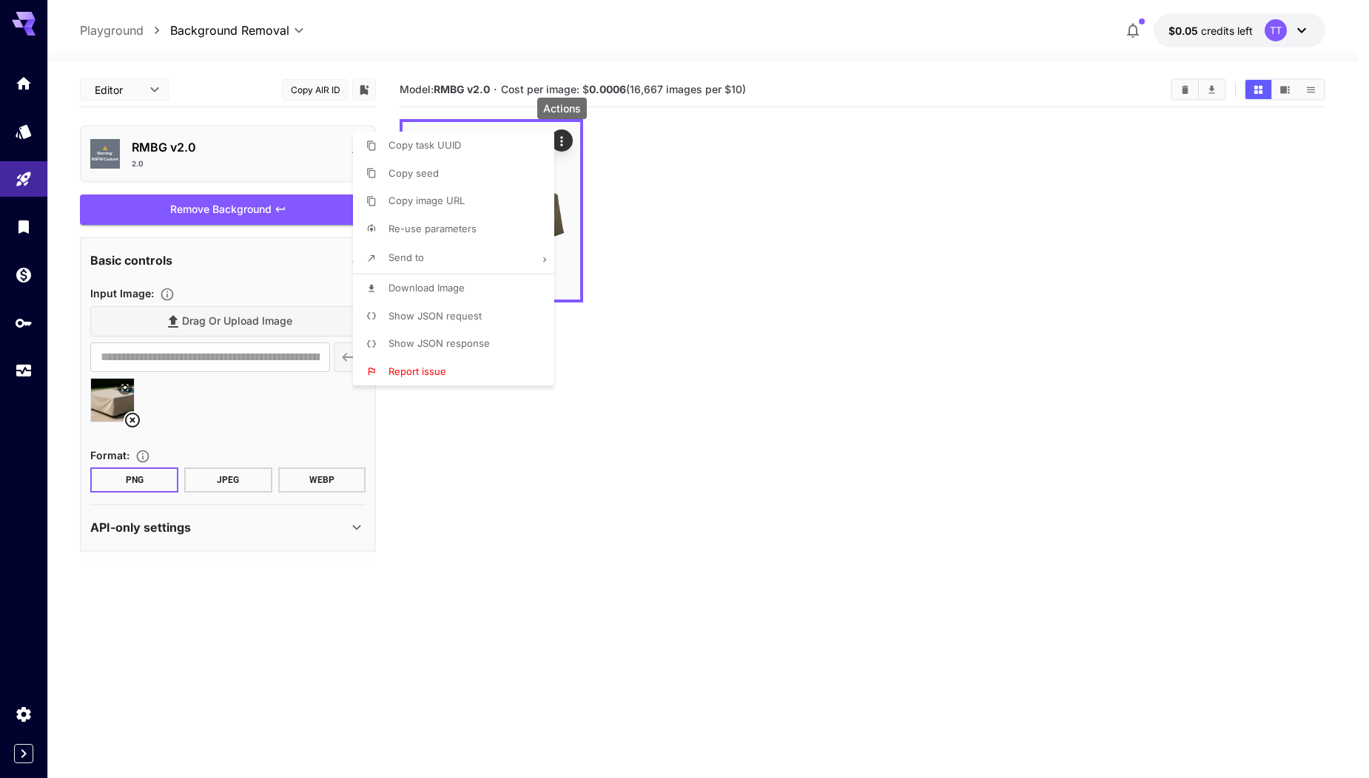
click at [709, 294] on div at bounding box center [684, 389] width 1369 height 778
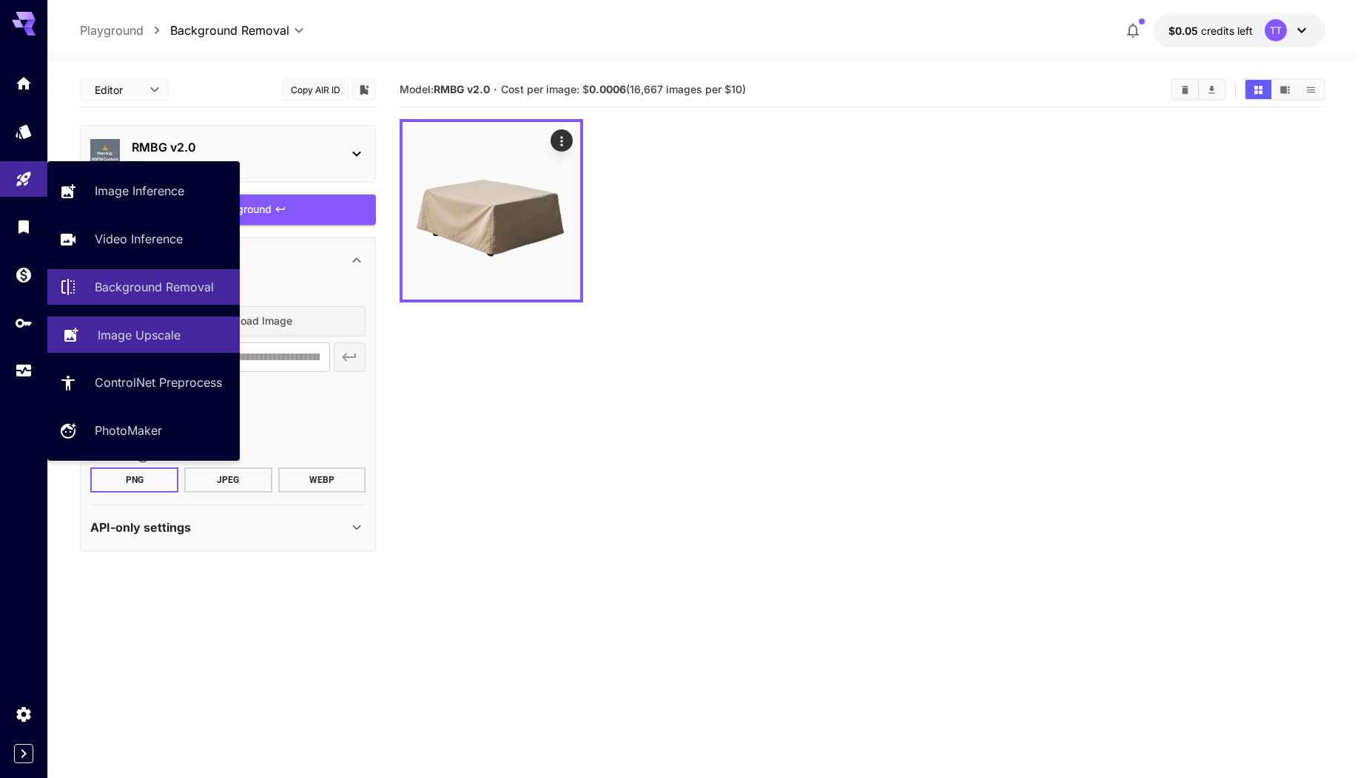
click at [129, 341] on p "Image Upscale" at bounding box center [139, 335] width 83 height 18
type input "**********"
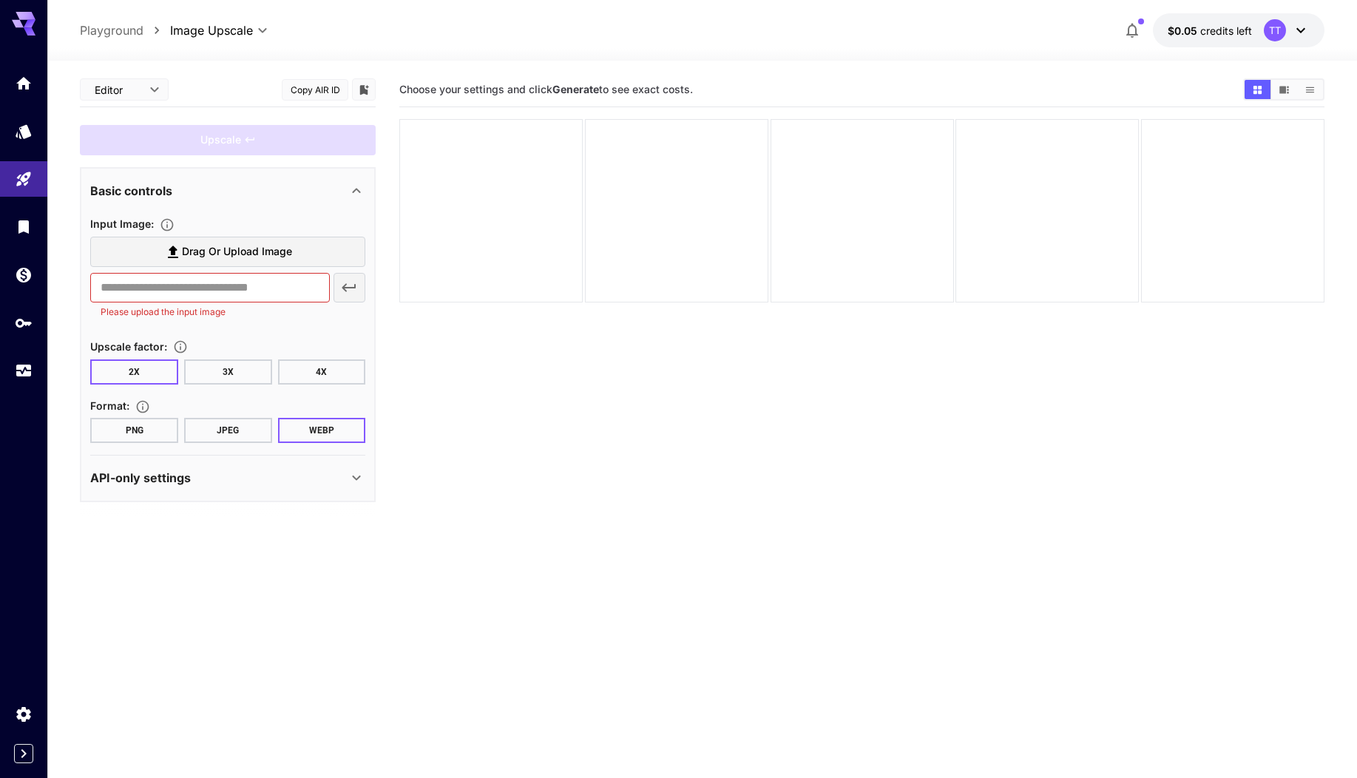
click at [144, 439] on button "PNG" at bounding box center [134, 430] width 88 height 25
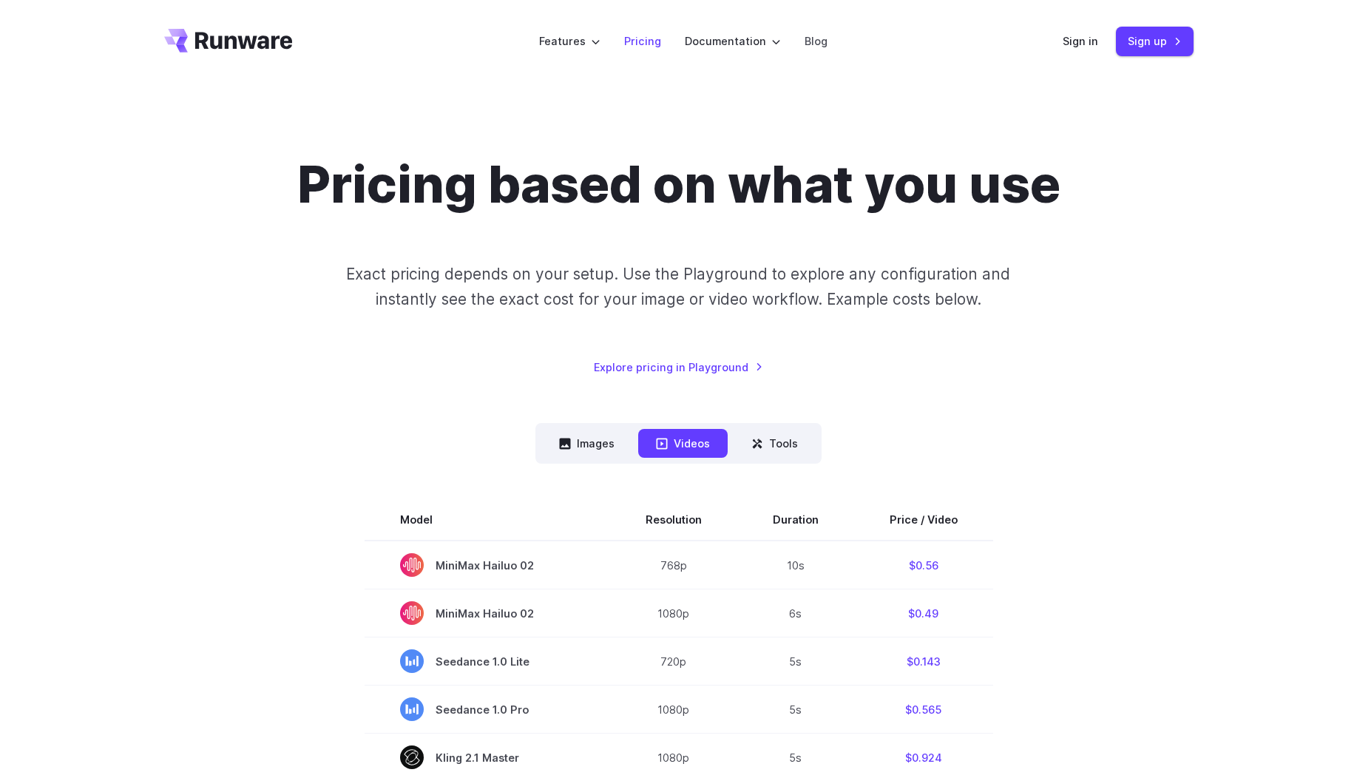
click at [652, 40] on link "Pricing" at bounding box center [642, 41] width 37 height 17
click at [650, 40] on link "Pricing" at bounding box center [642, 41] width 37 height 17
click at [650, 44] on link "Pricing" at bounding box center [642, 41] width 37 height 17
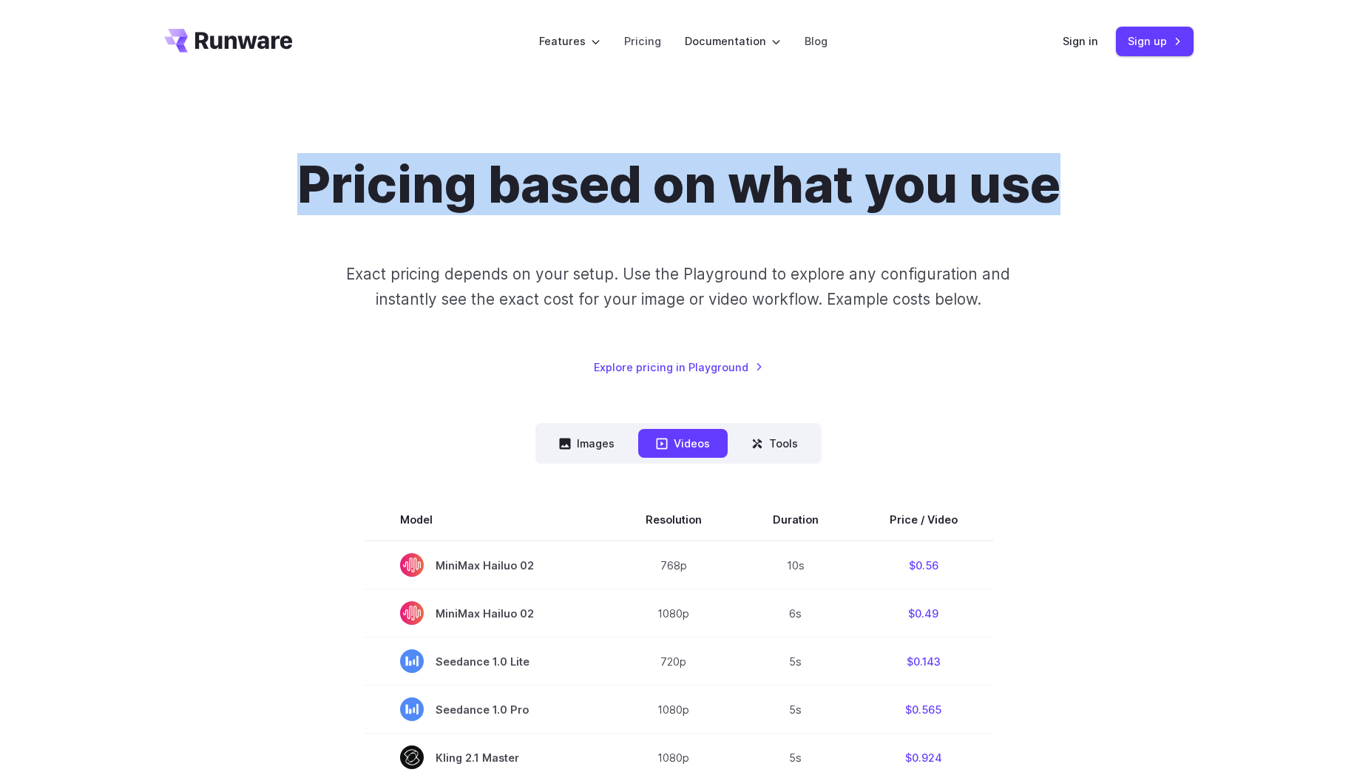
drag, startPoint x: 289, startPoint y: 184, endPoint x: 1067, endPoint y: 195, distance: 779.0
click at [1067, 195] on div "Pricing based on what you use Exact pricing depends on your setup. Use the Play…" at bounding box center [679, 265] width 1030 height 222
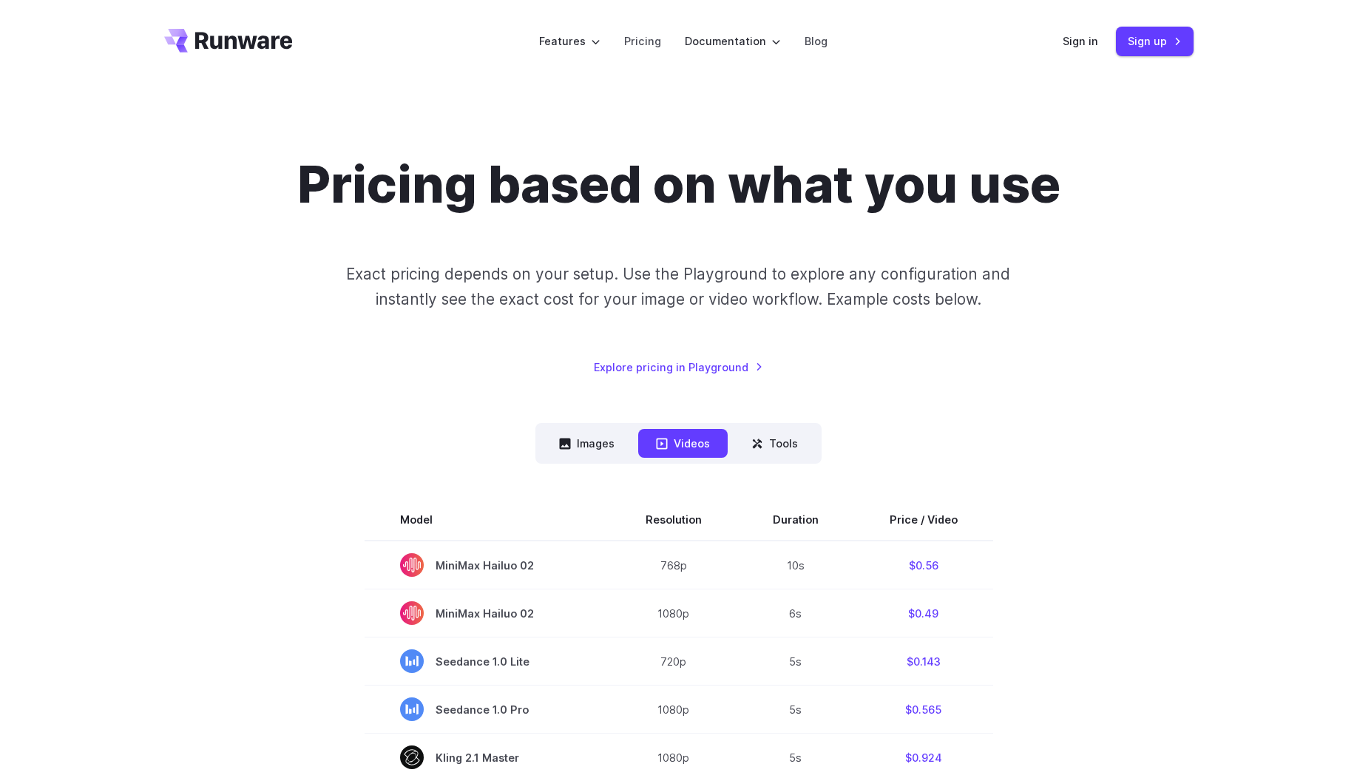
click at [874, 351] on div "Pricing based on what you use Exact pricing depends on your setup. Use the Play…" at bounding box center [679, 265] width 1030 height 222
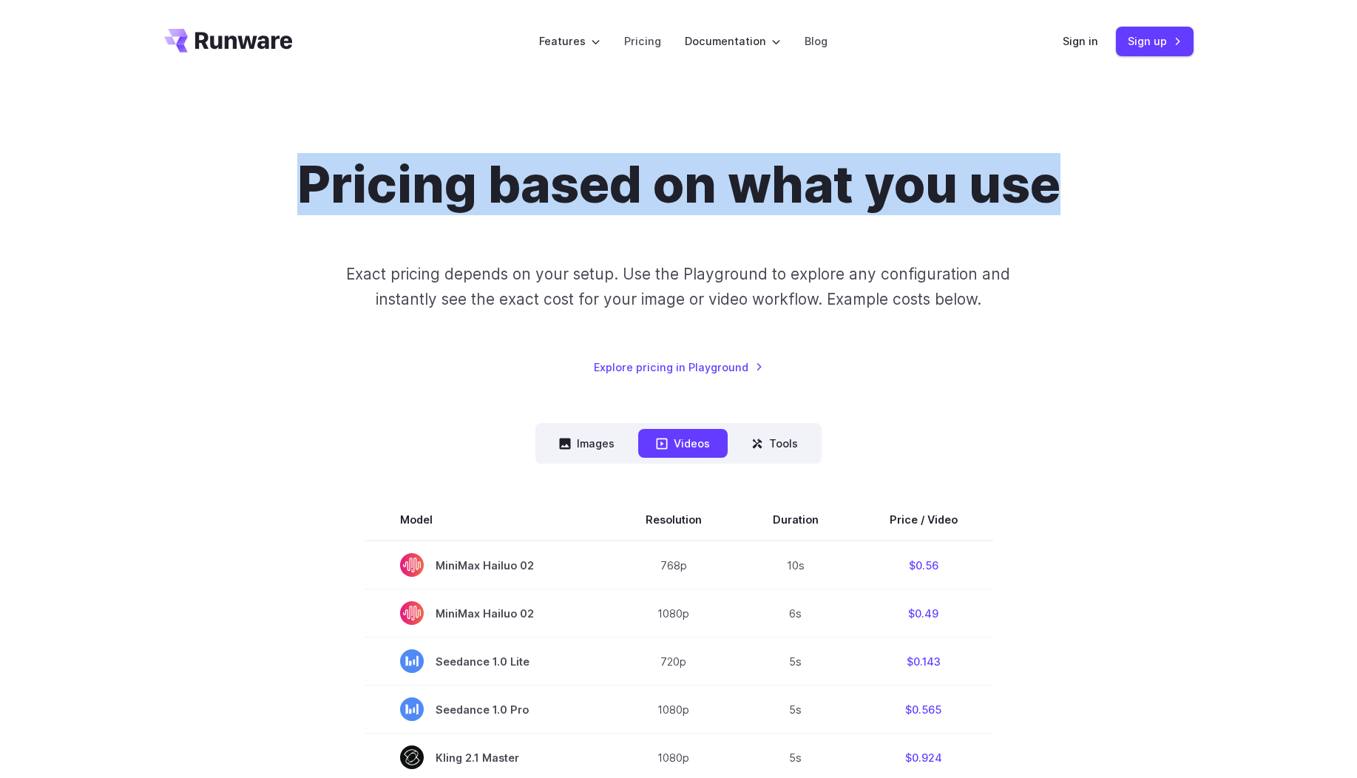
drag, startPoint x: 486, startPoint y: 189, endPoint x: 1174, endPoint y: 176, distance: 688.1
click at [1174, 176] on div "Pricing based on what you use Exact pricing depends on your setup. Use the Play…" at bounding box center [679, 265] width 1030 height 222
click at [598, 452] on button "Images" at bounding box center [587, 443] width 91 height 29
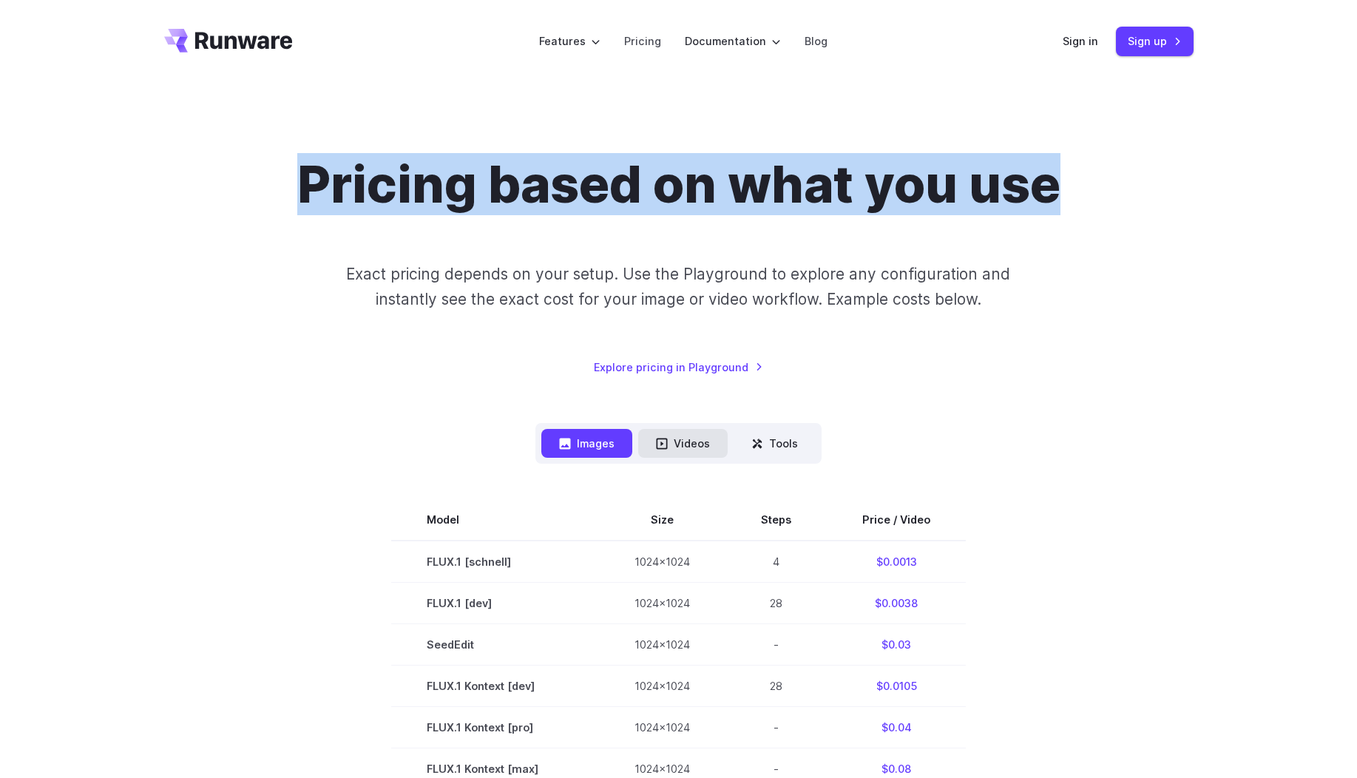
click at [668, 446] on icon at bounding box center [662, 444] width 12 height 12
click at [684, 447] on button "Videos" at bounding box center [683, 443] width 90 height 29
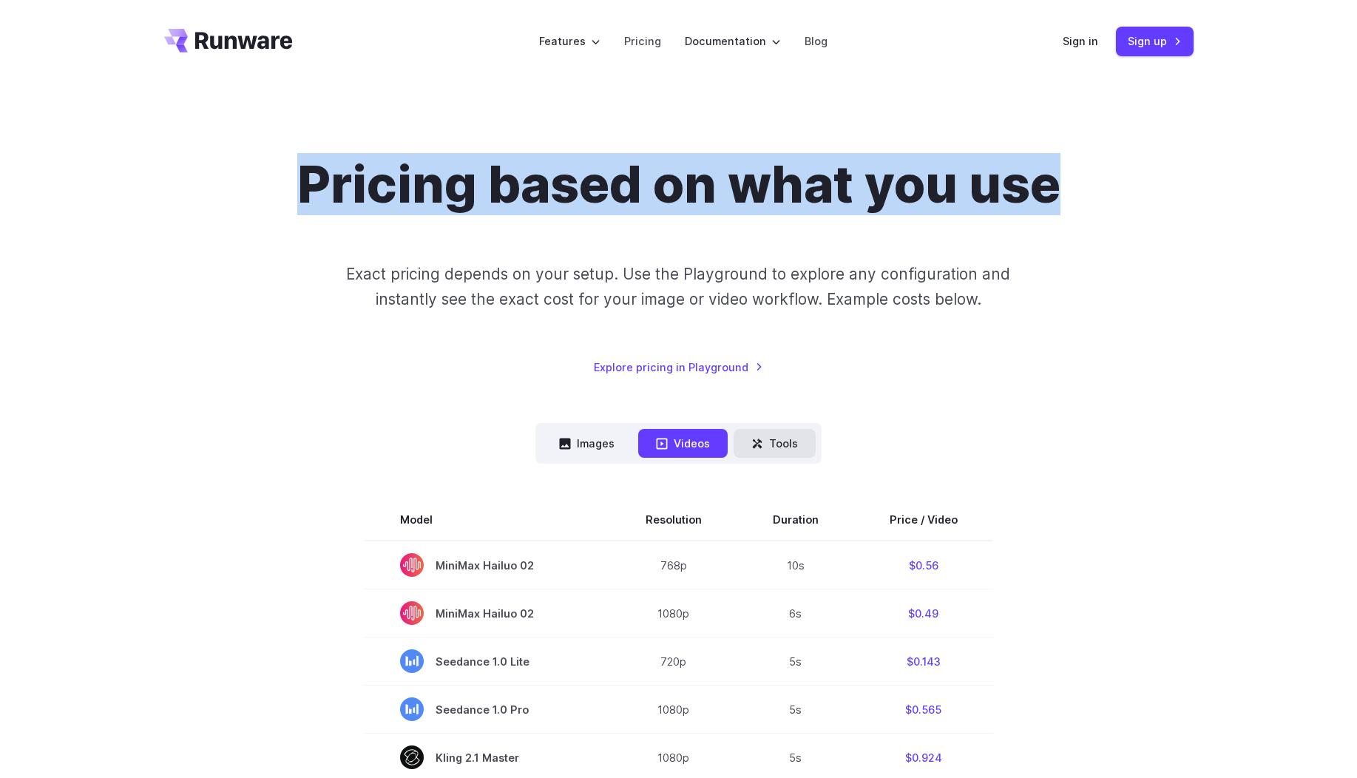
click at [785, 450] on button "Tools" at bounding box center [775, 443] width 82 height 29
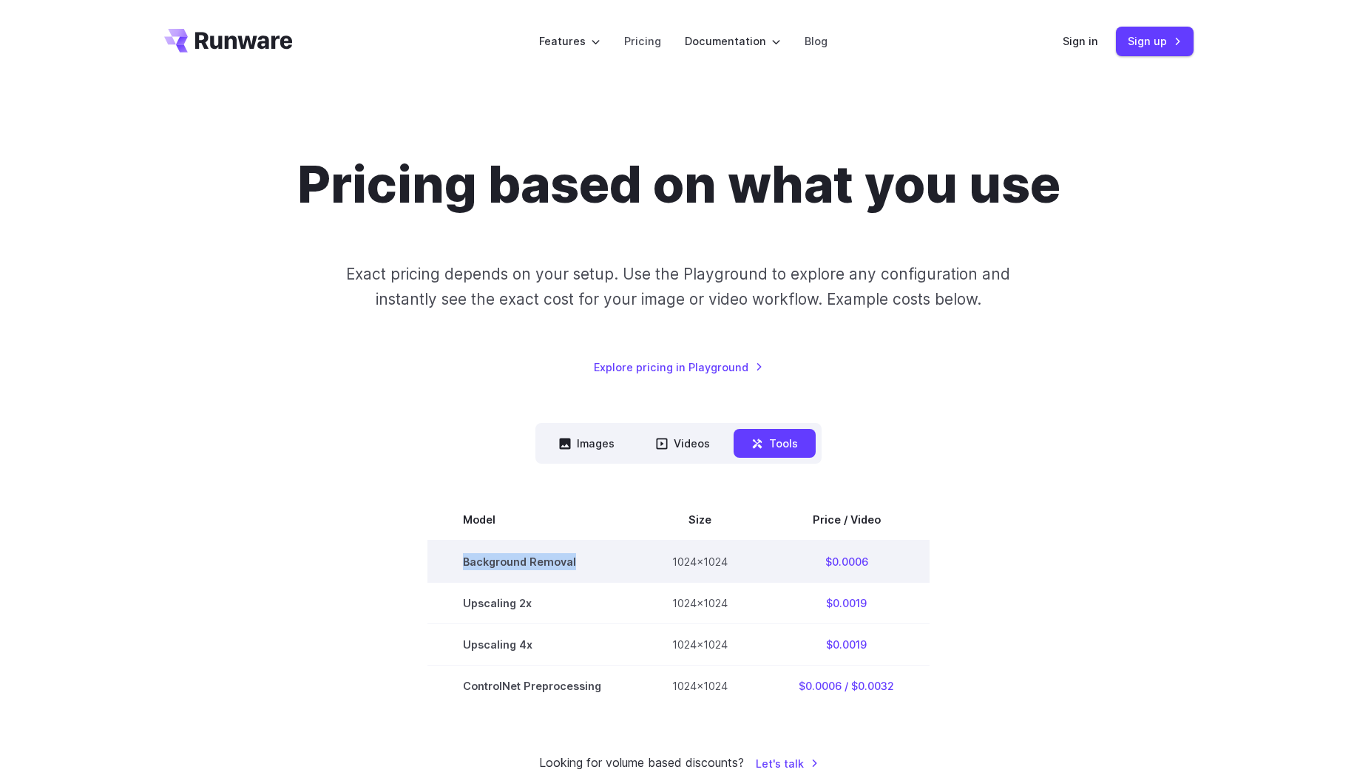
drag, startPoint x: 462, startPoint y: 562, endPoint x: 598, endPoint y: 567, distance: 136.2
click at [598, 567] on td "Background Removal" at bounding box center [532, 562] width 209 height 42
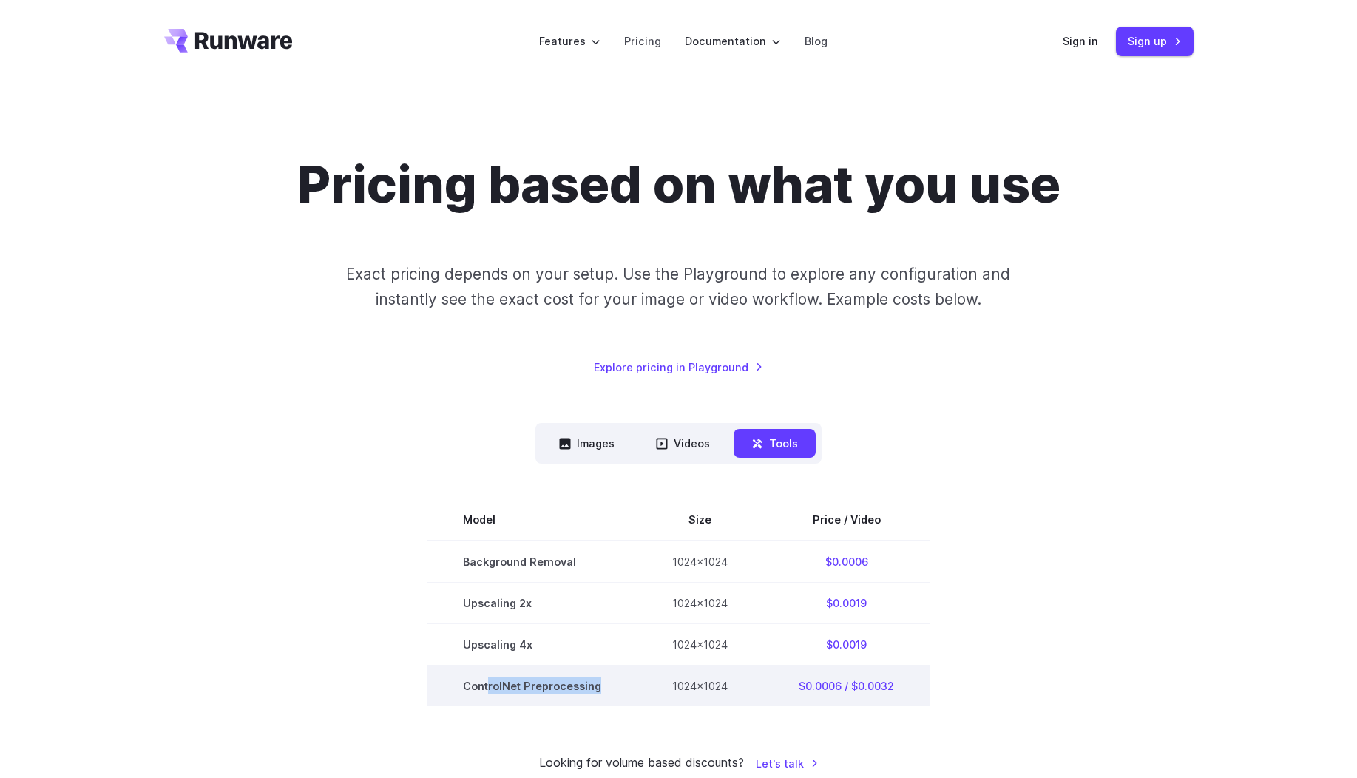
drag, startPoint x: 609, startPoint y: 687, endPoint x: 489, endPoint y: 680, distance: 120.0
click at [489, 680] on td "ControlNet Preprocessing" at bounding box center [532, 686] width 209 height 41
click at [462, 696] on td "ControlNet Preprocessing" at bounding box center [532, 686] width 209 height 41
click at [487, 681] on td "ControlNet Preprocessing" at bounding box center [532, 686] width 209 height 41
click at [491, 675] on td "ControlNet Preprocessing" at bounding box center [532, 686] width 209 height 41
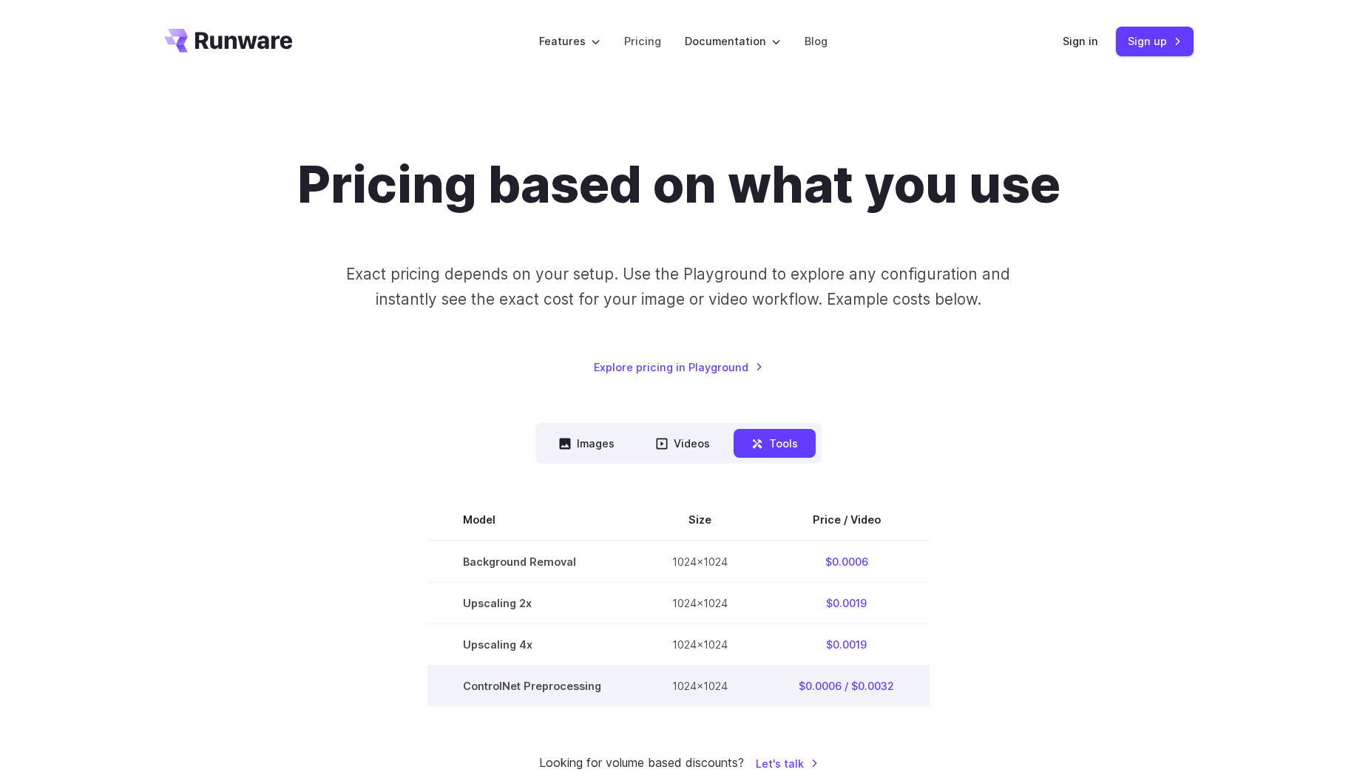
click at [491, 675] on td "ControlNet Preprocessing" at bounding box center [532, 686] width 209 height 41
click at [490, 679] on td "ControlNet Preprocessing" at bounding box center [532, 686] width 209 height 41
click at [490, 685] on td "ControlNet Preprocessing" at bounding box center [532, 686] width 209 height 41
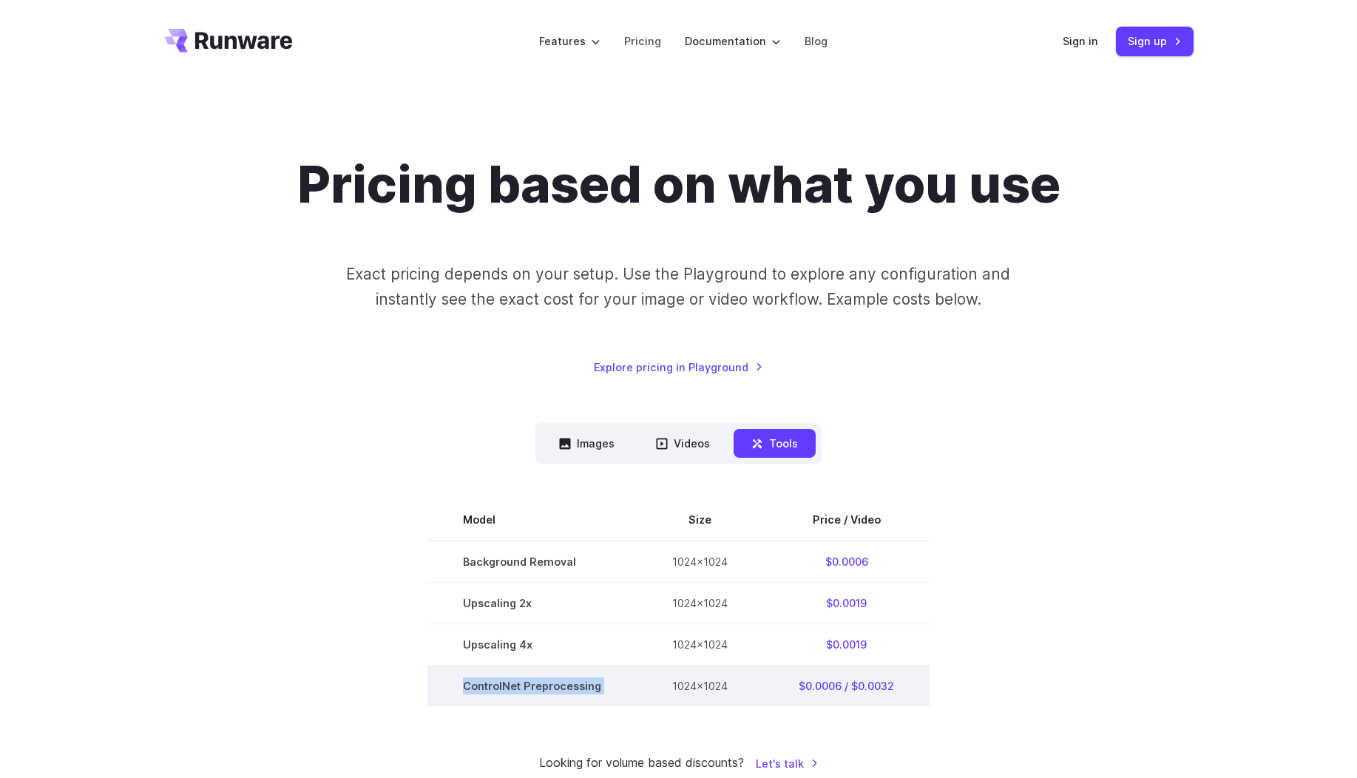
click at [490, 685] on td "ControlNet Preprocessing" at bounding box center [532, 686] width 209 height 41
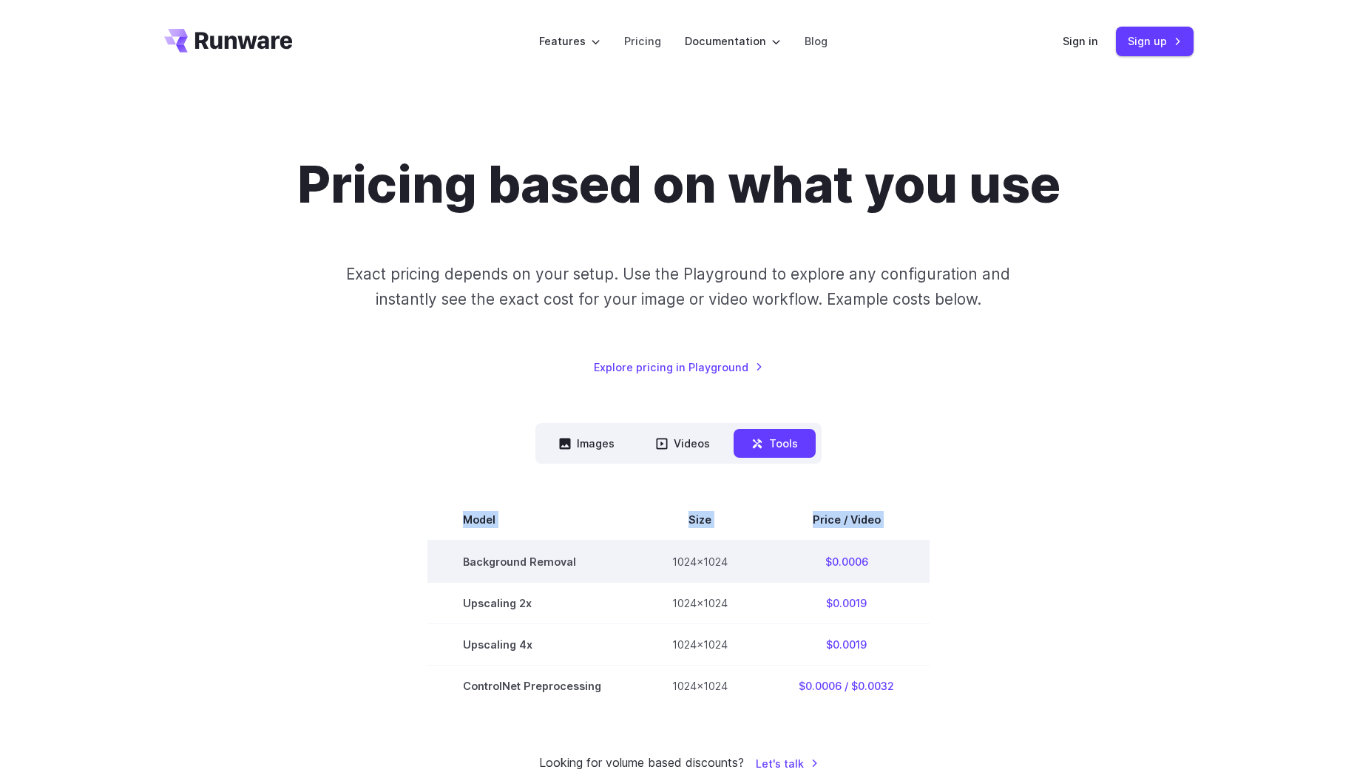
drag, startPoint x: 958, startPoint y: 636, endPoint x: 463, endPoint y: 549, distance: 502.5
click at [463, 549] on section "Model Size Price / Video Background Removal 1024x1024 $0.0006 Upscaling 2x 1024…" at bounding box center [679, 602] width 1030 height 207
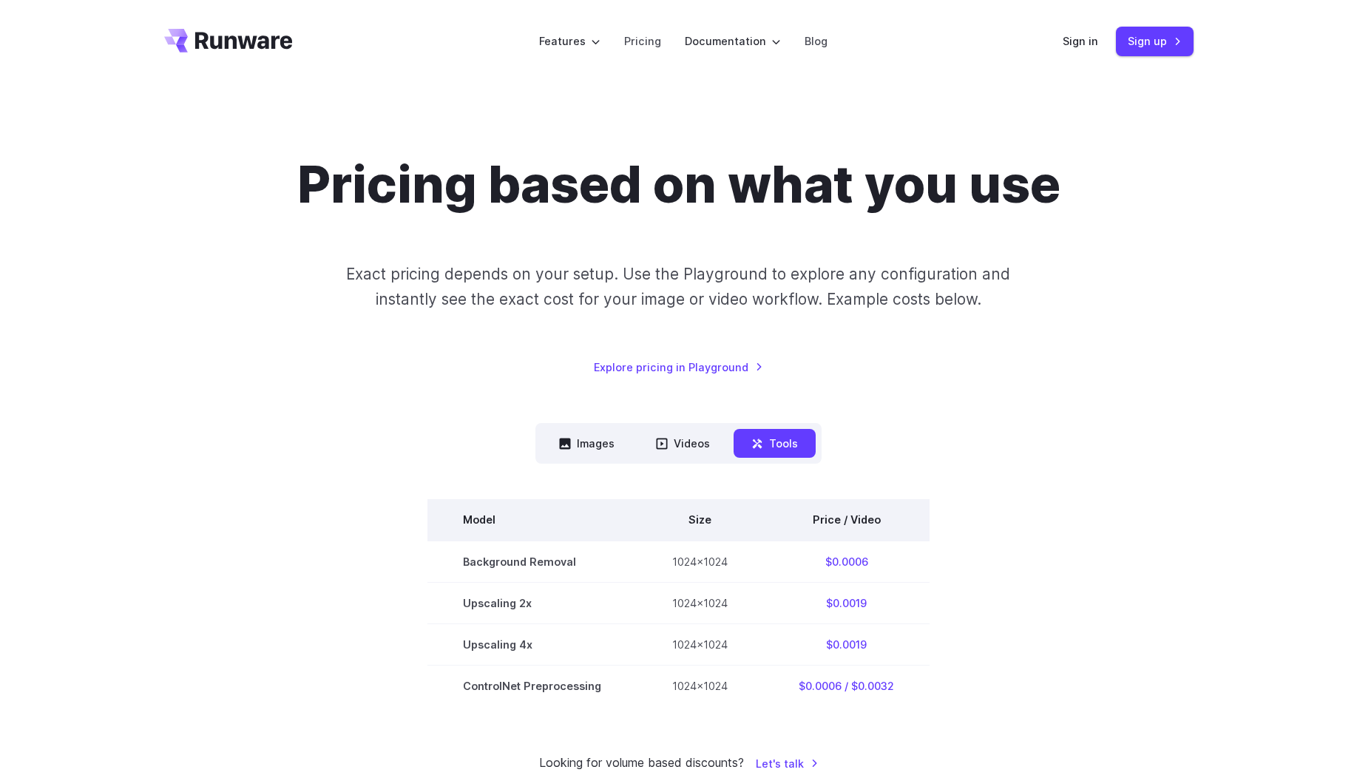
click at [456, 507] on th "Model" at bounding box center [532, 519] width 209 height 41
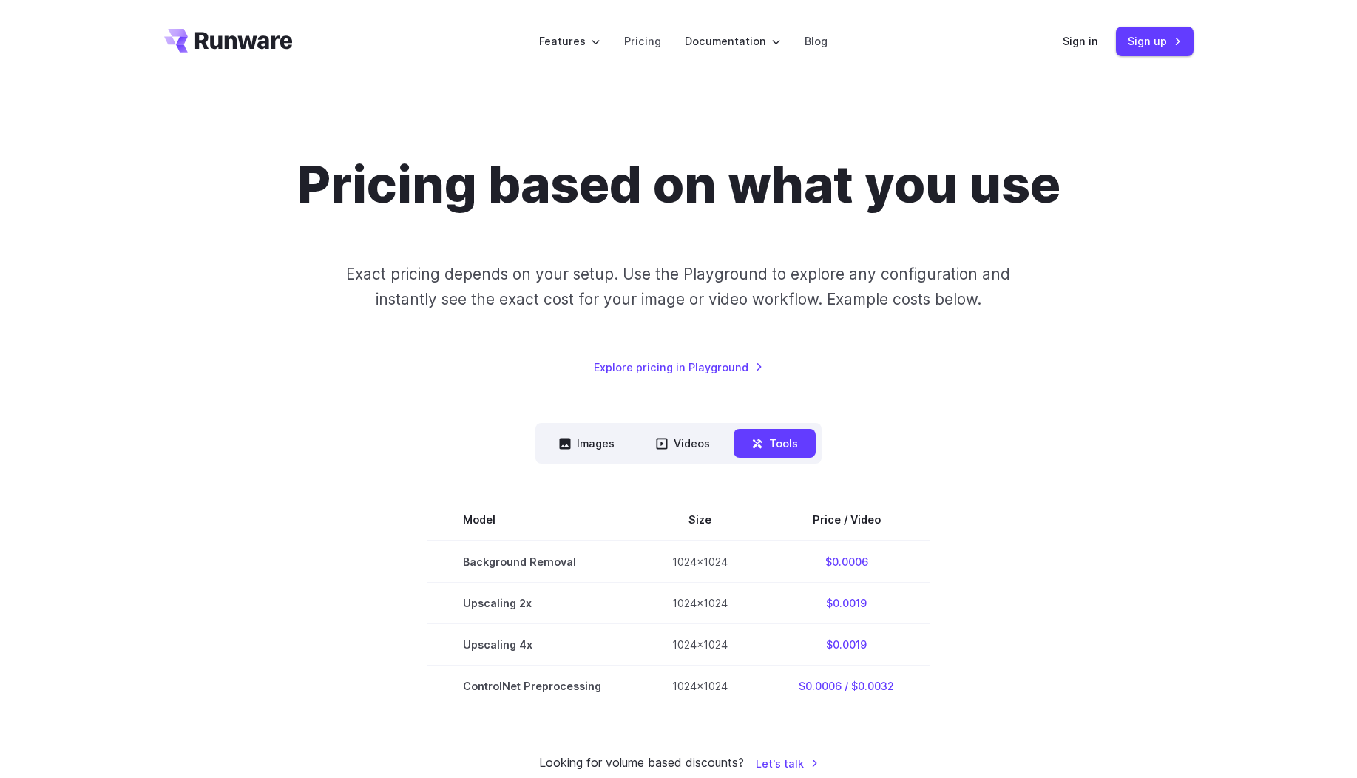
drag, startPoint x: 836, startPoint y: 360, endPoint x: 545, endPoint y: 371, distance: 290.9
click at [545, 371] on div "Pricing based on what you use Exact pricing depends on your setup. Use the Play…" at bounding box center [679, 265] width 1030 height 222
click at [808, 365] on div "Pricing based on what you use Exact pricing depends on your setup. Use the Play…" at bounding box center [679, 265] width 1030 height 222
drag, startPoint x: 834, startPoint y: 362, endPoint x: 569, endPoint y: 366, distance: 265.6
click at [570, 365] on div "Pricing based on what you use Exact pricing depends on your setup. Use the Play…" at bounding box center [679, 265] width 1030 height 222
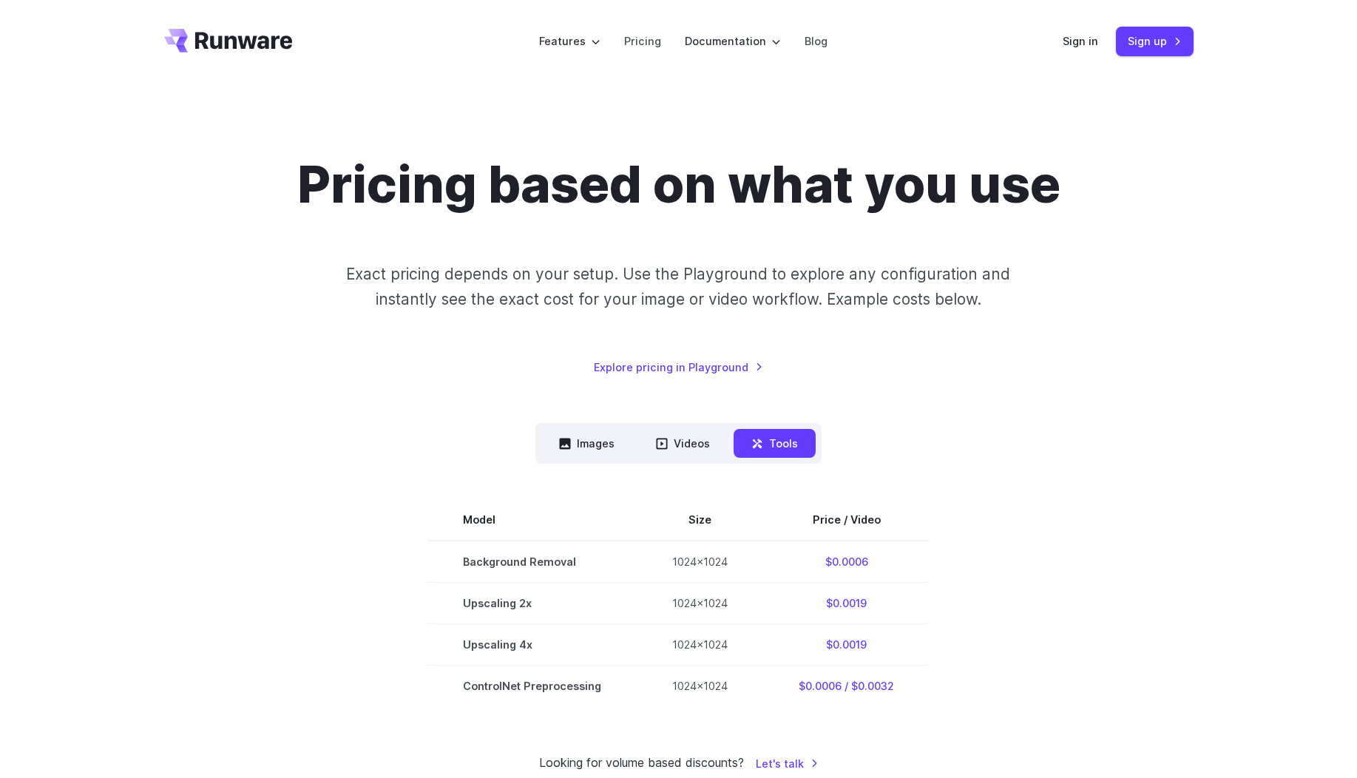
click at [837, 385] on div "Pricing based on what you use Exact pricing depends on your setup. Use the Play…" at bounding box center [679, 463] width 1030 height 619
drag, startPoint x: 792, startPoint y: 363, endPoint x: 540, endPoint y: 368, distance: 251.6
click at [540, 368] on div "Pricing based on what you use Exact pricing depends on your setup. Use the Play…" at bounding box center [679, 265] width 1030 height 222
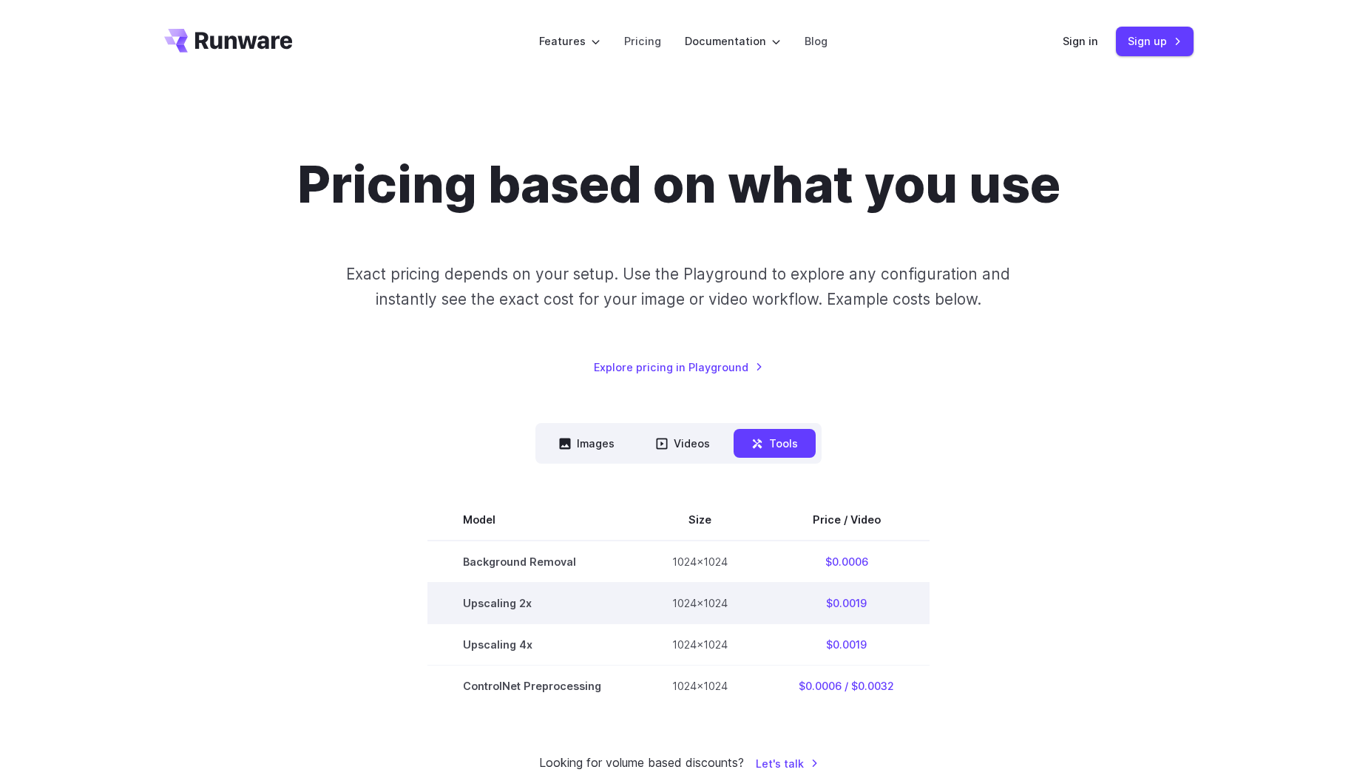
click at [848, 596] on td "$0.0019" at bounding box center [846, 603] width 166 height 41
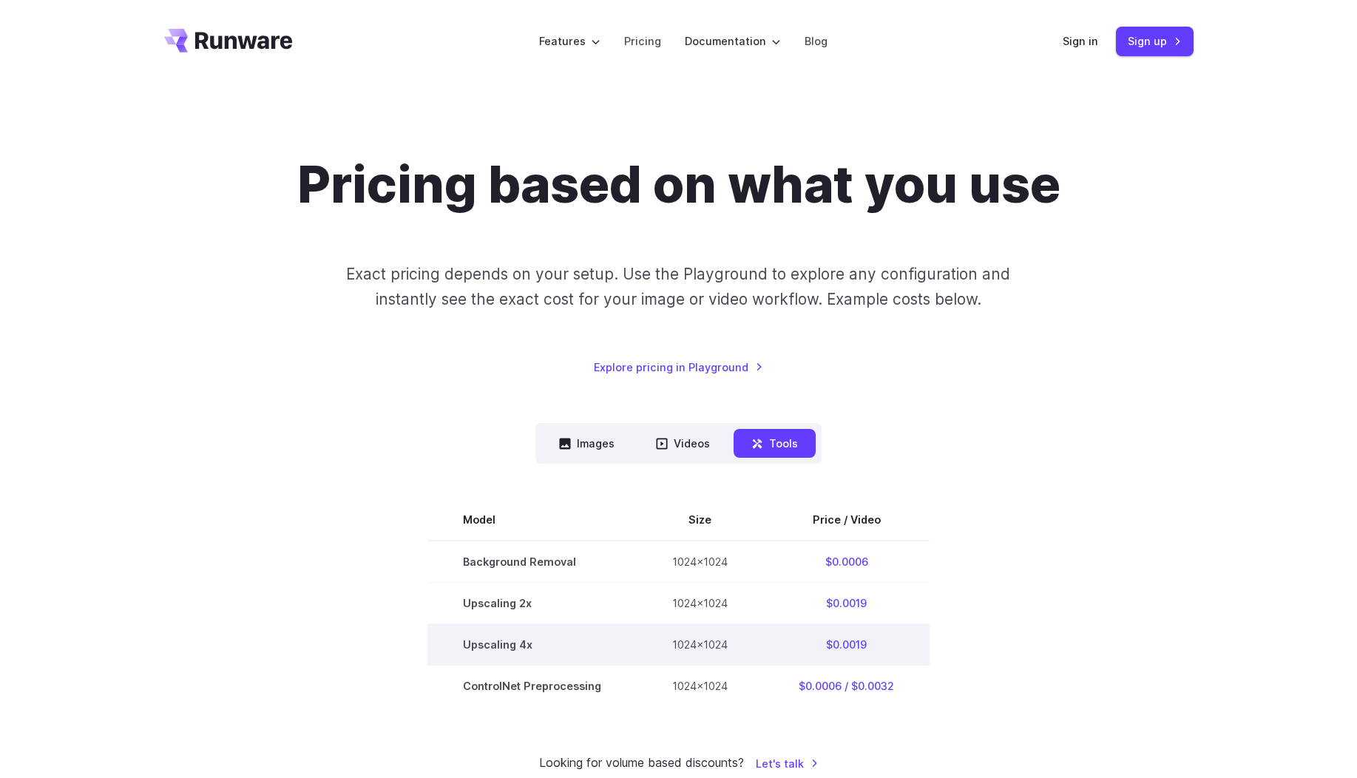
click at [849, 640] on td "$0.0019" at bounding box center [846, 644] width 166 height 41
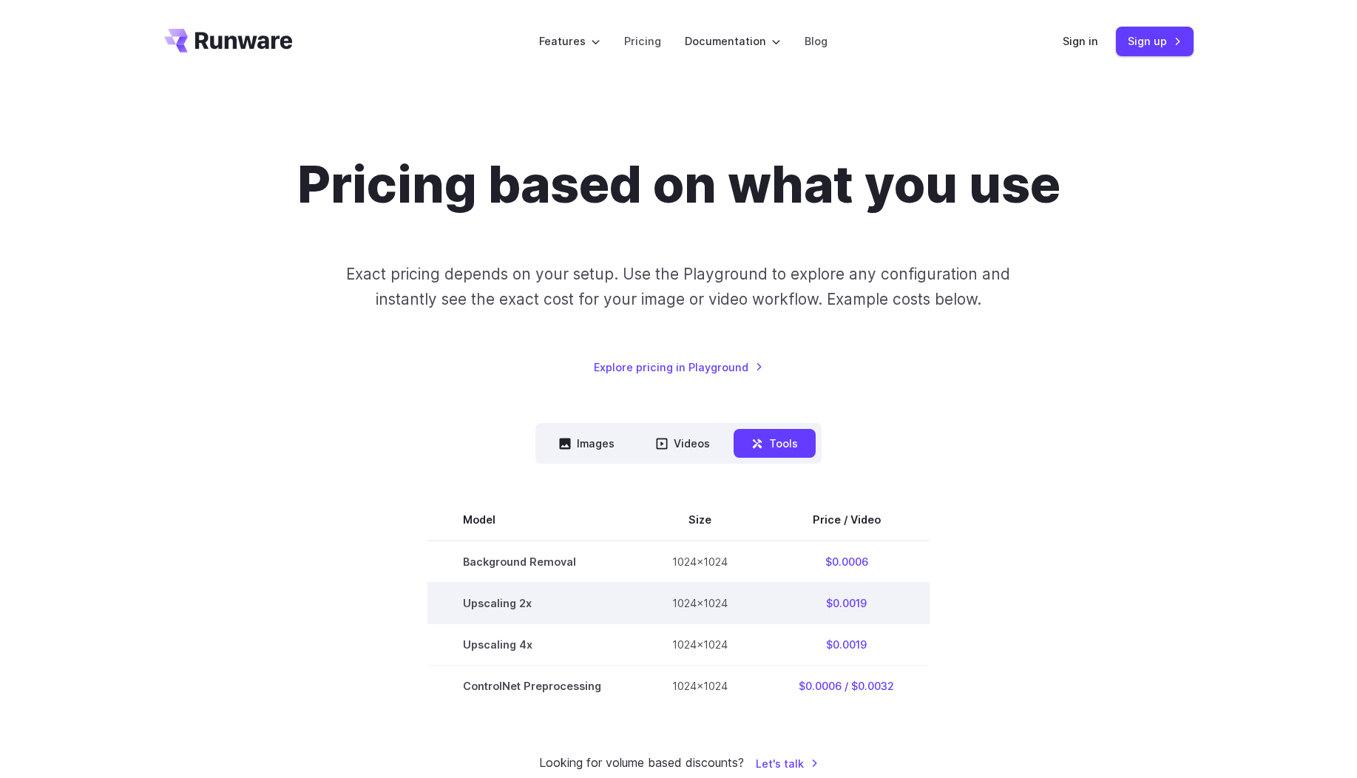
click at [849, 608] on td "$0.0019" at bounding box center [846, 603] width 166 height 41
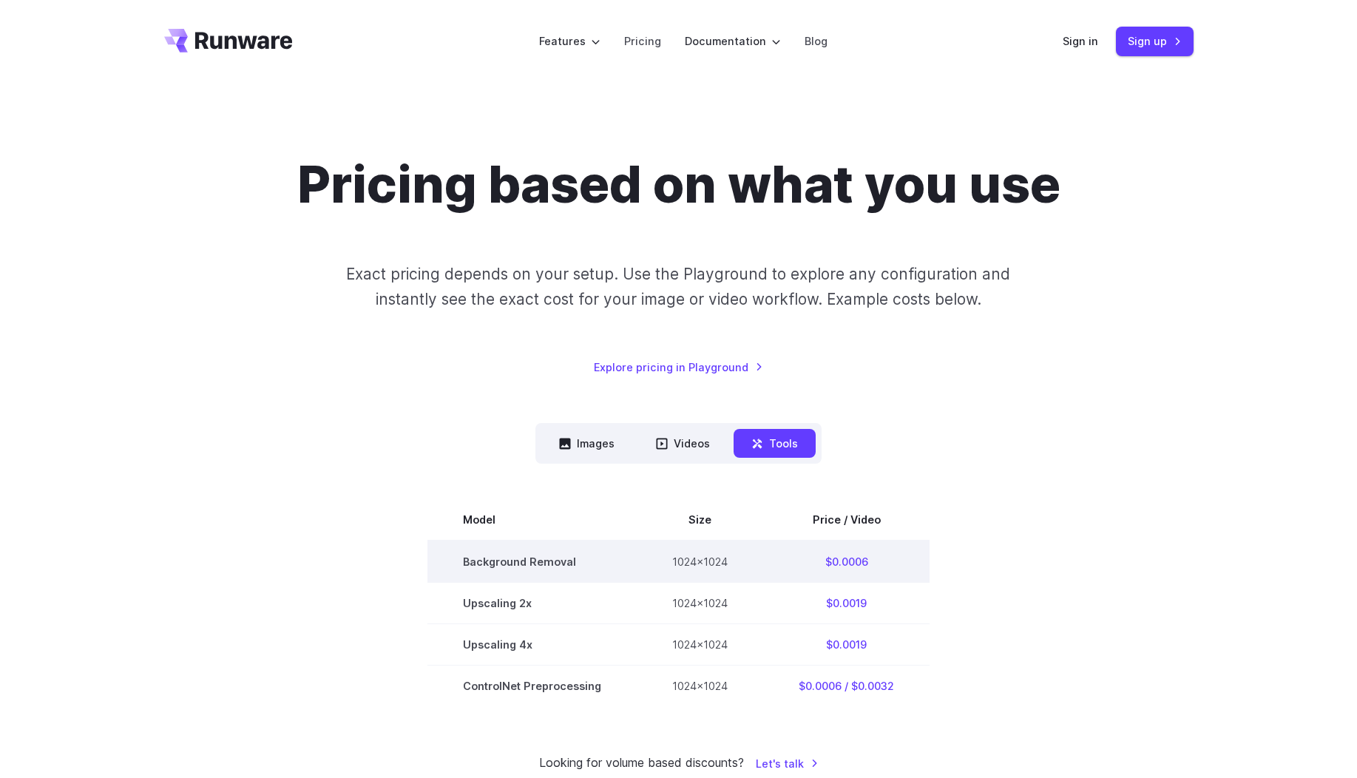
click at [849, 559] on td "$0.0006" at bounding box center [846, 562] width 166 height 42
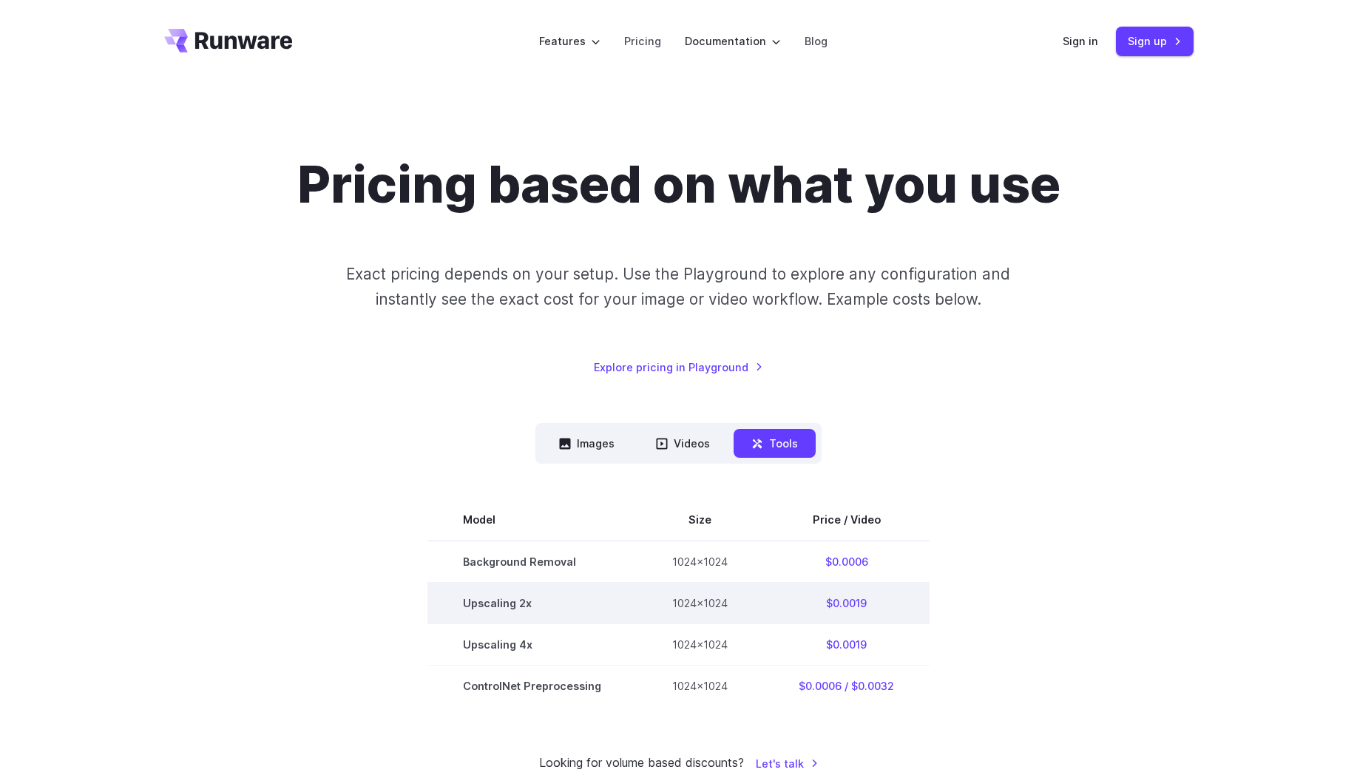
click at [852, 608] on td "$0.0019" at bounding box center [846, 603] width 166 height 41
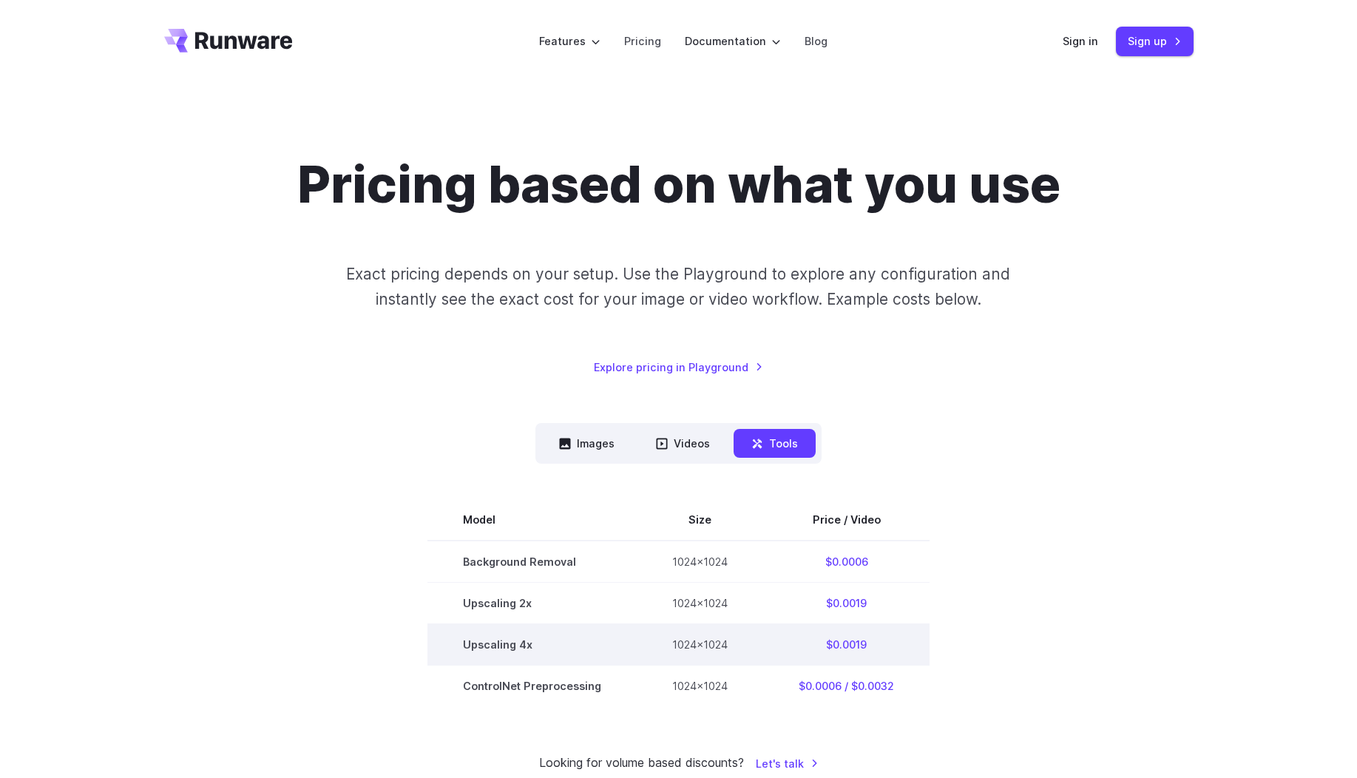
click at [850, 644] on td "$0.0019" at bounding box center [846, 644] width 166 height 41
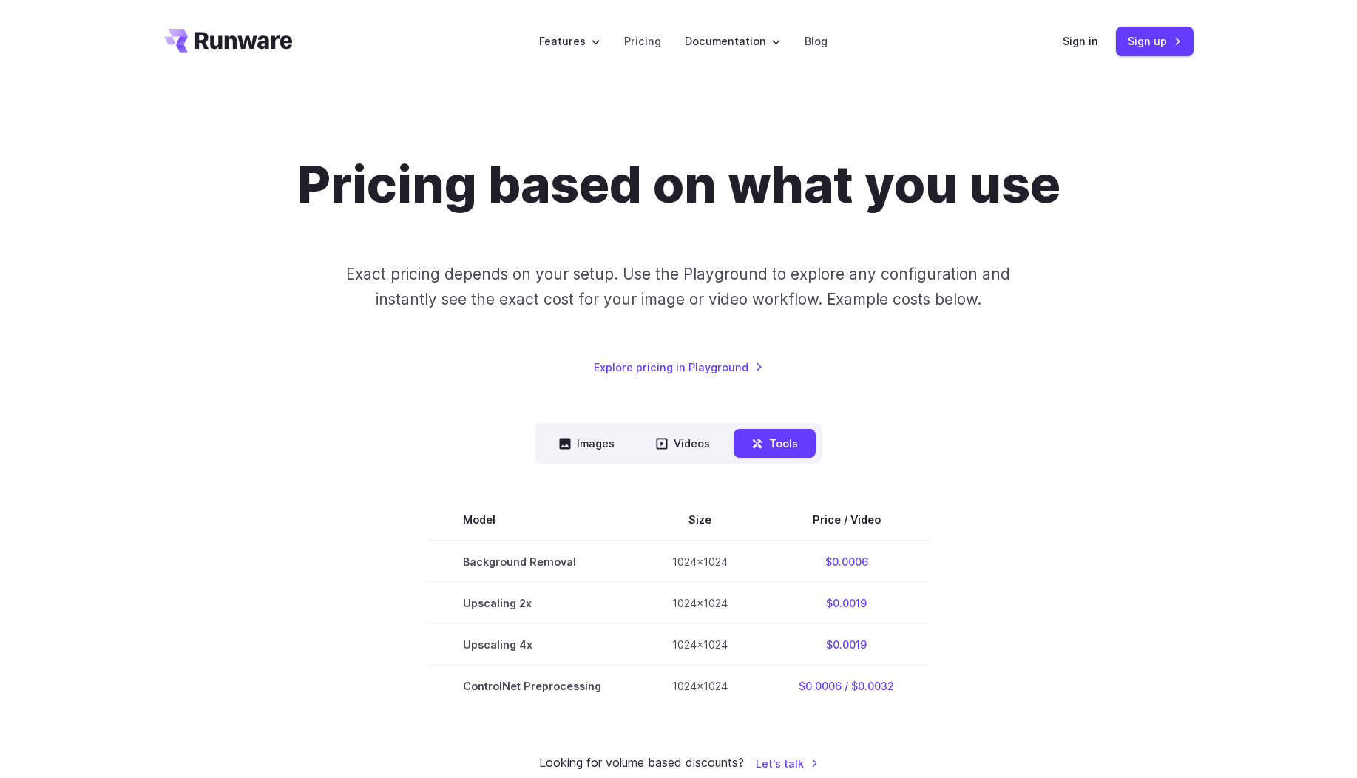
click at [917, 419] on div "Pricing based on what you use Exact pricing depends on your setup. Use the Play…" at bounding box center [679, 463] width 1030 height 619
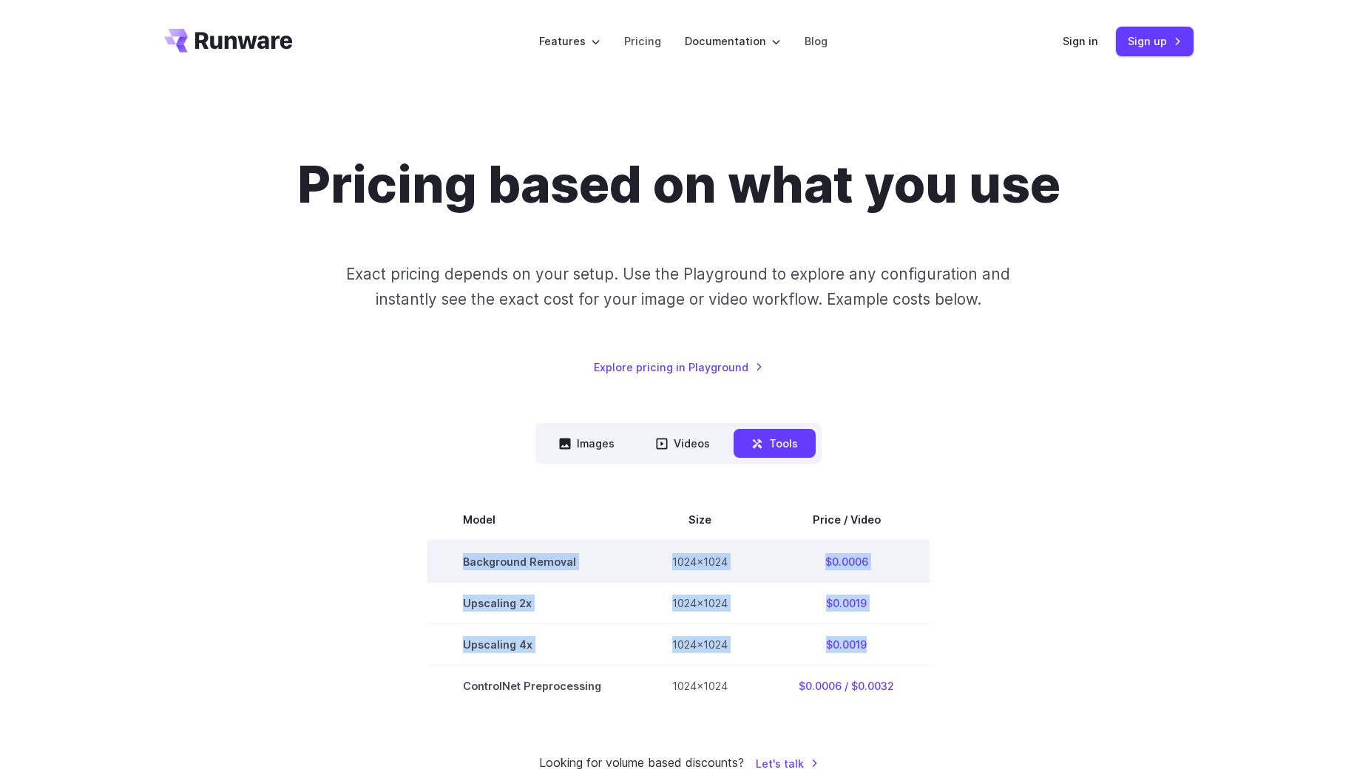
drag, startPoint x: 882, startPoint y: 639, endPoint x: 457, endPoint y: 559, distance: 432.2
click at [457, 559] on tbody "Model Size Price / Video Background Removal 1024x1024 $0.0006 Upscaling 2x 1024…" at bounding box center [679, 602] width 502 height 207
click at [458, 557] on td "Background Removal" at bounding box center [532, 562] width 209 height 42
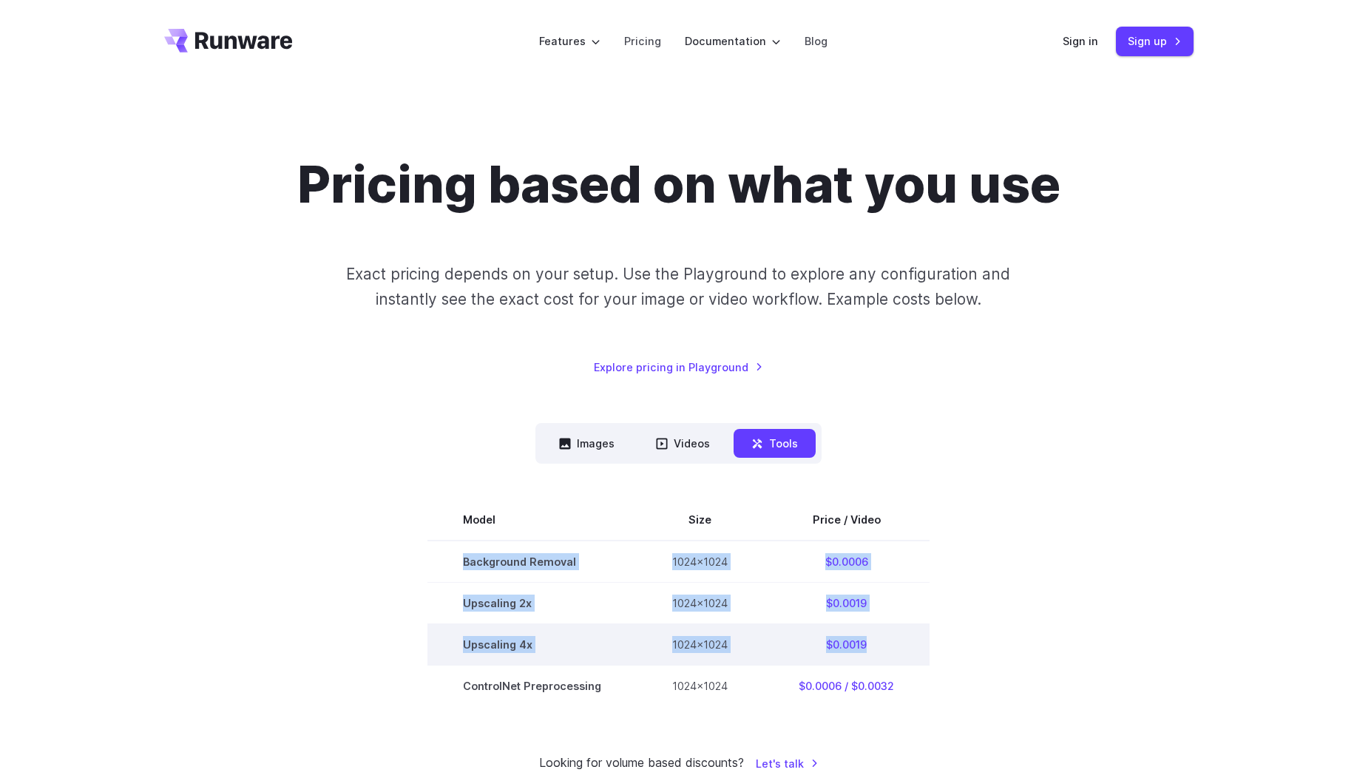
drag, startPoint x: 465, startPoint y: 561, endPoint x: 911, endPoint y: 651, distance: 455.1
click at [914, 652] on tbody "Model Size Price / Video Background Removal 1024x1024 $0.0006 Upscaling 2x 1024…" at bounding box center [679, 602] width 502 height 207
click at [900, 644] on td "$0.0019" at bounding box center [846, 644] width 166 height 41
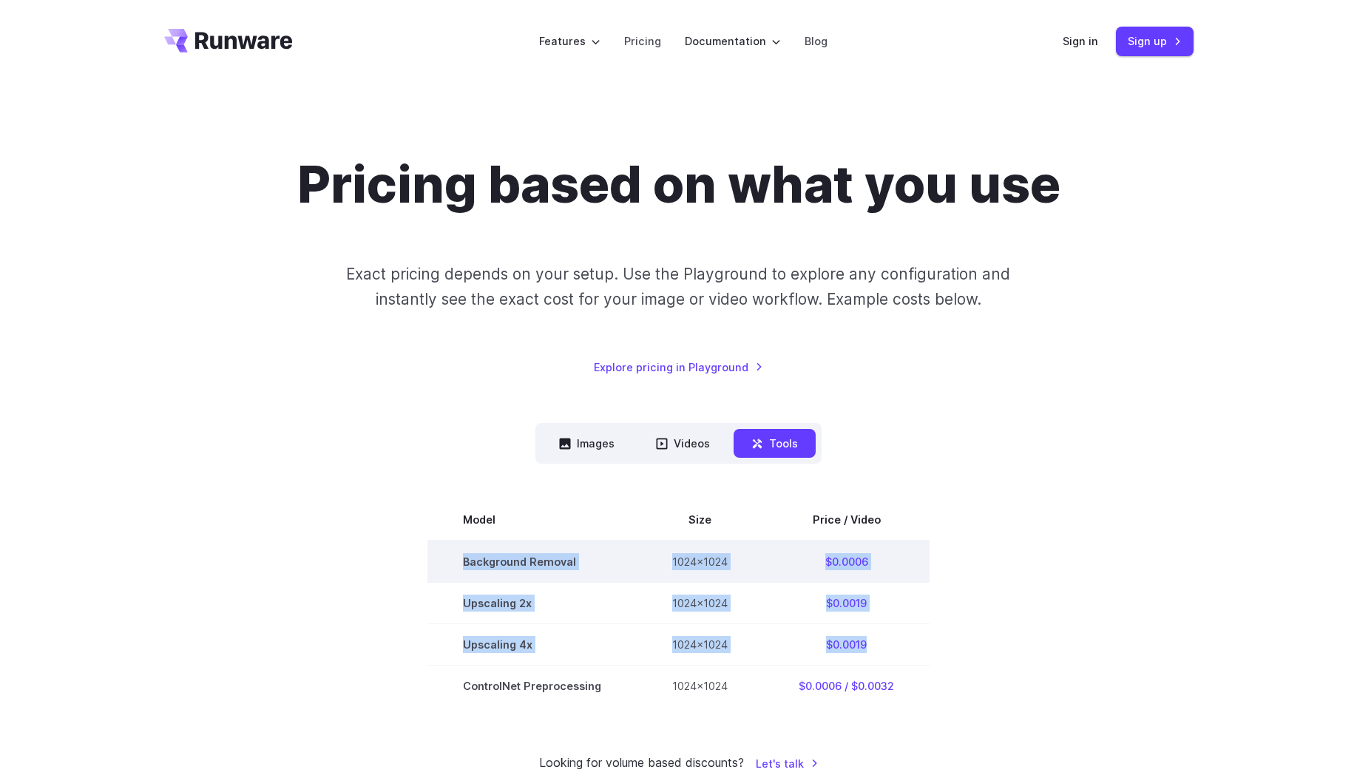
drag, startPoint x: 878, startPoint y: 655, endPoint x: 459, endPoint y: 565, distance: 429.0
click at [459, 565] on tbody "Model Size Price / Video Background Removal 1024x1024 $0.0006 Upscaling 2x 1024…" at bounding box center [679, 602] width 502 height 207
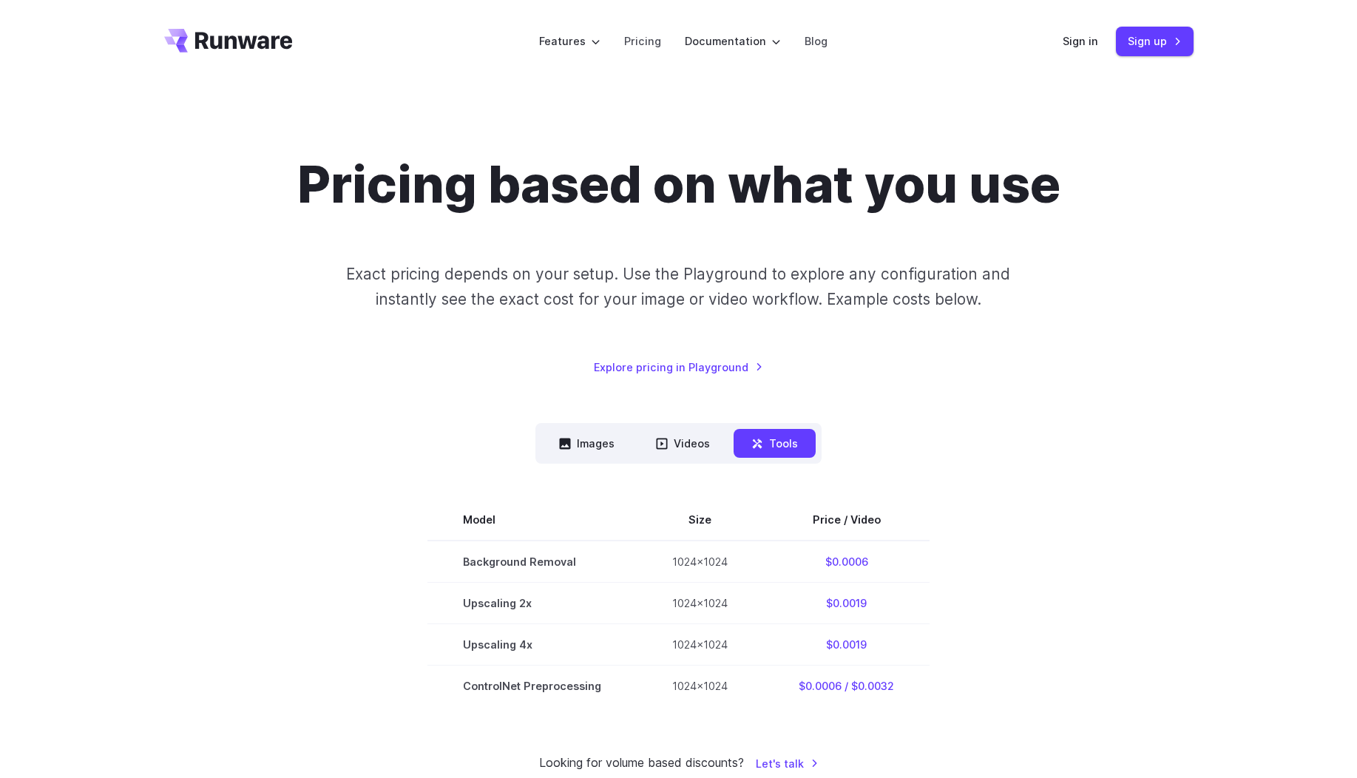
click at [496, 454] on div "Images Videos Tools ****** ****** ***** Model Size Steps Price / Video FLUX.1 […" at bounding box center [679, 564] width 1030 height 283
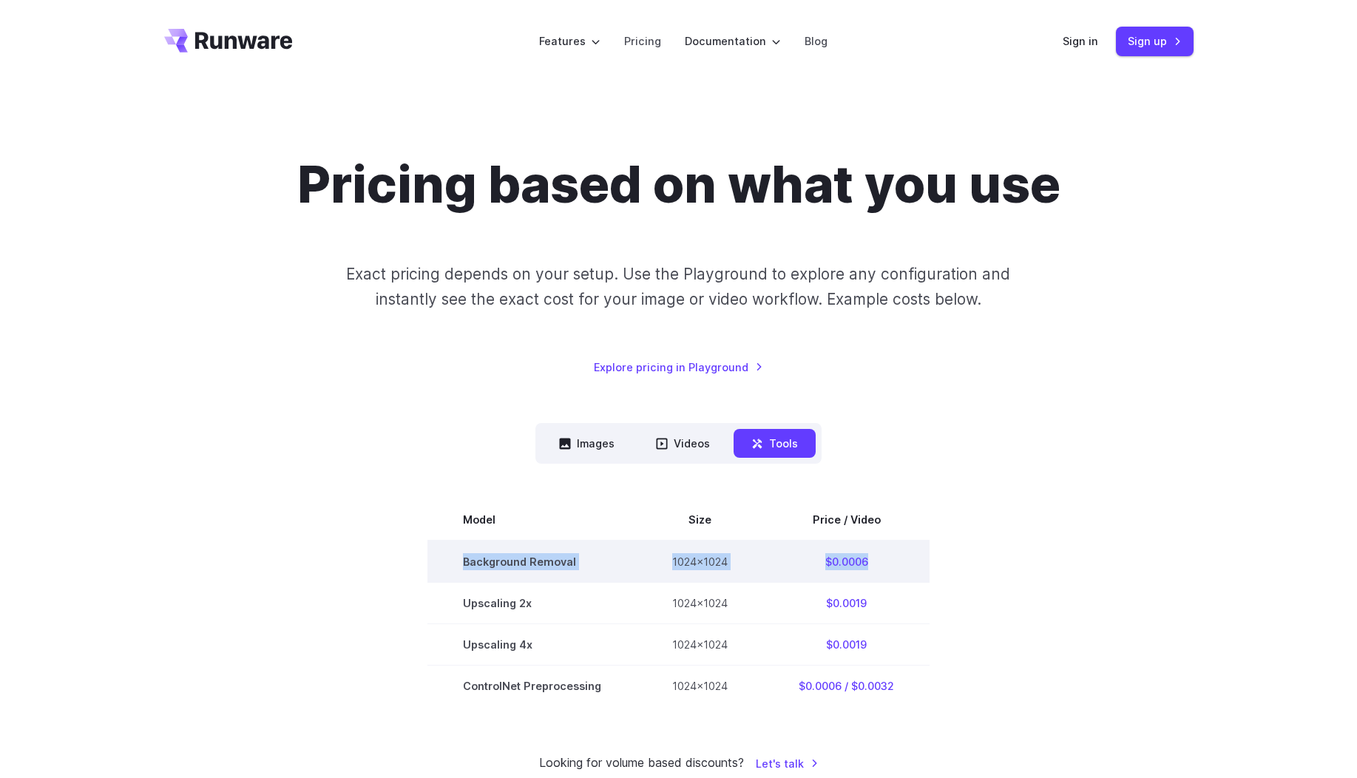
drag, startPoint x: 920, startPoint y: 559, endPoint x: 456, endPoint y: 567, distance: 463.9
click at [456, 567] on tr "Background Removal 1024x1024 $0.0006" at bounding box center [679, 562] width 502 height 42
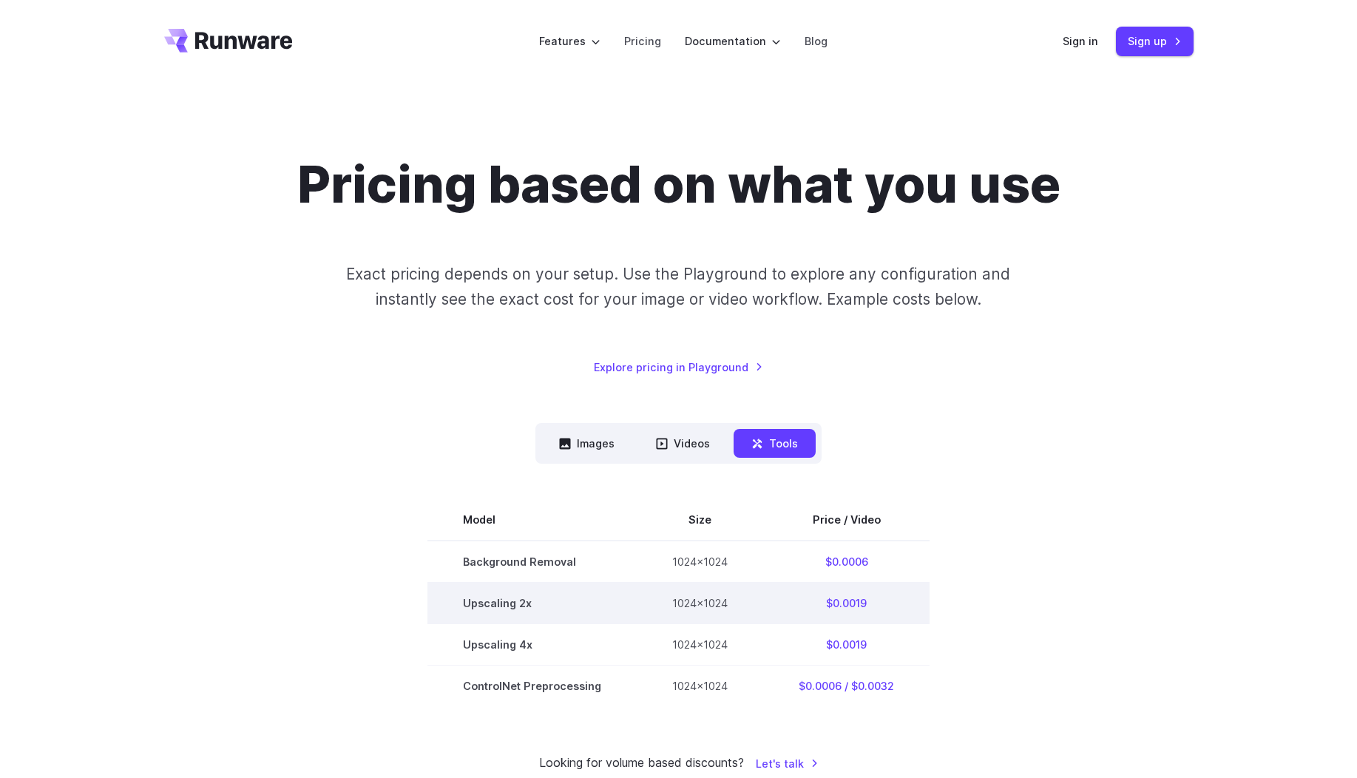
click at [467, 596] on td "Upscaling 2x" at bounding box center [532, 603] width 209 height 41
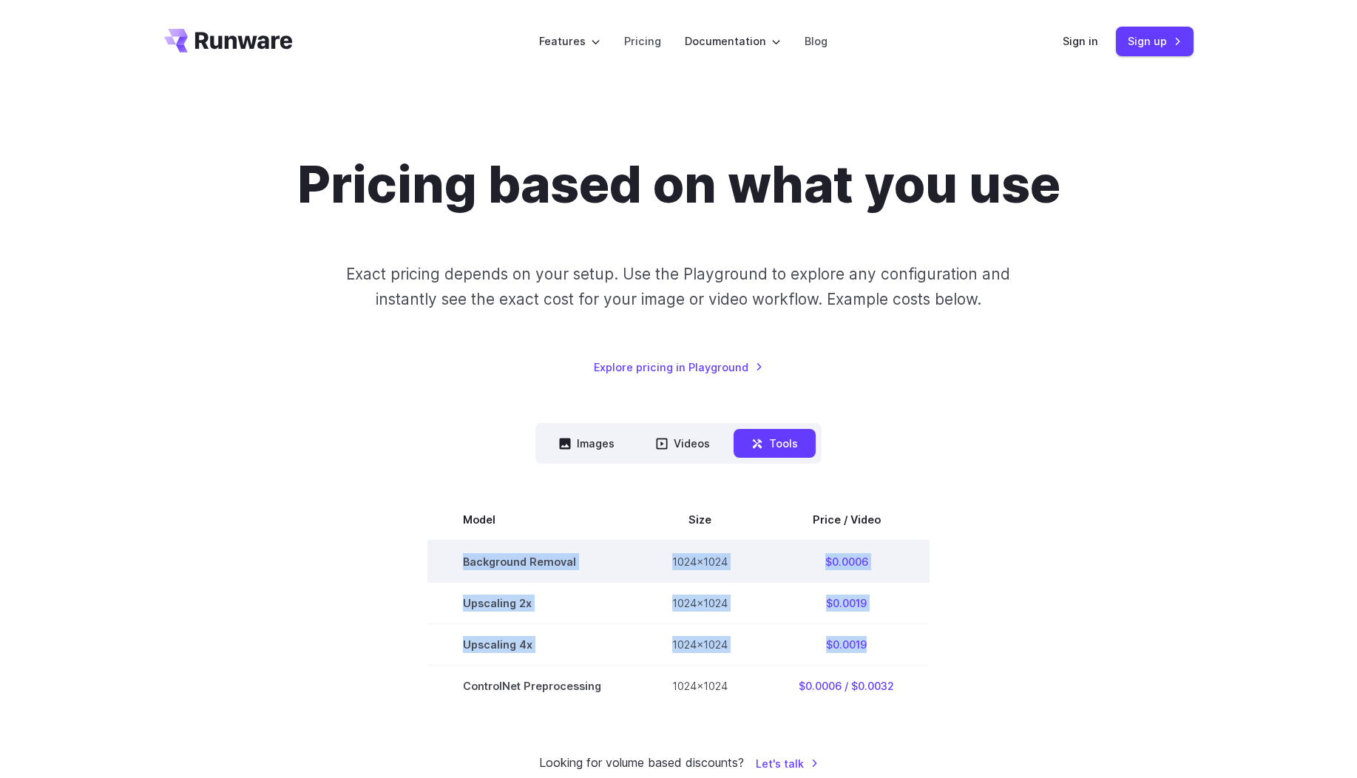
drag, startPoint x: 913, startPoint y: 644, endPoint x: 447, endPoint y: 564, distance: 472.7
click at [447, 564] on tbody "Model Size Price / Video Background Removal 1024x1024 $0.0006 Upscaling 2x 1024…" at bounding box center [679, 602] width 502 height 207
click at [447, 564] on td "Background Removal" at bounding box center [532, 562] width 209 height 42
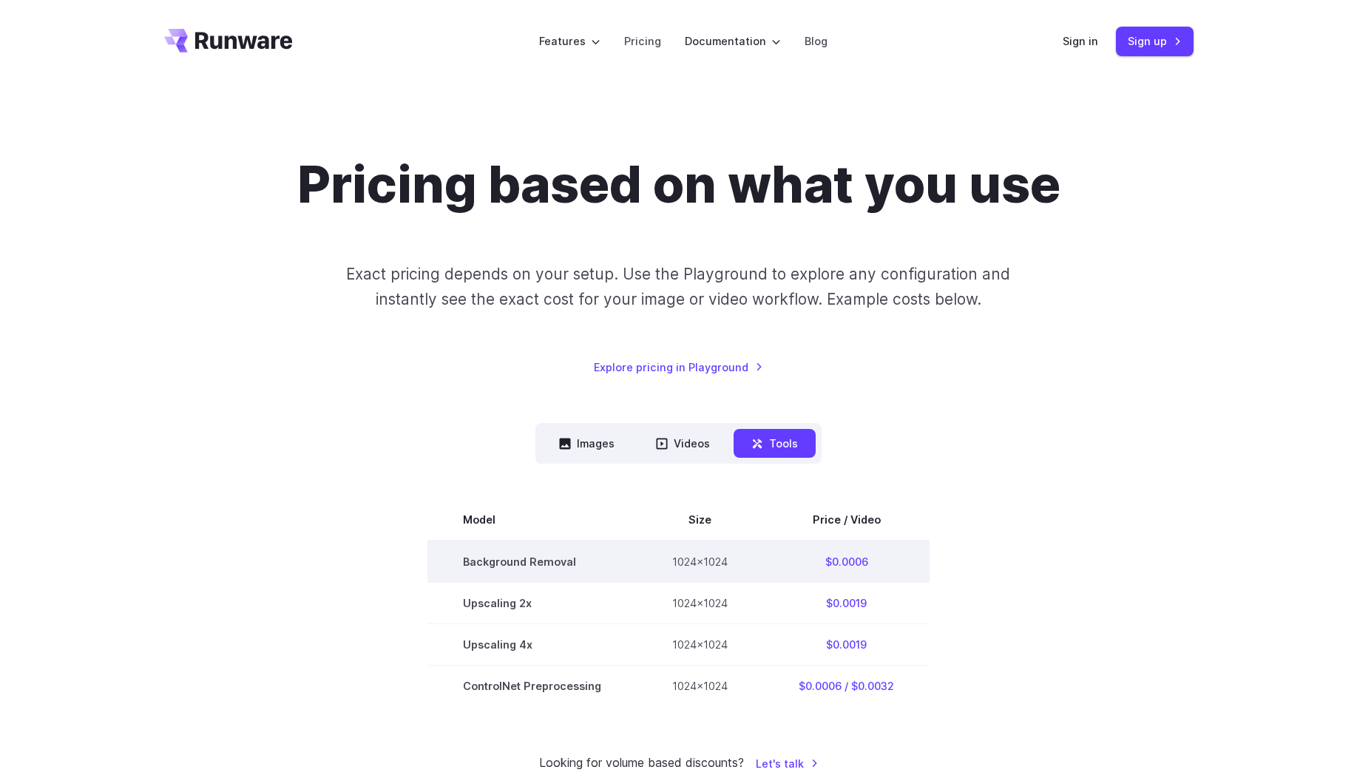
click at [468, 558] on td "Background Removal" at bounding box center [532, 562] width 209 height 42
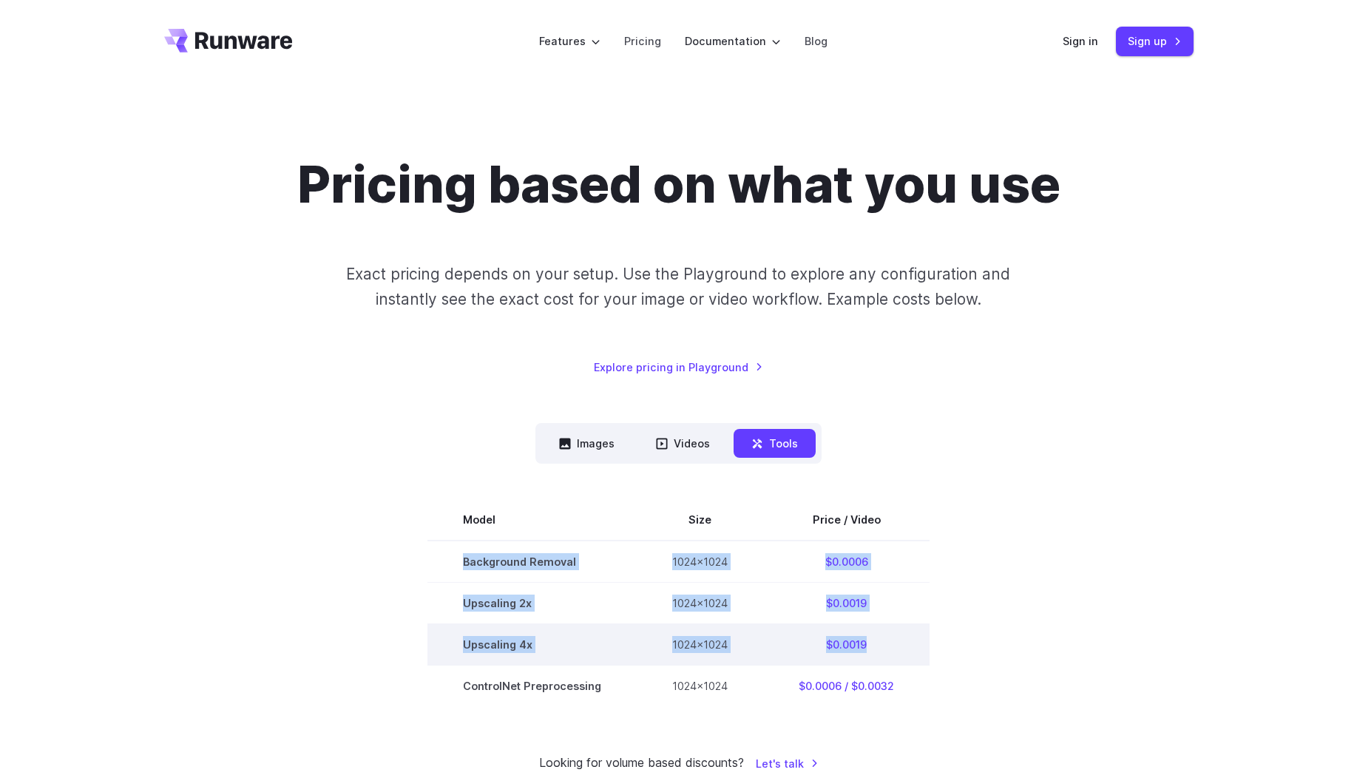
drag, startPoint x: 462, startPoint y: 559, endPoint x: 885, endPoint y: 639, distance: 430.6
click at [885, 639] on tbody "Model Size Price / Video Background Removal 1024x1024 $0.0006 Upscaling 2x 1024…" at bounding box center [679, 602] width 502 height 207
click at [885, 640] on td "$0.0019" at bounding box center [846, 644] width 166 height 41
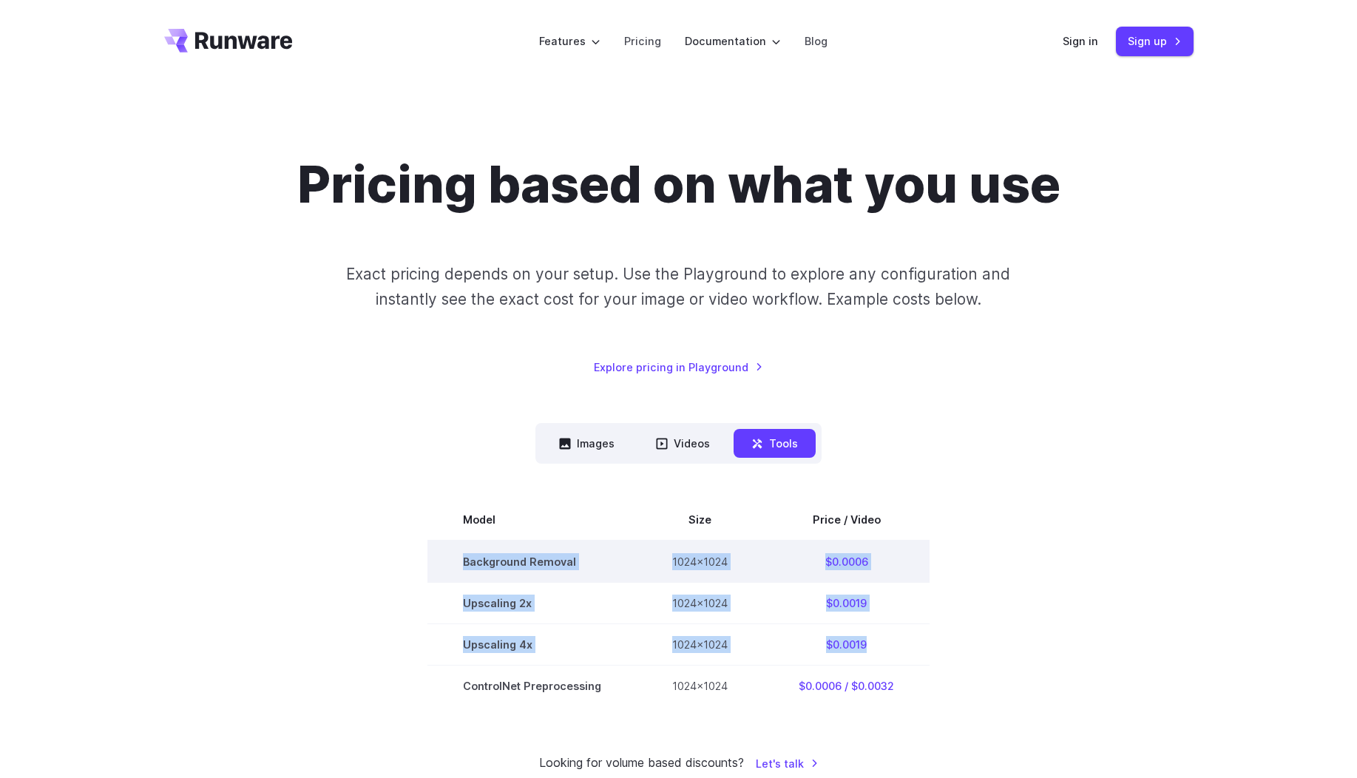
drag, startPoint x: 896, startPoint y: 644, endPoint x: 463, endPoint y: 563, distance: 440.3
click at [463, 563] on tbody "Model Size Price / Video Background Removal 1024x1024 $0.0006 Upscaling 2x 1024…" at bounding box center [679, 602] width 502 height 207
click at [463, 563] on td "Background Removal" at bounding box center [532, 562] width 209 height 42
drag, startPoint x: 465, startPoint y: 563, endPoint x: 896, endPoint y: 567, distance: 430.6
click at [896, 567] on tr "Background Removal 1024x1024 $0.0006" at bounding box center [679, 562] width 502 height 42
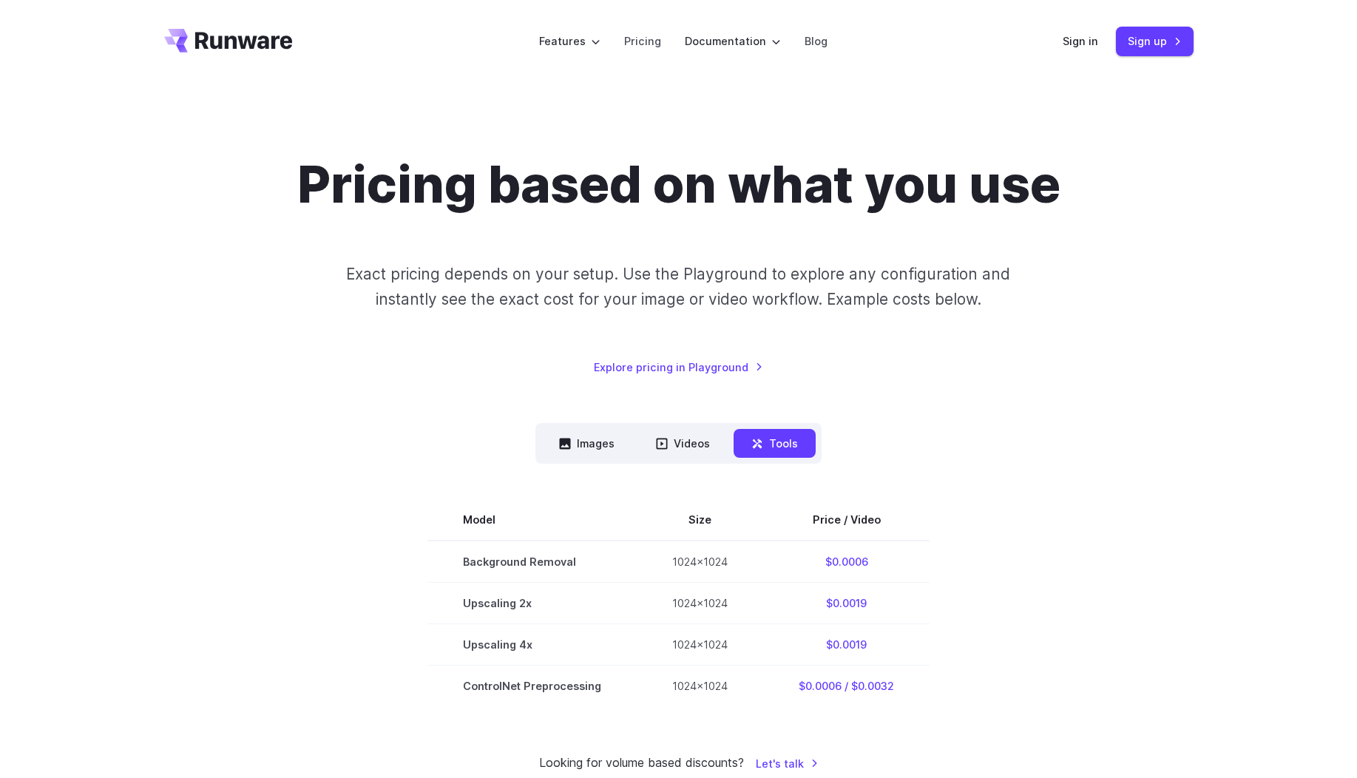
click at [956, 511] on section "Model Size Price / Video Background Removal 1024x1024 $0.0006 Upscaling 2x 1024…" at bounding box center [679, 602] width 1030 height 207
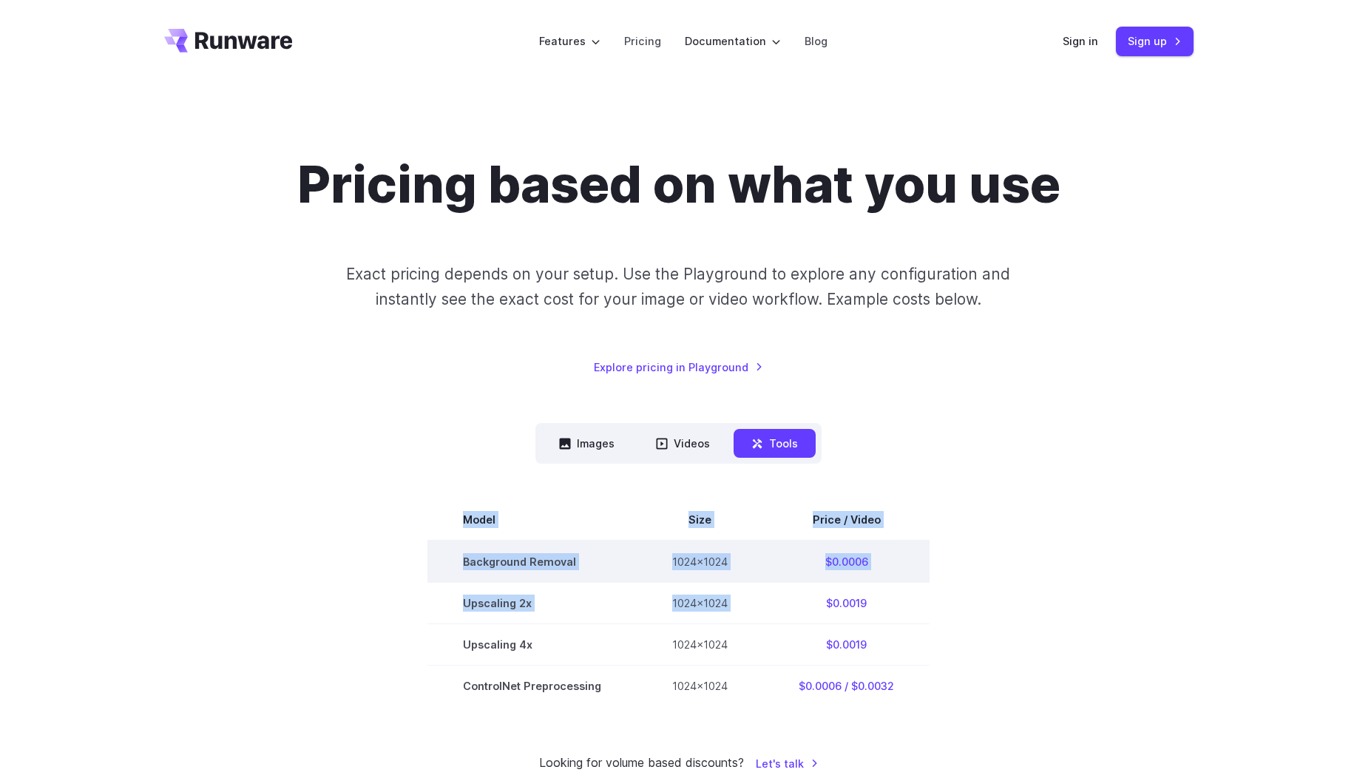
drag, startPoint x: 416, startPoint y: 556, endPoint x: 941, endPoint y: 564, distance: 524.6
click at [925, 578] on section "Model Size Price / Video Background Removal 1024x1024 $0.0006 Upscaling 2x 1024…" at bounding box center [679, 602] width 1030 height 207
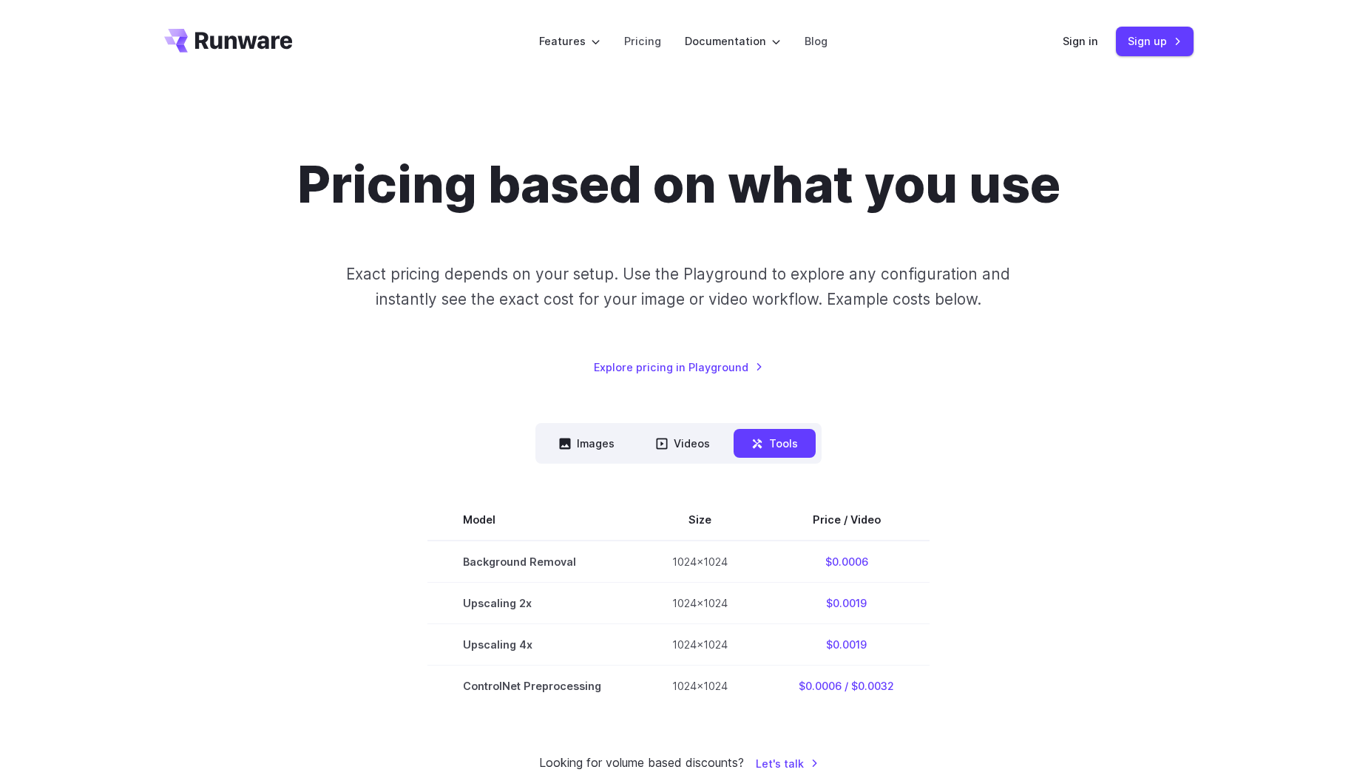
click at [941, 554] on section "Model Size Price / Video Background Removal 1024x1024 $0.0006 Upscaling 2x 1024…" at bounding box center [679, 602] width 1030 height 207
drag, startPoint x: 940, startPoint y: 562, endPoint x: 387, endPoint y: 561, distance: 552.6
click at [387, 561] on section "Model Size Price / Video Background Removal 1024x1024 $0.0006 Upscaling 2x 1024…" at bounding box center [679, 602] width 1030 height 207
click at [405, 550] on section "Model Size Price / Video Background Removal 1024x1024 $0.0006 Upscaling 2x 1024…" at bounding box center [679, 602] width 1030 height 207
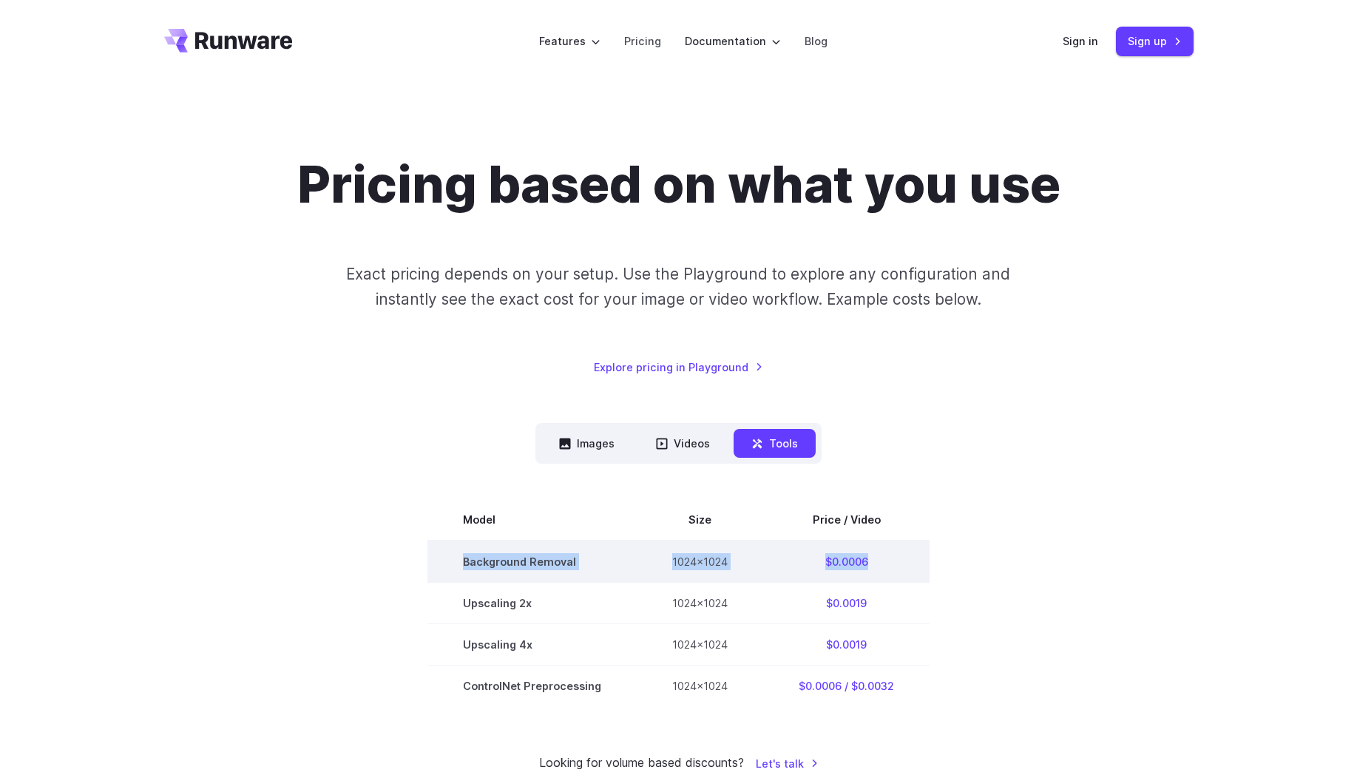
drag, startPoint x: 465, startPoint y: 560, endPoint x: 872, endPoint y: 567, distance: 406.9
click at [872, 567] on tr "Background Removal 1024x1024 $0.0006" at bounding box center [679, 562] width 502 height 42
click at [873, 567] on td "$0.0006" at bounding box center [846, 562] width 166 height 42
drag, startPoint x: 877, startPoint y: 566, endPoint x: 465, endPoint y: 564, distance: 412.1
click at [465, 564] on tr "Background Removal 1024x1024 $0.0006" at bounding box center [679, 562] width 502 height 42
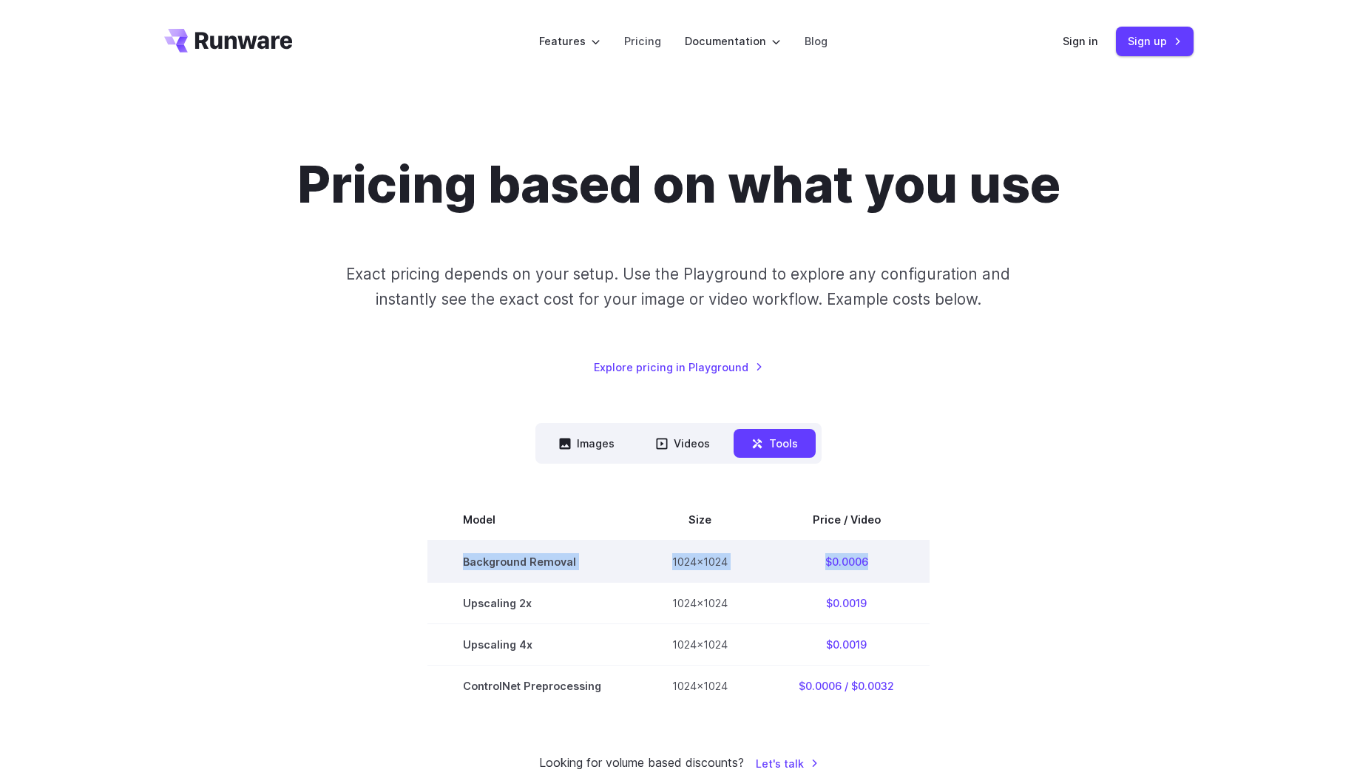
click at [465, 564] on td "Background Removal" at bounding box center [532, 562] width 209 height 42
drag, startPoint x: 464, startPoint y: 568, endPoint x: 889, endPoint y: 561, distance: 425.4
click at [889, 561] on tr "Background Removal 1024x1024 $0.0006" at bounding box center [679, 562] width 502 height 42
click at [891, 559] on td "$0.0006" at bounding box center [846, 562] width 166 height 42
drag, startPoint x: 898, startPoint y: 562, endPoint x: 456, endPoint y: 561, distance: 442.4
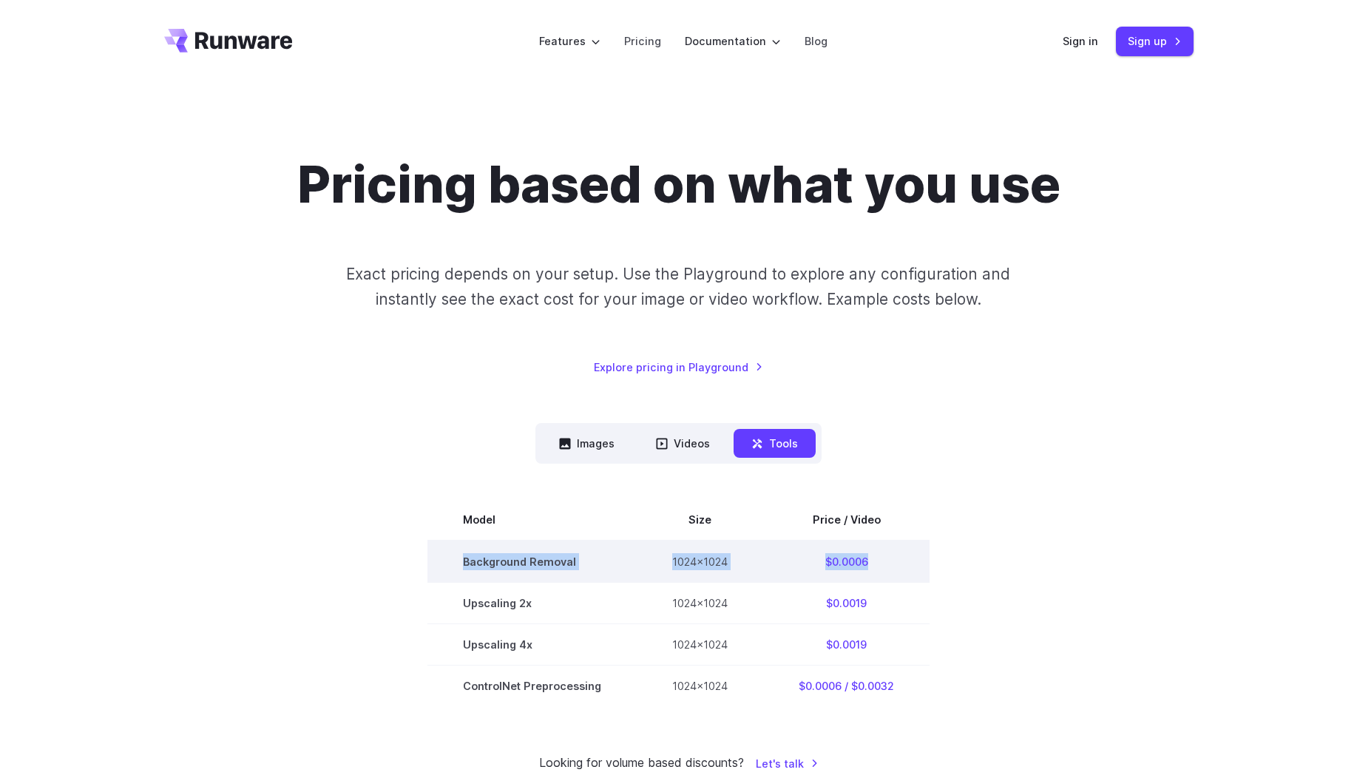
click at [456, 561] on tr "Background Removal 1024x1024 $0.0006" at bounding box center [679, 562] width 502 height 42
click at [456, 561] on td "Background Removal" at bounding box center [532, 562] width 209 height 42
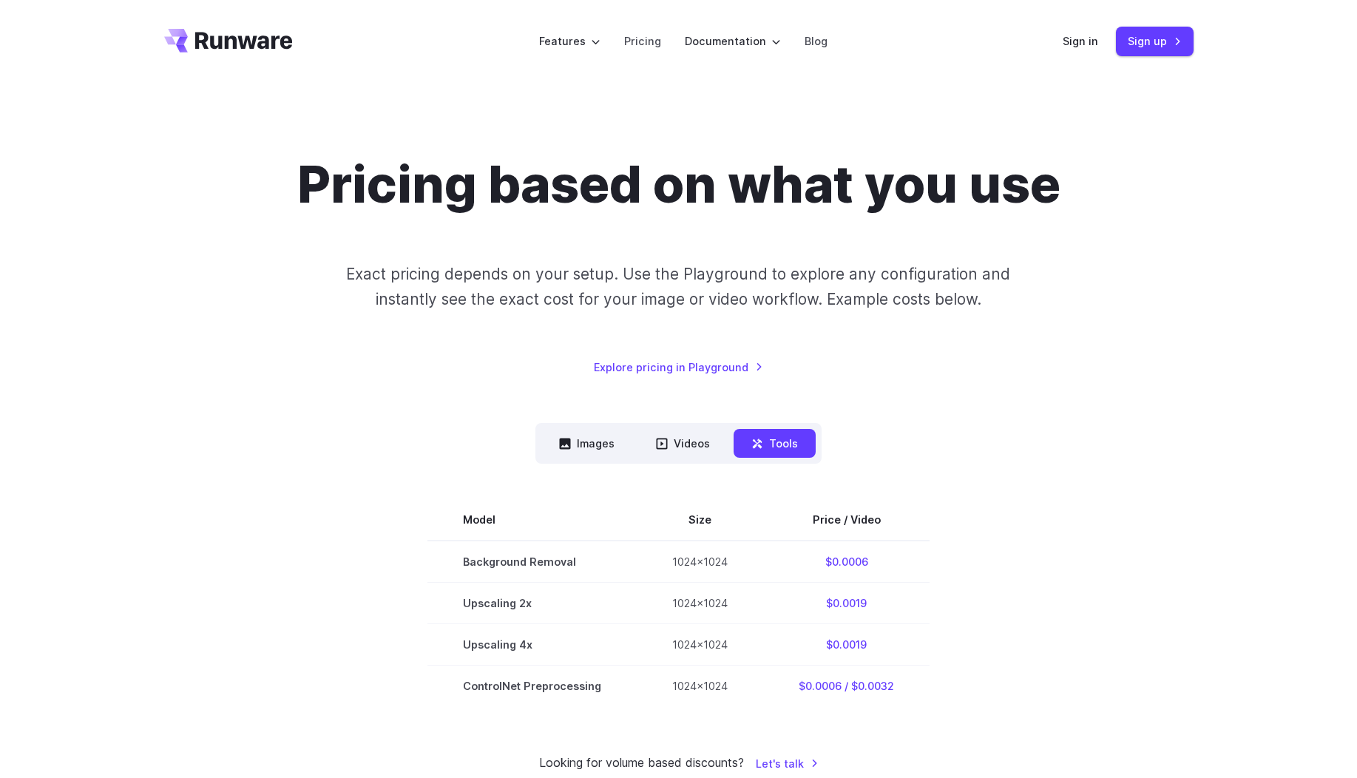
click at [516, 413] on div "Pricing based on what you use Exact pricing depends on your setup. Use the Play…" at bounding box center [679, 463] width 1030 height 619
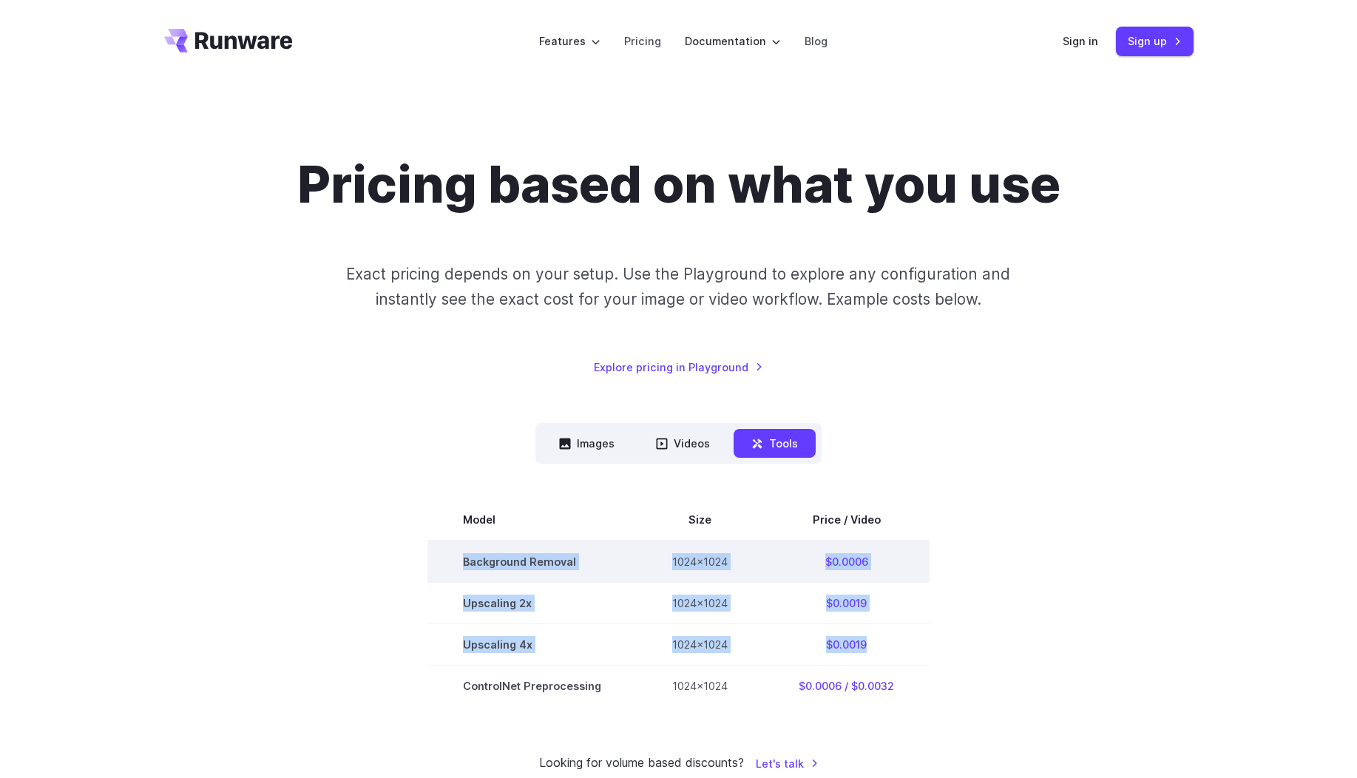
drag, startPoint x: 889, startPoint y: 641, endPoint x: 451, endPoint y: 554, distance: 447.3
click at [451, 554] on tbody "Model Size Price / Video Background Removal 1024x1024 $0.0006 Upscaling 2x 1024…" at bounding box center [679, 602] width 502 height 207
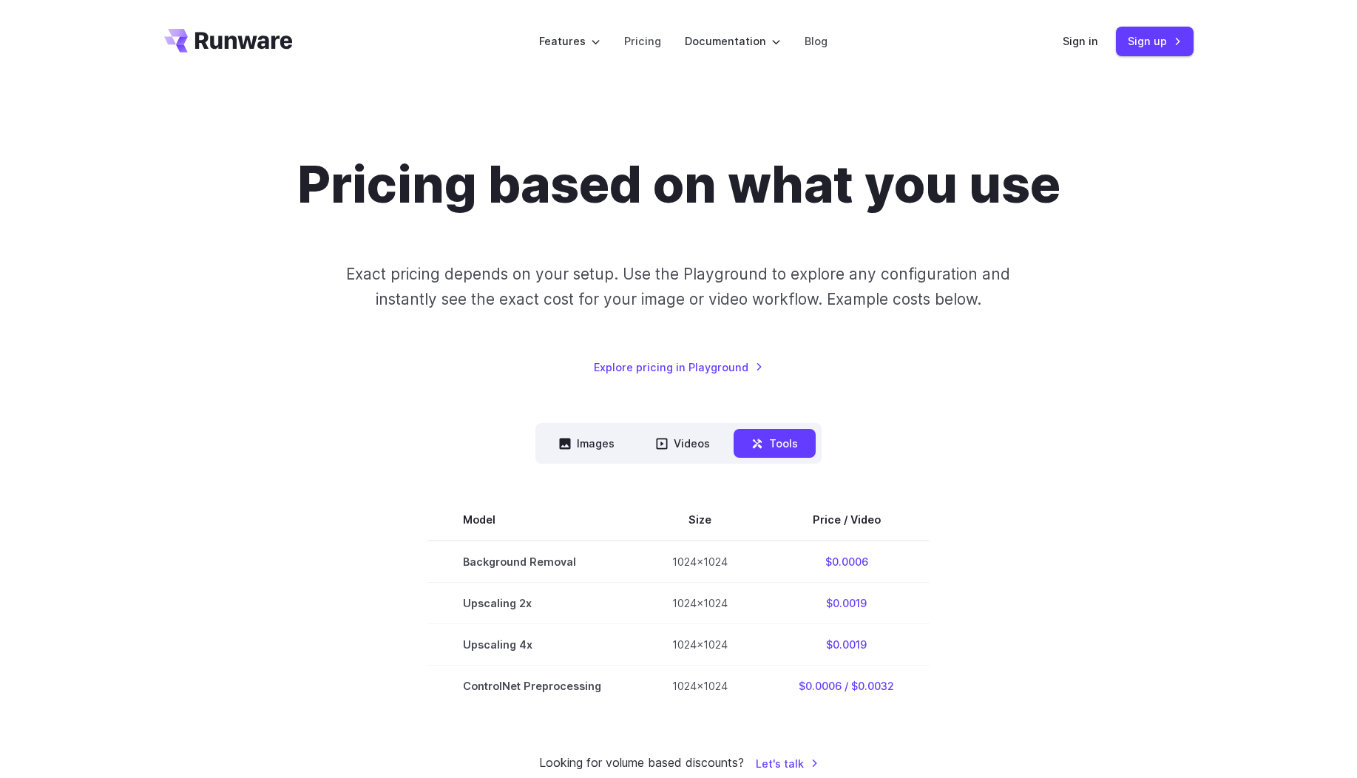
click at [1073, 546] on section "Model Size Price / Video Background Removal 1024x1024 $0.0006 Upscaling 2x 1024…" at bounding box center [679, 602] width 1030 height 207
drag, startPoint x: 461, startPoint y: 556, endPoint x: 943, endPoint y: 693, distance: 501.4
click at [943, 696] on section "Model Size Price / Video Background Removal 1024x1024 $0.0006 Upscaling 2x 1024…" at bounding box center [679, 602] width 1030 height 207
click at [931, 658] on section "Model Size Price / Video Background Removal 1024x1024 $0.0006 Upscaling 2x 1024…" at bounding box center [679, 602] width 1030 height 207
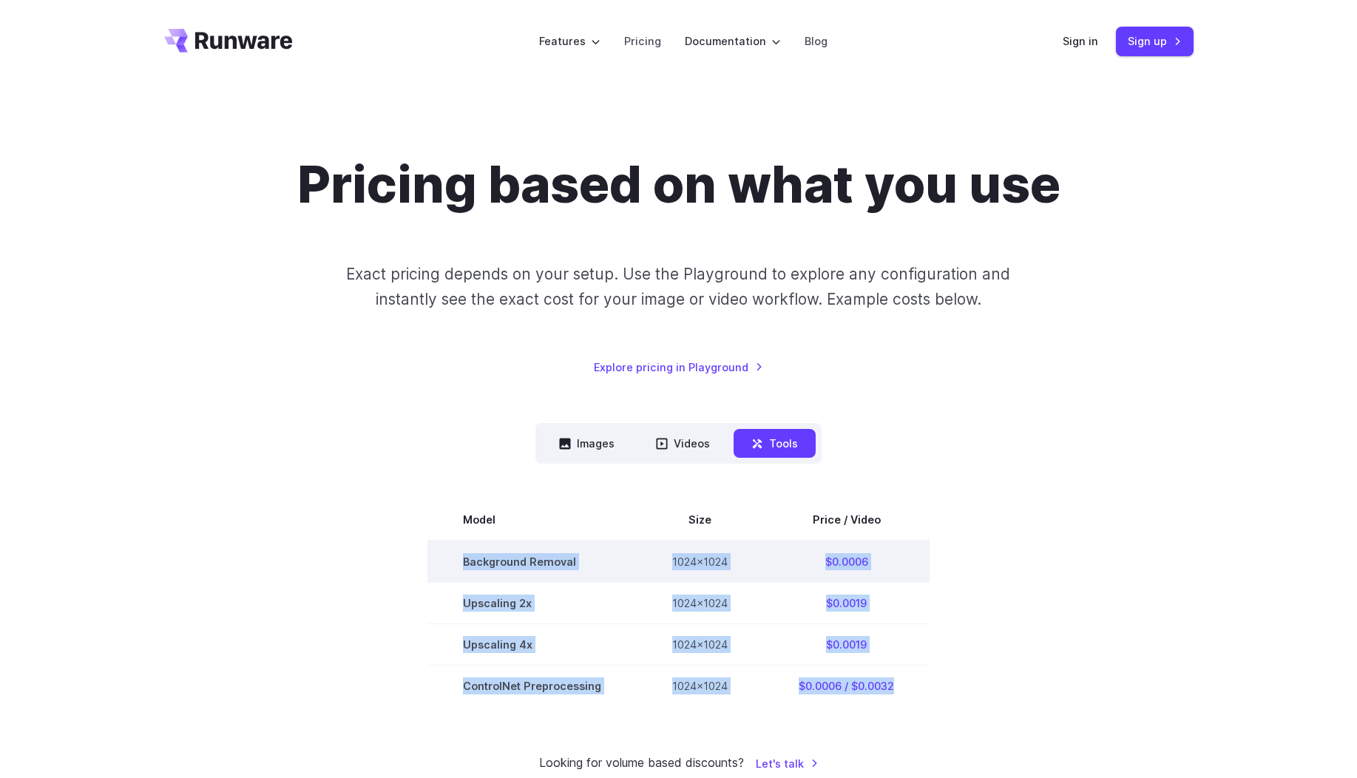
drag, startPoint x: 925, startPoint y: 695, endPoint x: 439, endPoint y: 561, distance: 503.9
click at [439, 561] on tbody "Model Size Price / Video Background Removal 1024x1024 $0.0006 Upscaling 2x 1024…" at bounding box center [679, 602] width 502 height 207
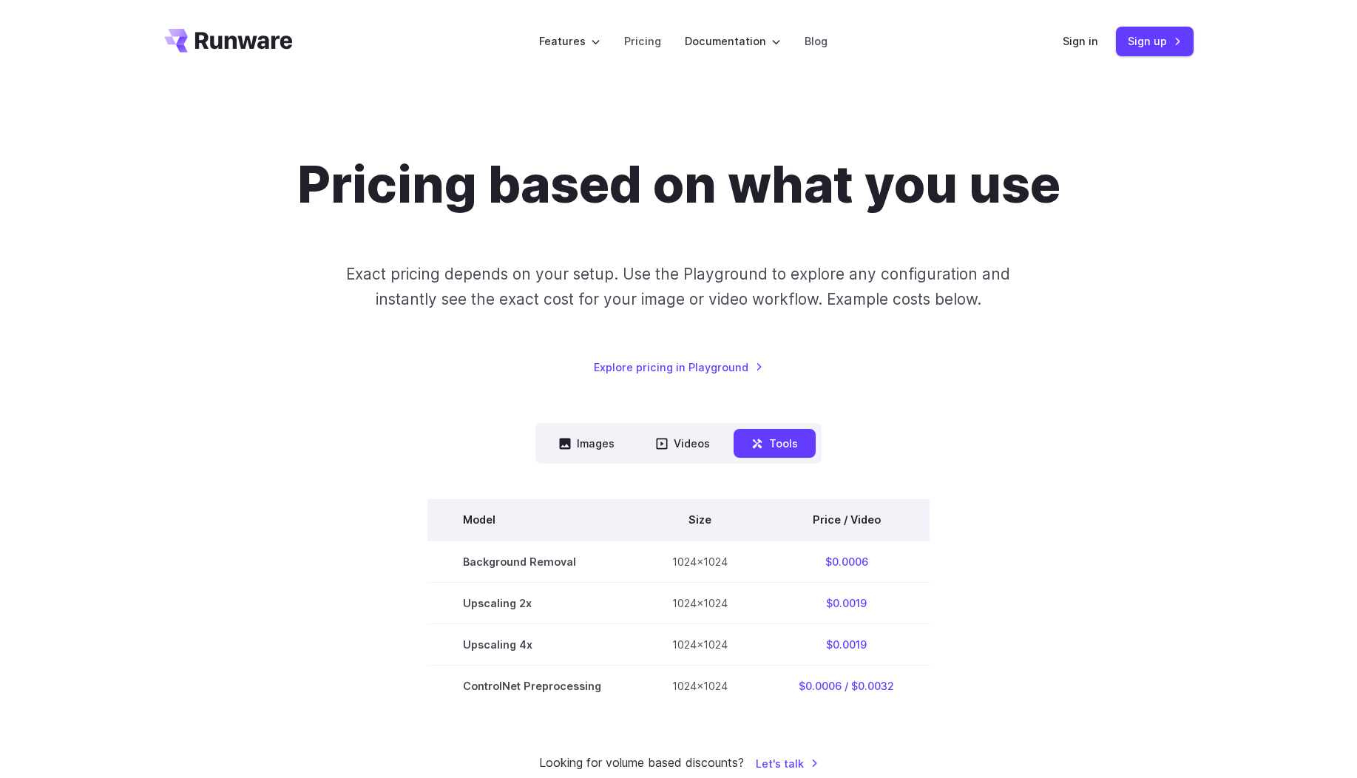
click at [464, 536] on th "Model" at bounding box center [532, 519] width 209 height 41
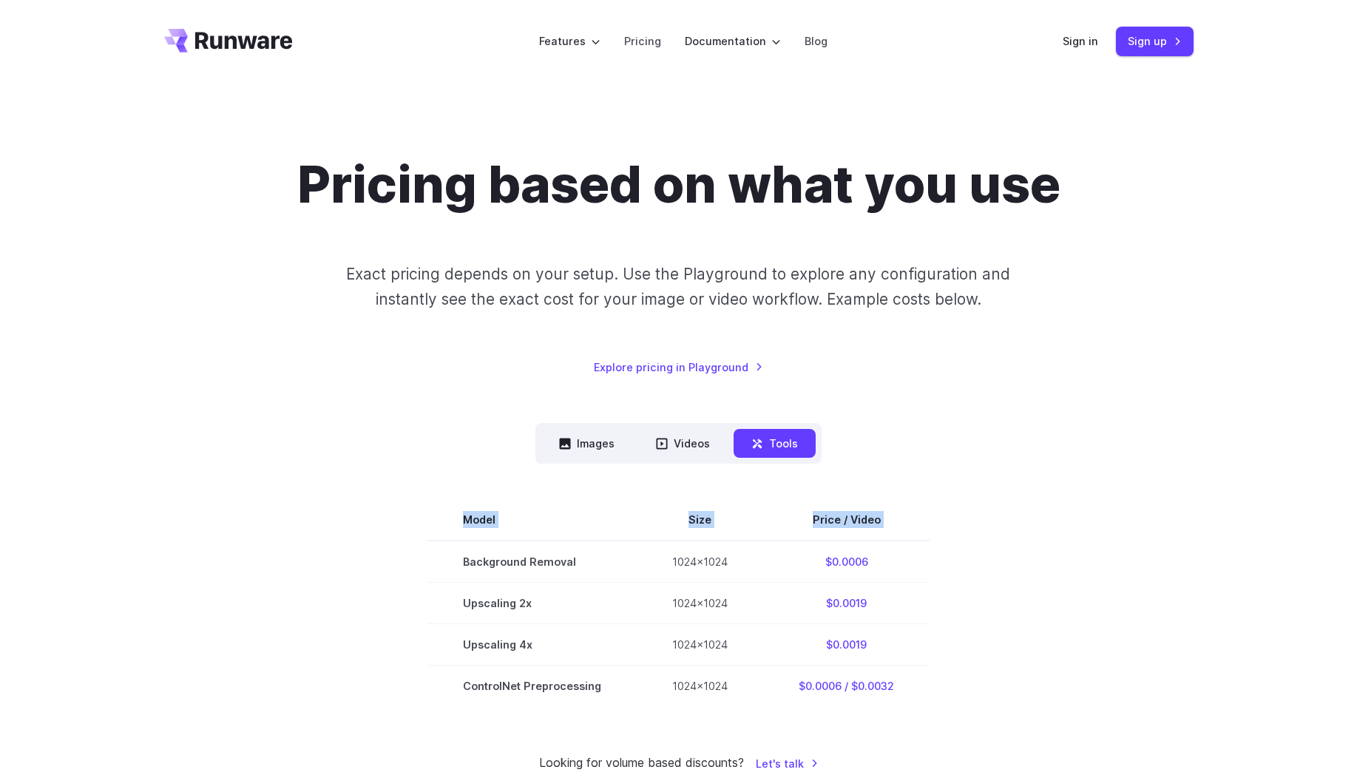
drag, startPoint x: 458, startPoint y: 560, endPoint x: 931, endPoint y: 667, distance: 485.3
click at [931, 667] on section "Model Size Price / Video Background Removal 1024x1024 $0.0006 Upscaling 2x 1024…" at bounding box center [679, 602] width 1030 height 207
click at [931, 644] on section "Model Size Price / Video Background Removal 1024x1024 $0.0006 Upscaling 2x 1024…" at bounding box center [679, 602] width 1030 height 207
click at [581, 444] on button "Images" at bounding box center [587, 443] width 91 height 29
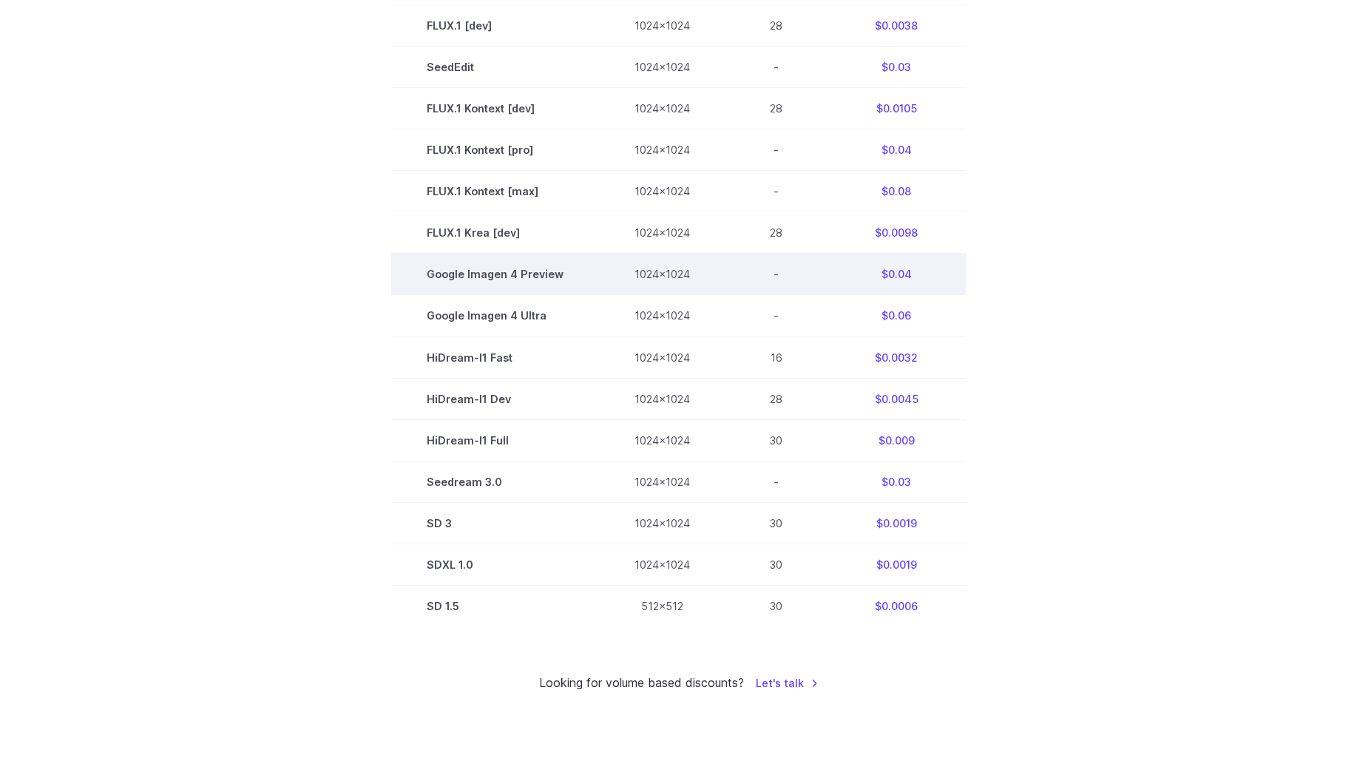
scroll to position [355, 0]
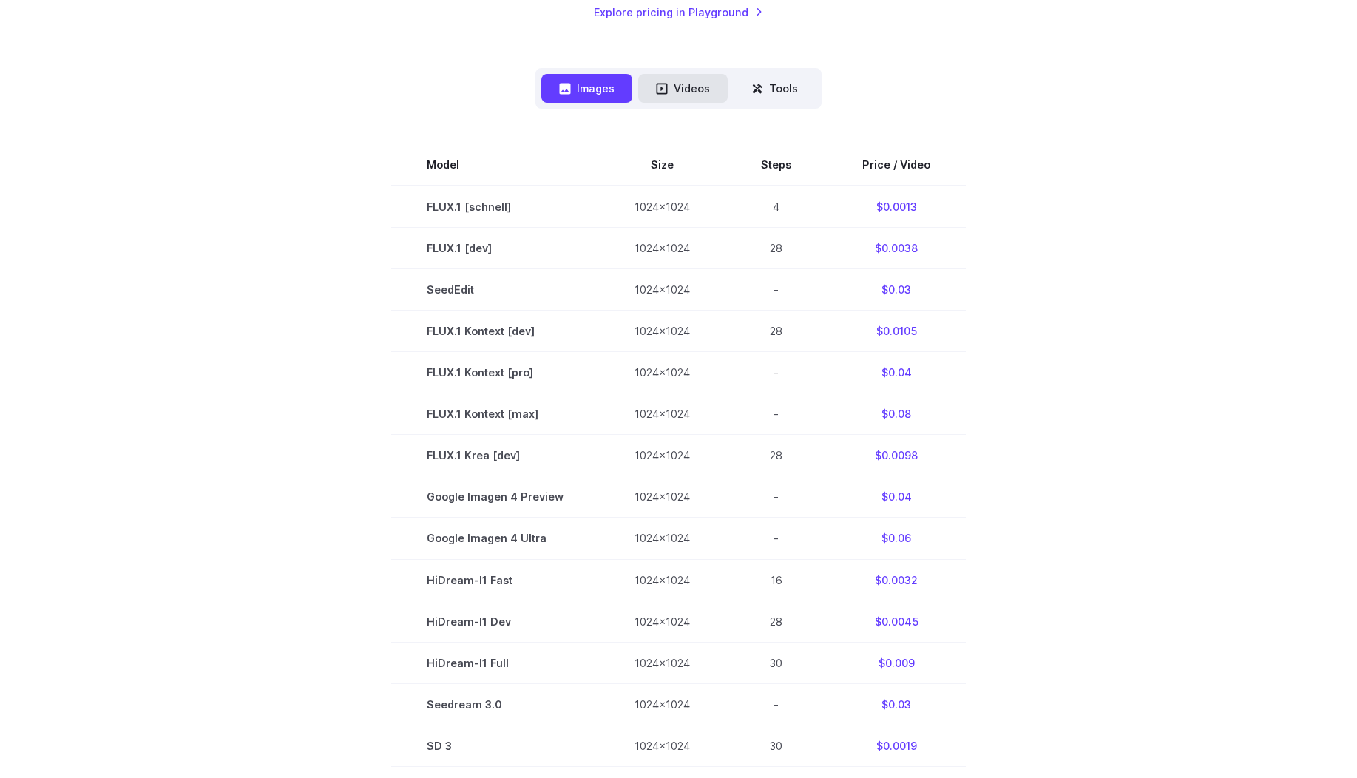
click at [692, 84] on button "Videos" at bounding box center [683, 88] width 90 height 29
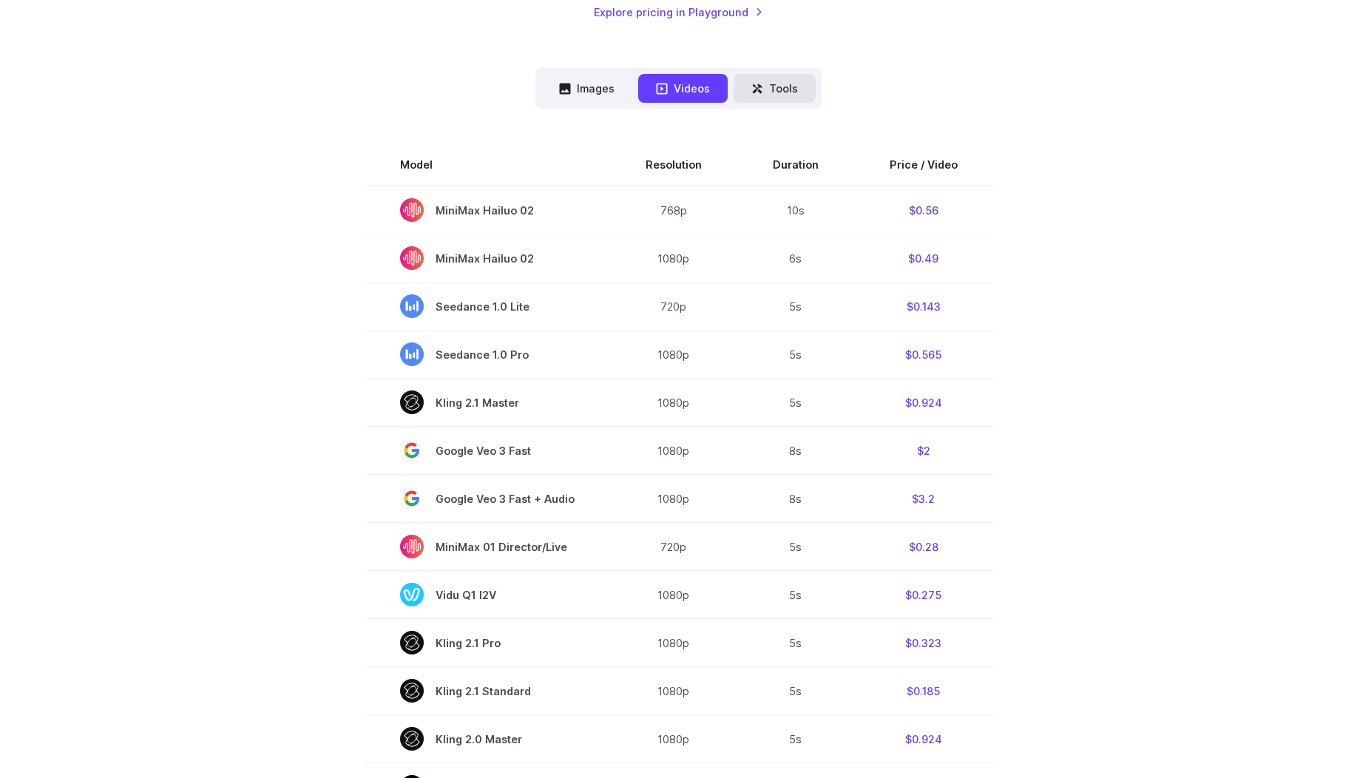
click at [767, 82] on button "Tools" at bounding box center [775, 88] width 82 height 29
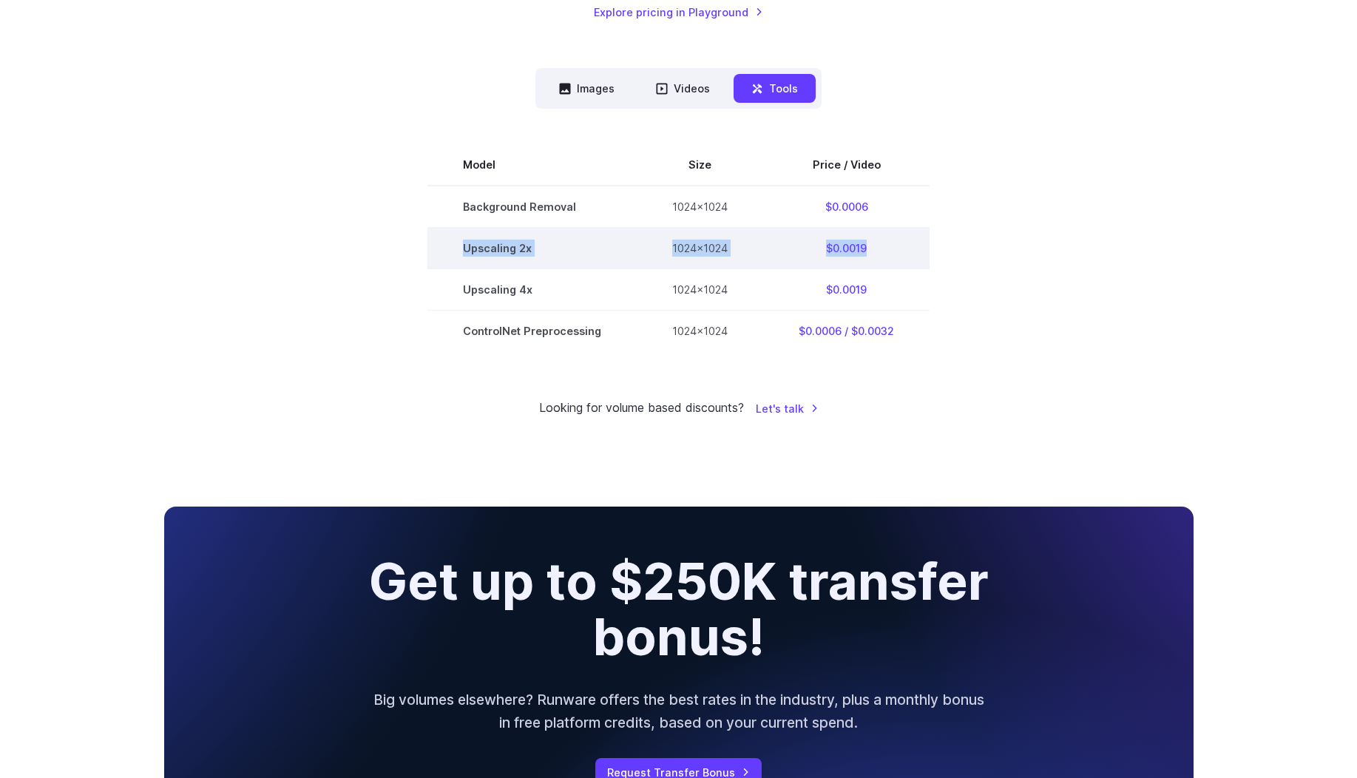
drag, startPoint x: 907, startPoint y: 248, endPoint x: 455, endPoint y: 256, distance: 452.1
click at [455, 256] on tr "Upscaling 2x 1024x1024 $0.0019" at bounding box center [679, 248] width 502 height 41
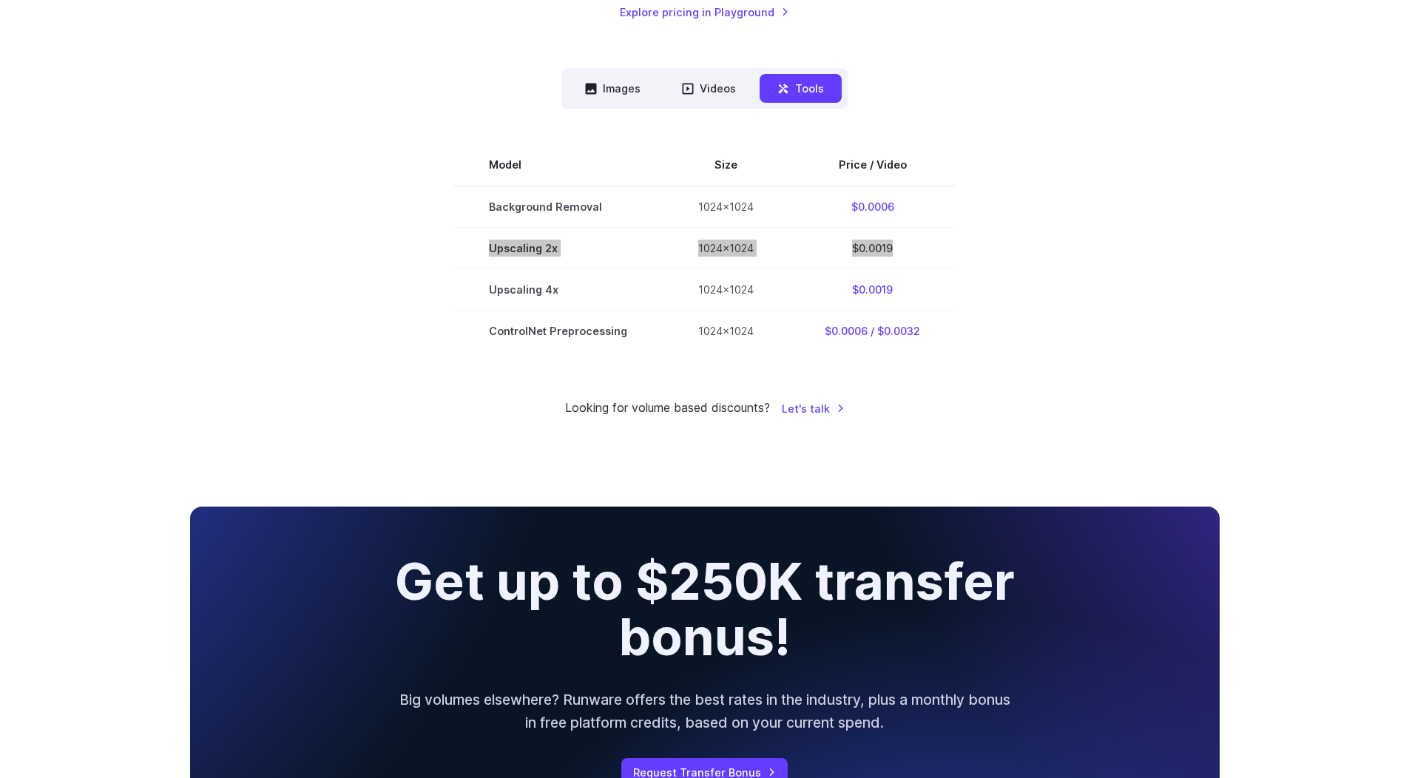
scroll to position [357, 0]
